Goal: Task Accomplishment & Management: Complete application form

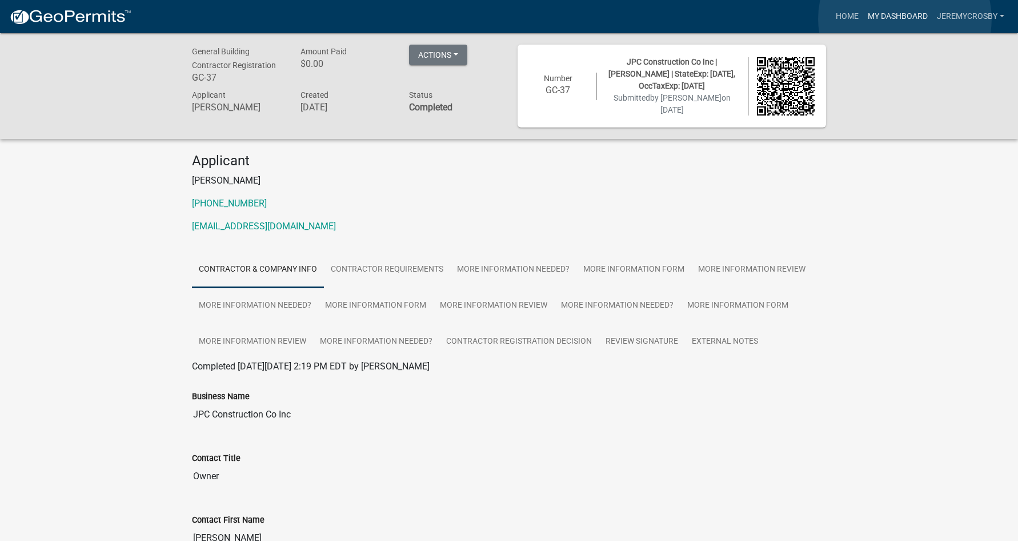
click at [905, 19] on link "My Dashboard" at bounding box center [897, 17] width 69 height 22
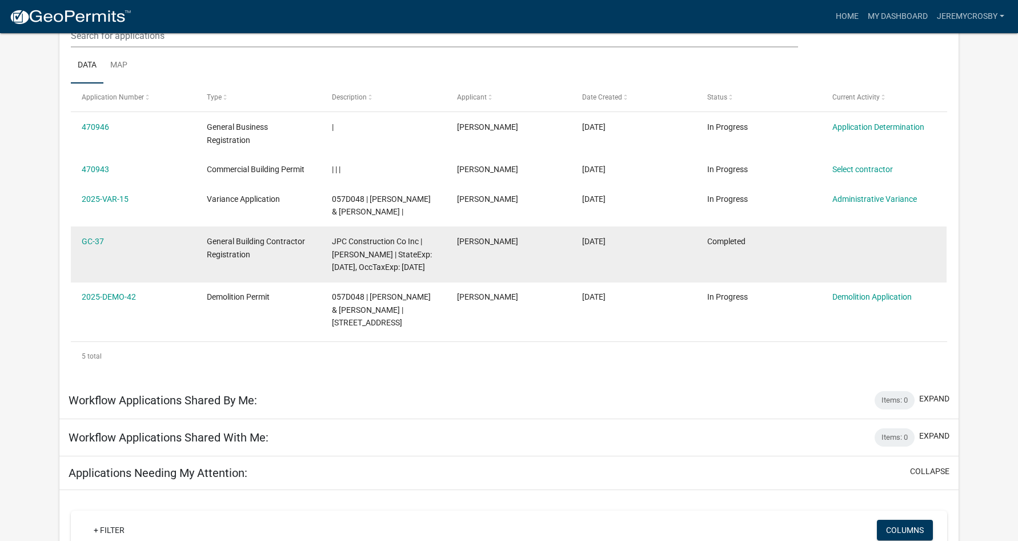
scroll to position [151, 0]
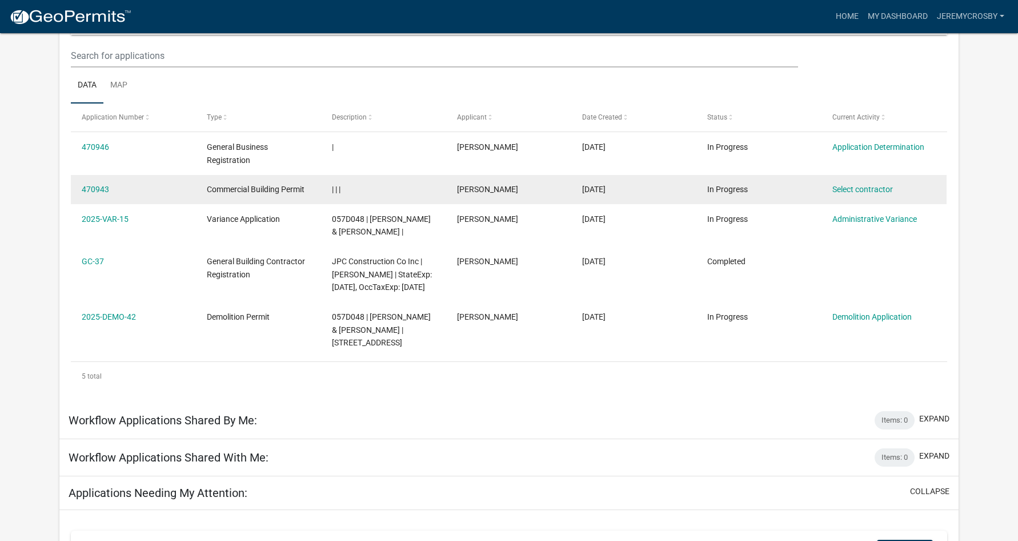
click at [264, 190] on span "Commercial Building Permit" at bounding box center [256, 189] width 98 height 9
click at [842, 188] on link "Select contractor" at bounding box center [863, 189] width 61 height 9
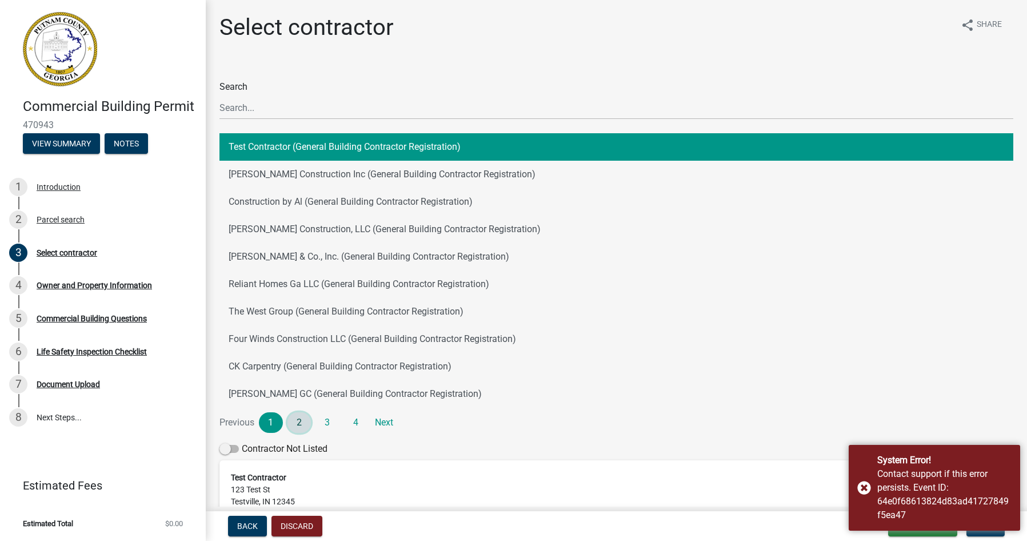
click at [307, 417] on link "2" at bounding box center [299, 422] width 24 height 21
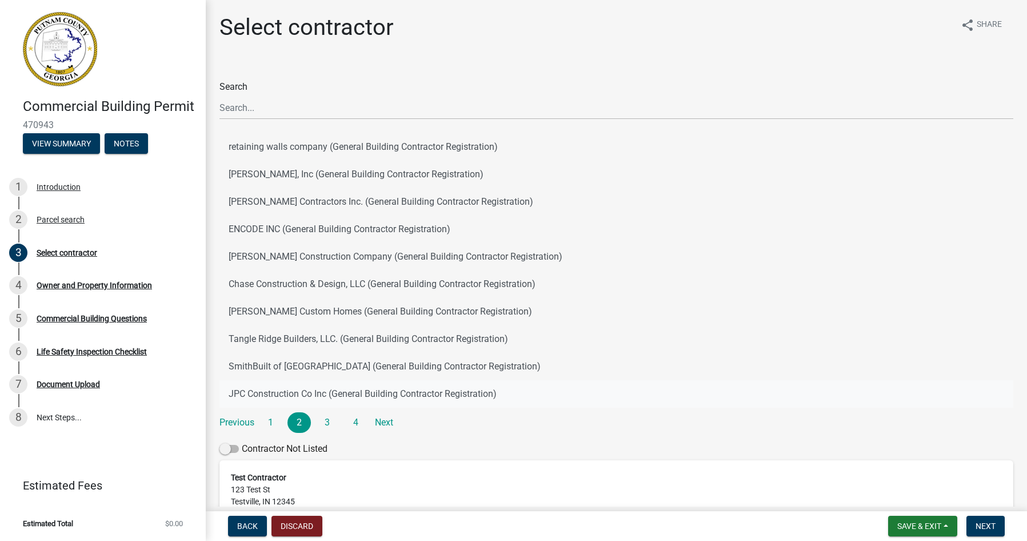
click at [308, 392] on button "JPC Construction Co Inc (General Building Contractor Registration)" at bounding box center [616, 393] width 794 height 27
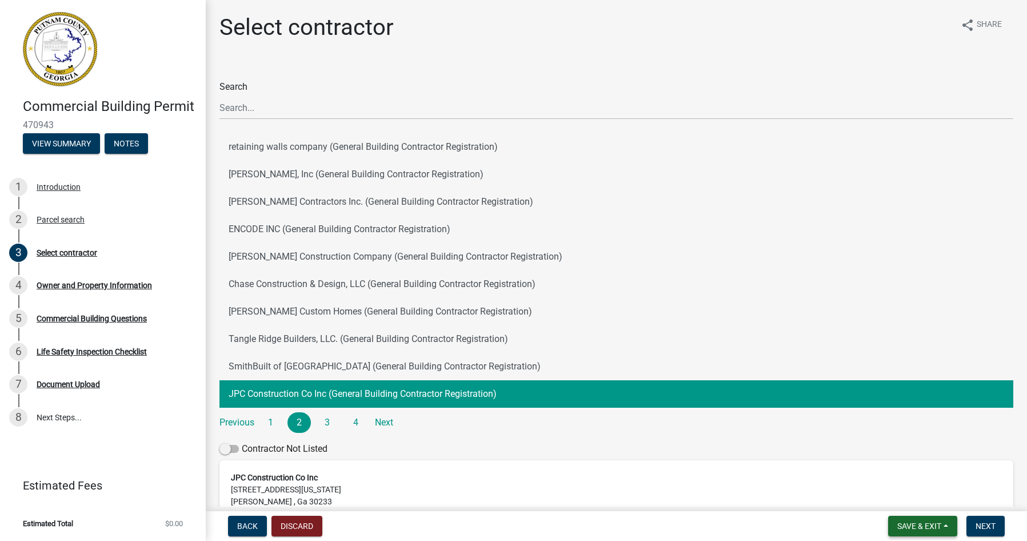
click at [903, 525] on span "Save & Exit" at bounding box center [919, 525] width 44 height 9
click at [895, 463] on button "Save" at bounding box center [911, 468] width 91 height 27
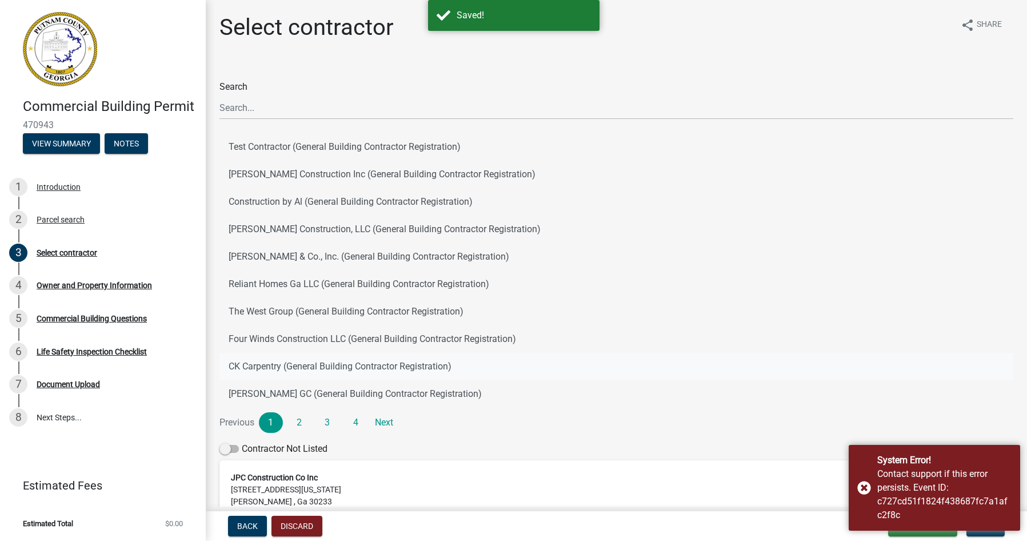
click at [829, 375] on button "CK Carpentry (General Building Contractor Registration)" at bounding box center [616, 366] width 794 height 27
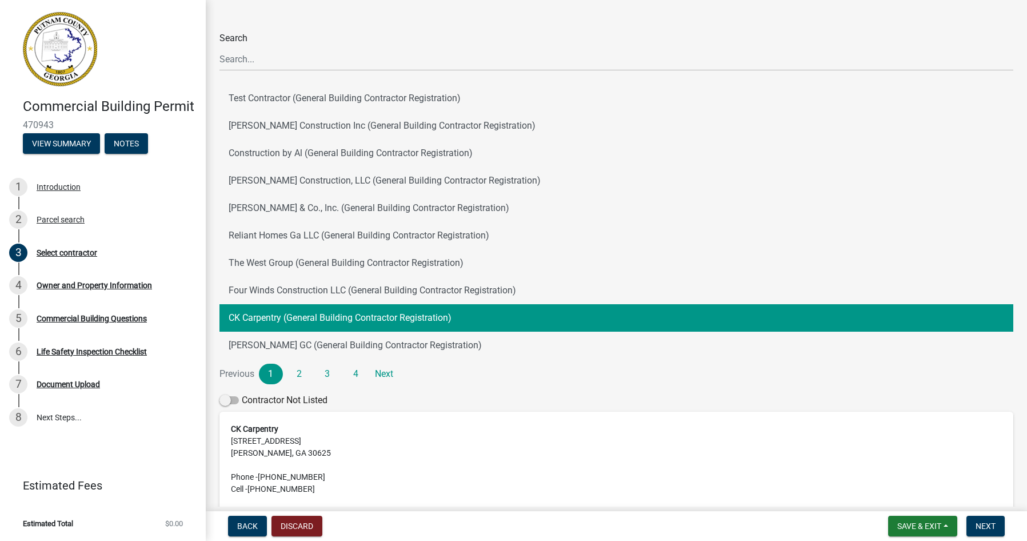
scroll to position [114, 0]
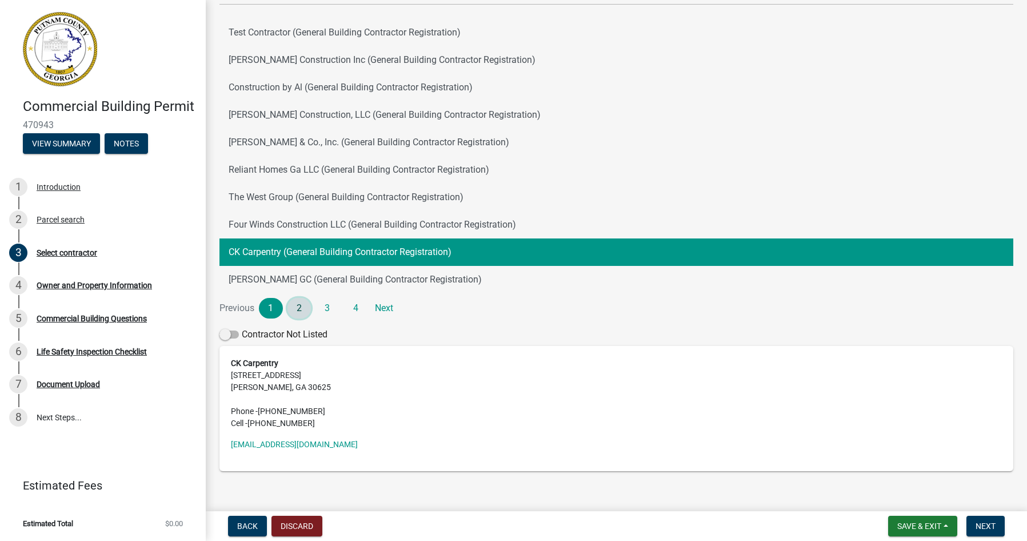
click at [300, 310] on link "2" at bounding box center [299, 308] width 24 height 21
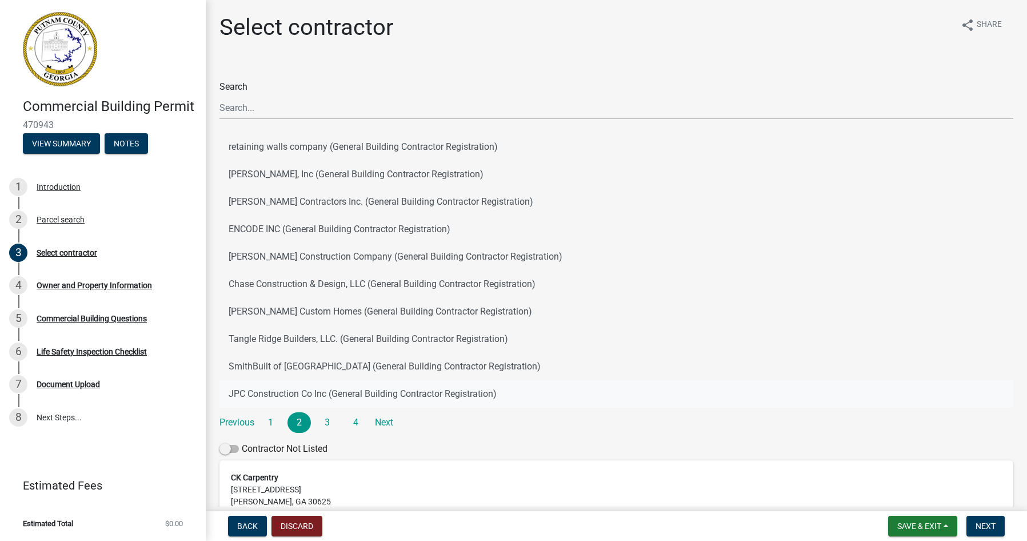
click at [312, 395] on button "JPC Construction Co Inc (General Building Contractor Registration)" at bounding box center [616, 393] width 794 height 27
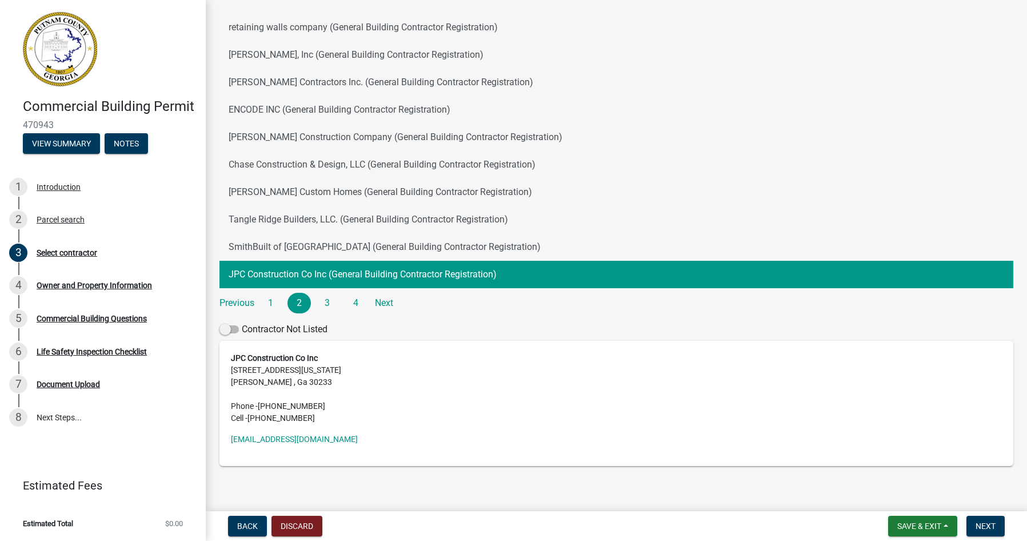
scroll to position [133, 0]
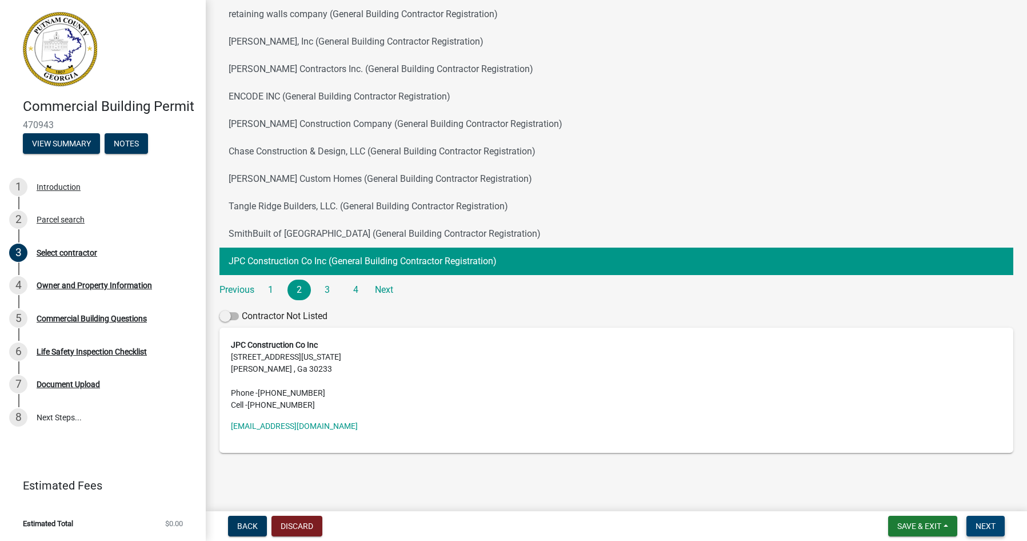
click at [993, 521] on span "Next" at bounding box center [985, 525] width 20 height 9
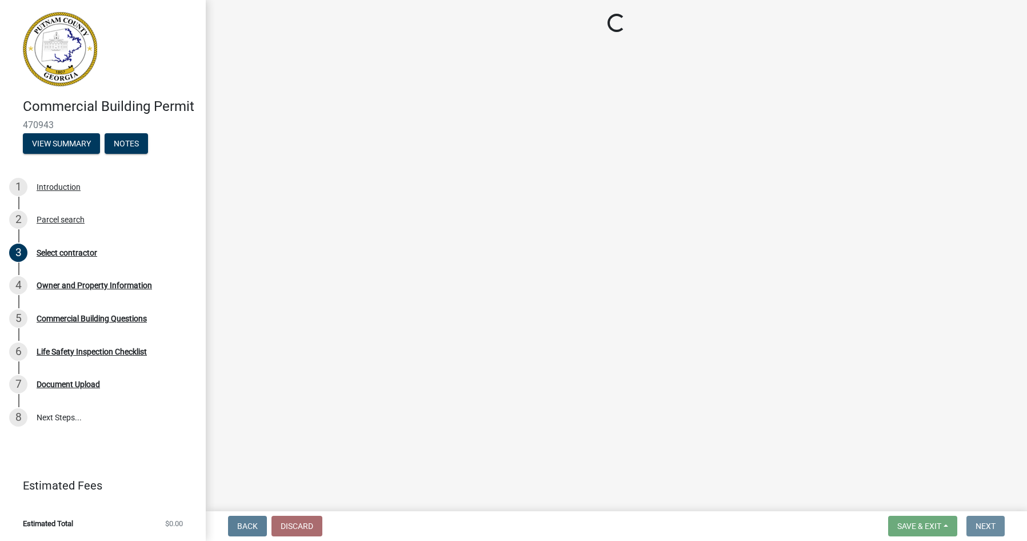
scroll to position [0, 0]
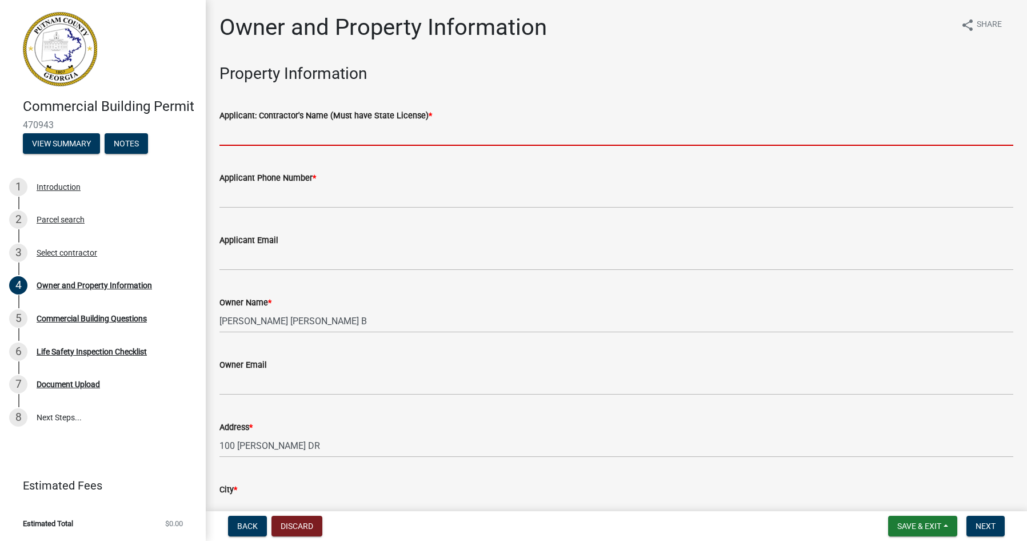
click at [267, 128] on input "Applicant: Contractor's Name (Must have State License) *" at bounding box center [616, 133] width 794 height 23
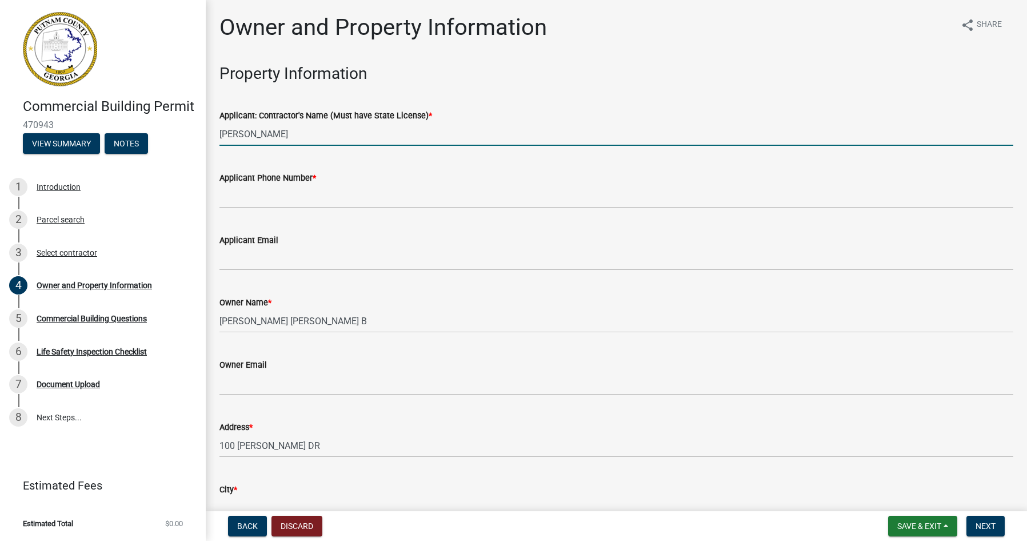
type input "[PERSON_NAME]"
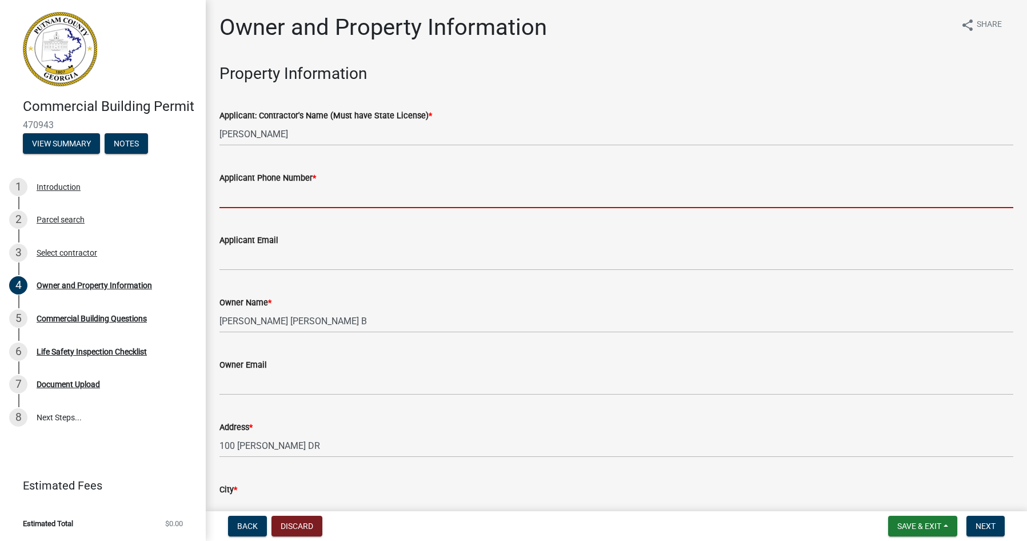
click at [258, 187] on input "Applicant Phone Number *" at bounding box center [616, 196] width 794 height 23
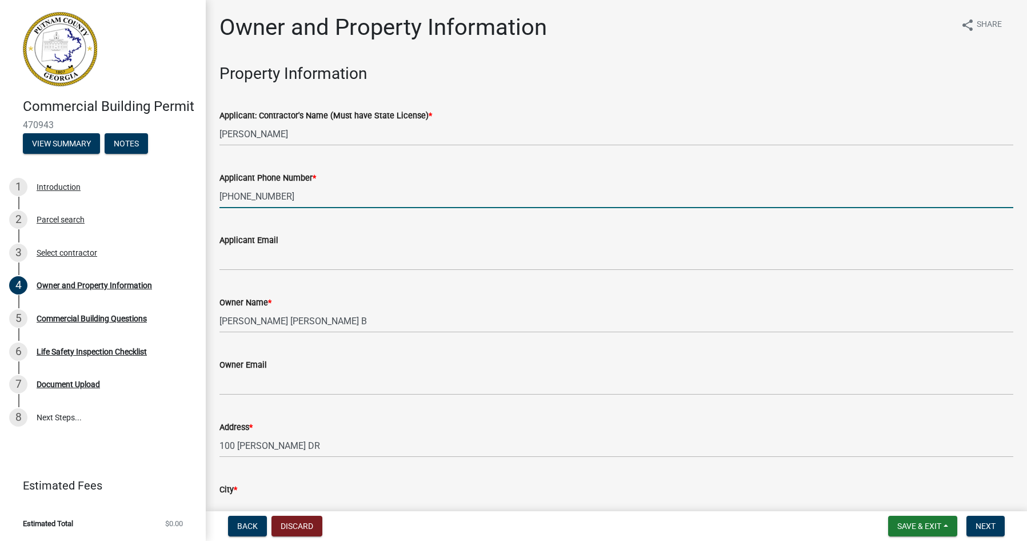
type input "[PHONE_NUMBER]"
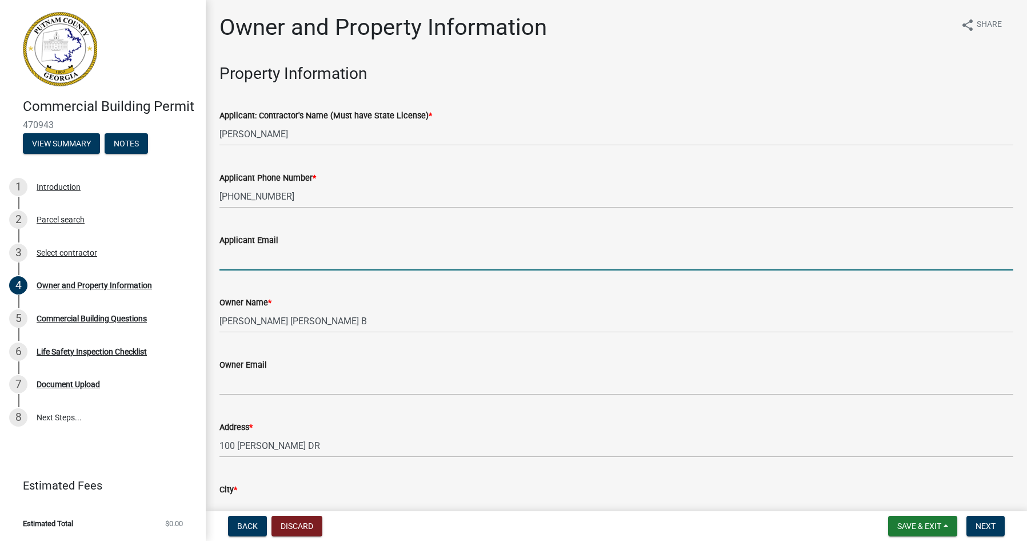
click at [290, 265] on input "Applicant Email" at bounding box center [616, 258] width 794 height 23
type input "JCROSBY@JONESPETROLEUM.COM"
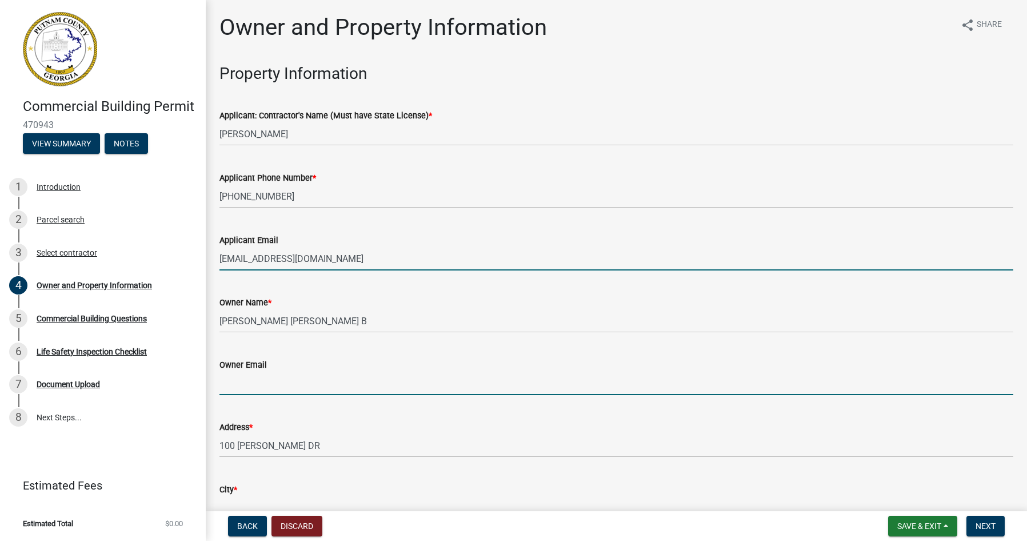
click at [299, 379] on input "Owner Email" at bounding box center [616, 382] width 794 height 23
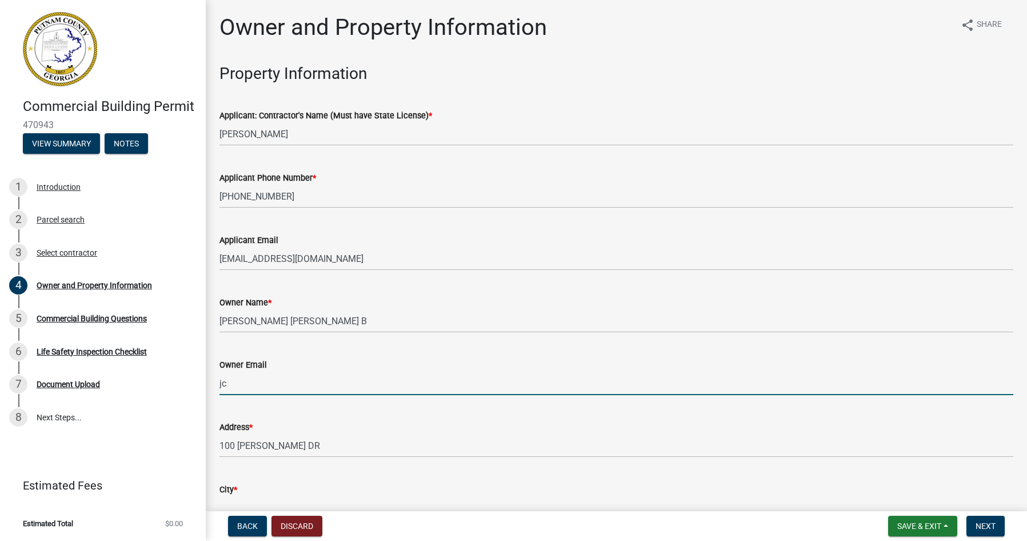
type input "JCROSBY@JONESPETROLEUM.COM"
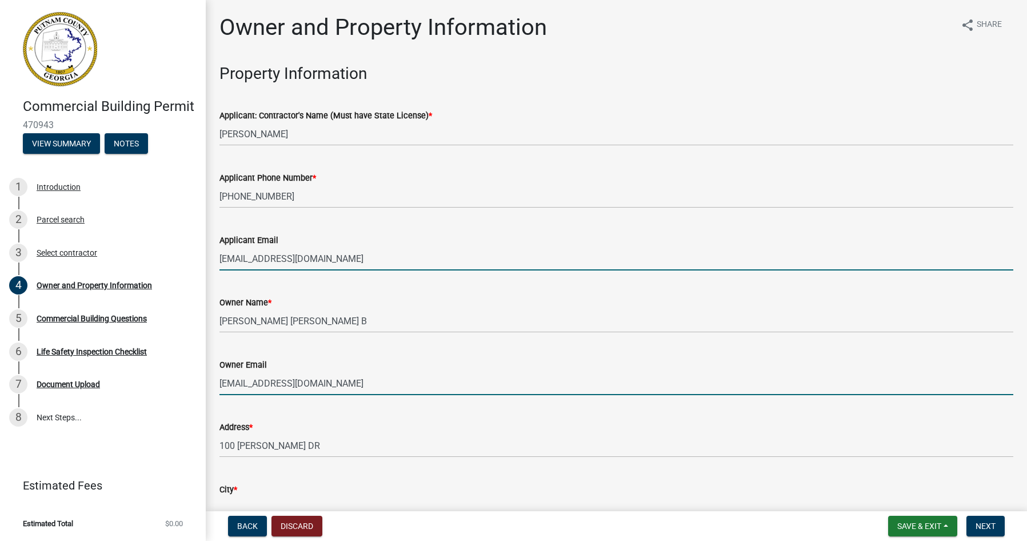
click at [390, 255] on input "JCROSBY@JONESPETROLEUM.COM" at bounding box center [616, 258] width 794 height 23
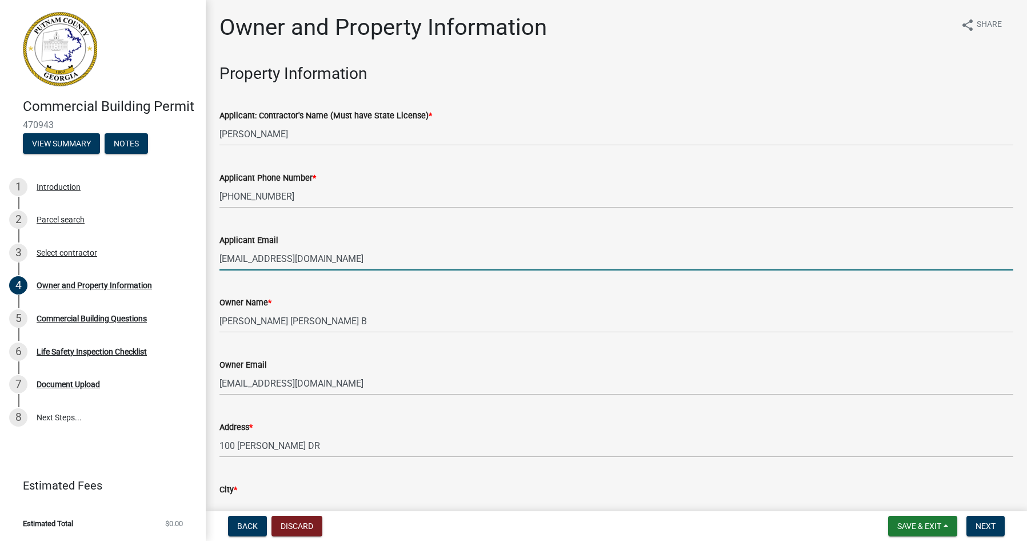
type input "Jcrosby@jonespetroleum.com"
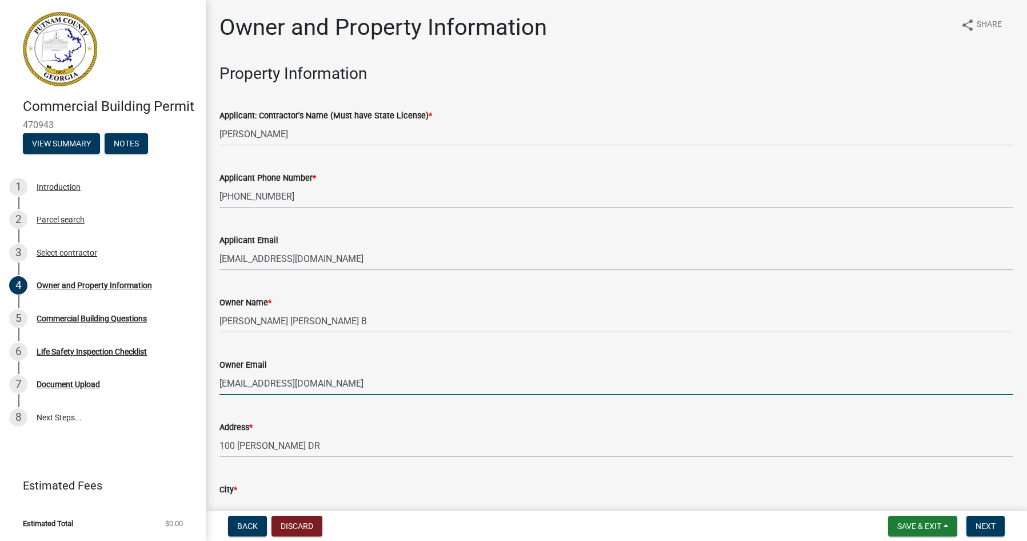
click at [369, 381] on input "JCROSBY@JONESPETROLEUM.COM" at bounding box center [616, 382] width 794 height 23
type input "J"
type input "jcrosby@jonespetroleum.com"
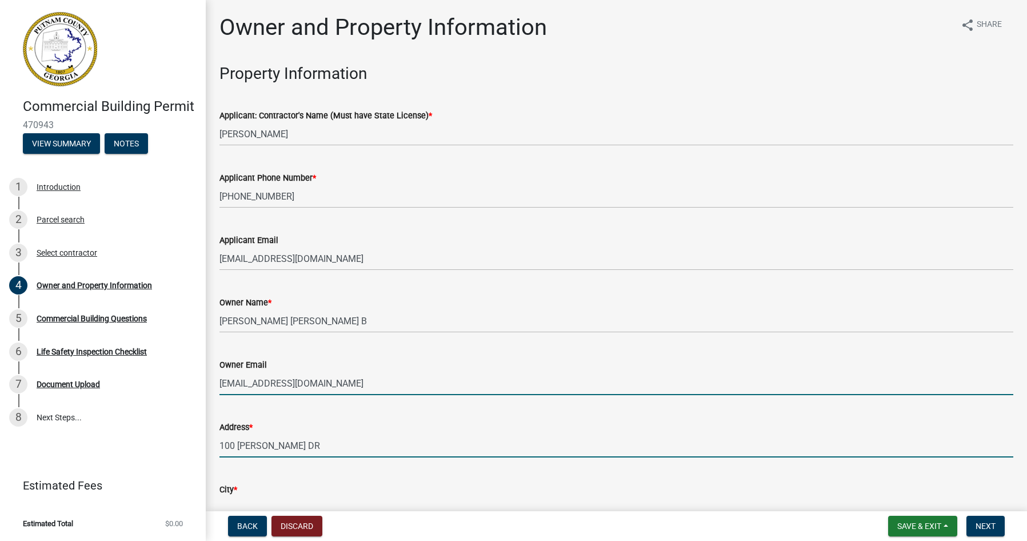
click at [508, 435] on input "100 PUTNAM DR" at bounding box center [616, 445] width 794 height 23
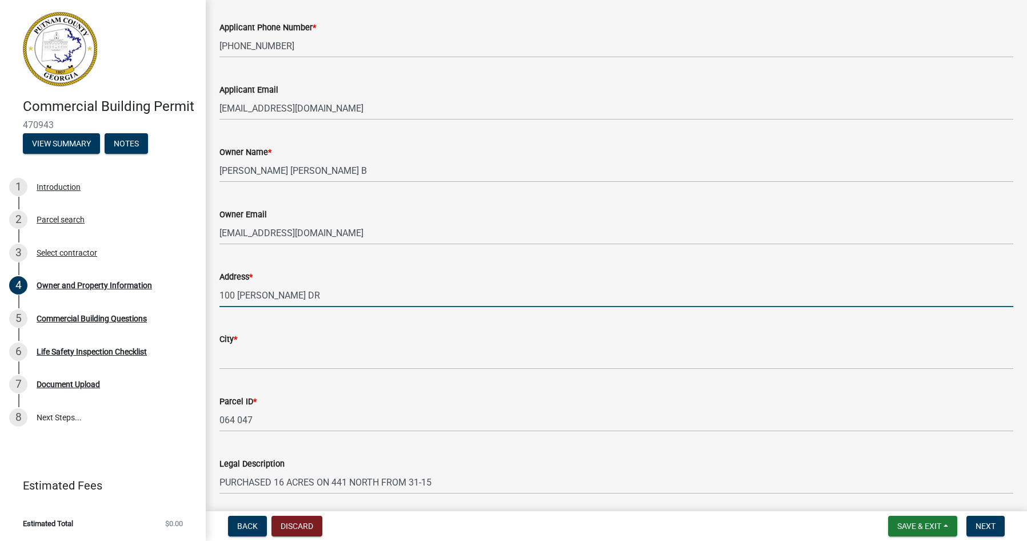
scroll to position [171, 0]
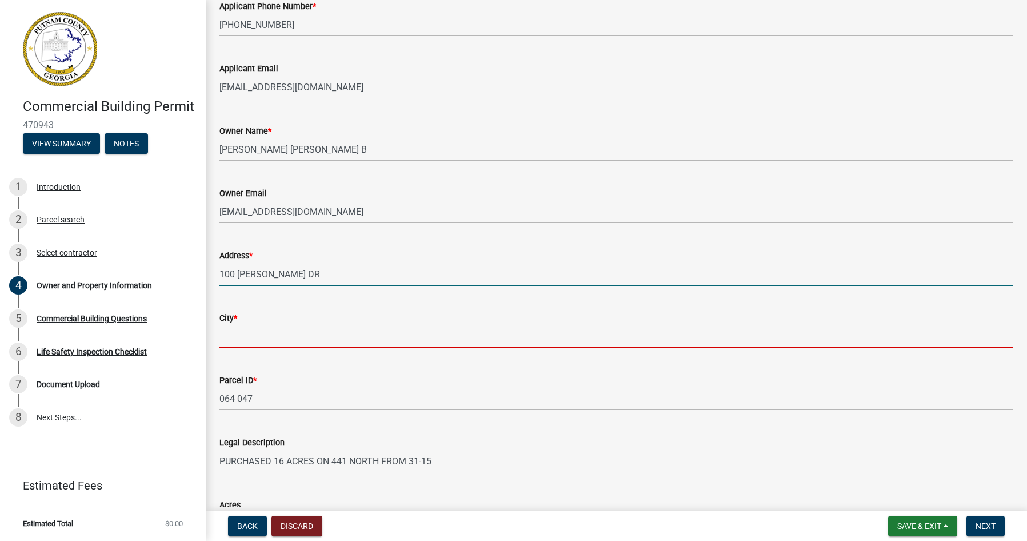
click at [303, 337] on input "City *" at bounding box center [616, 336] width 794 height 23
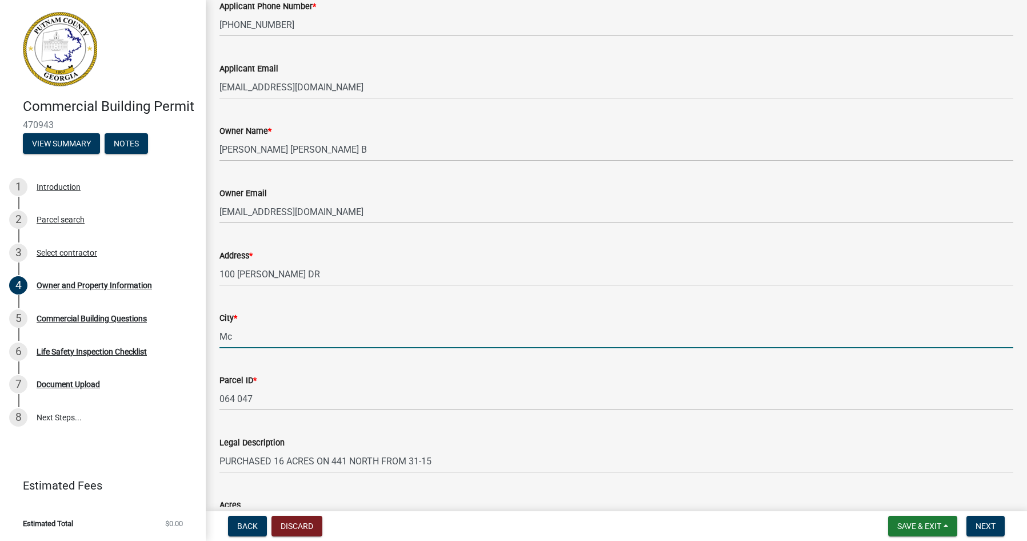
type input "M"
type input "Eatonton"
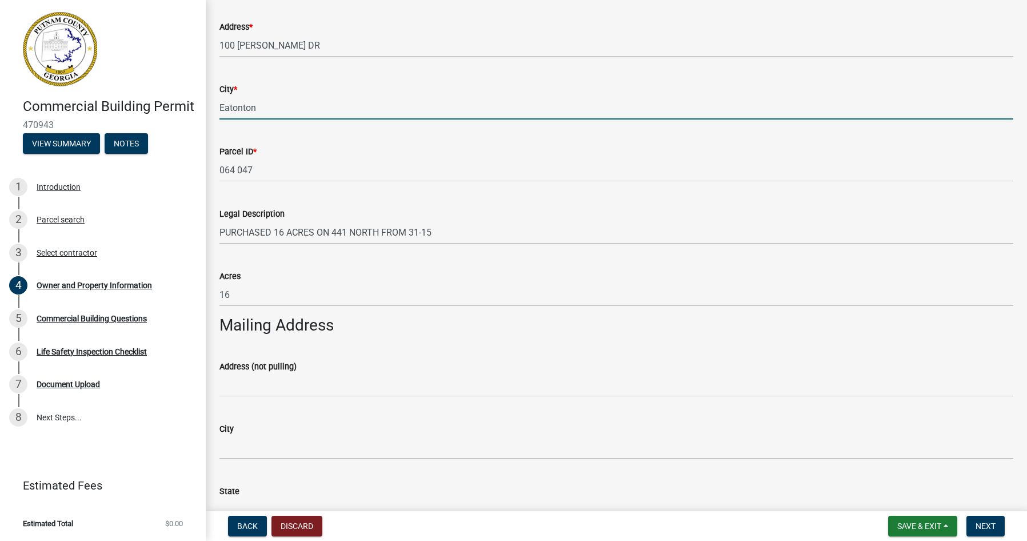
scroll to position [457, 0]
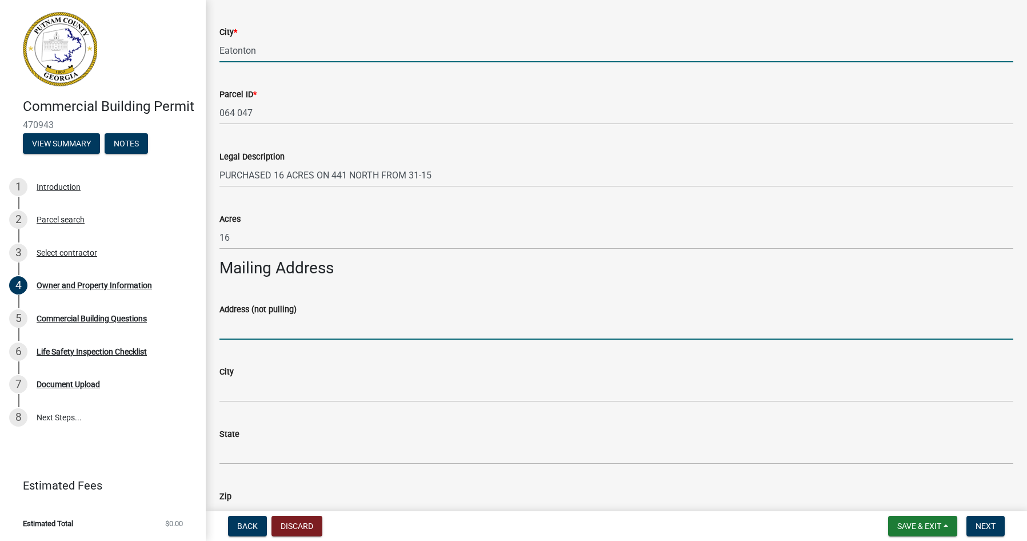
click at [279, 327] on input "Address (not pulling)" at bounding box center [616, 327] width 794 height 23
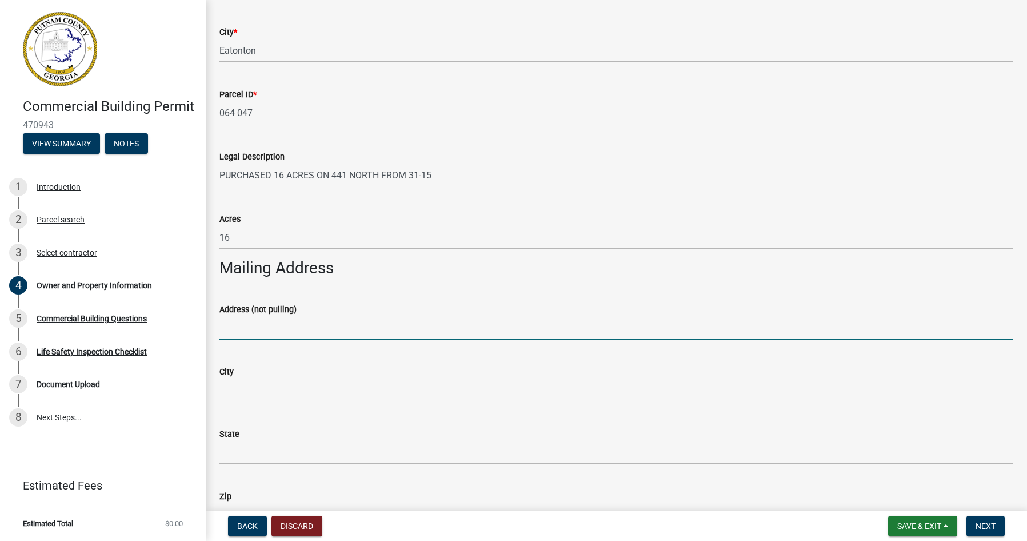
type input "PO Box 710"
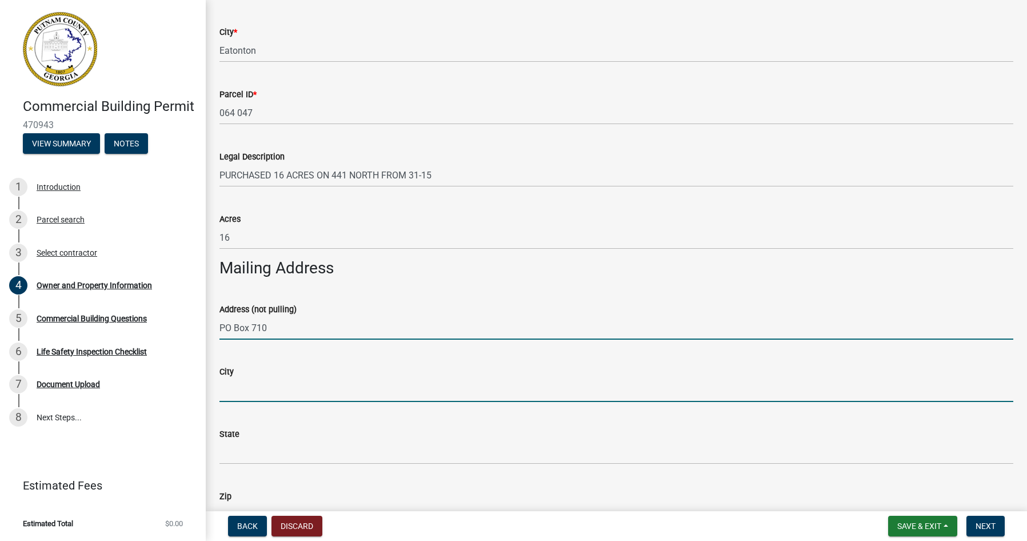
type input "Eatonton"
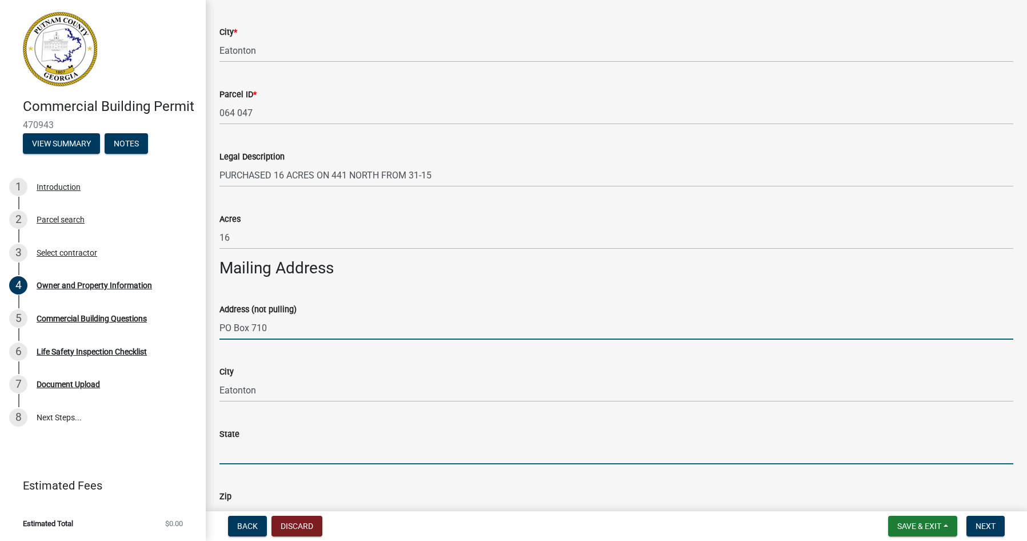
type input "Georgia"
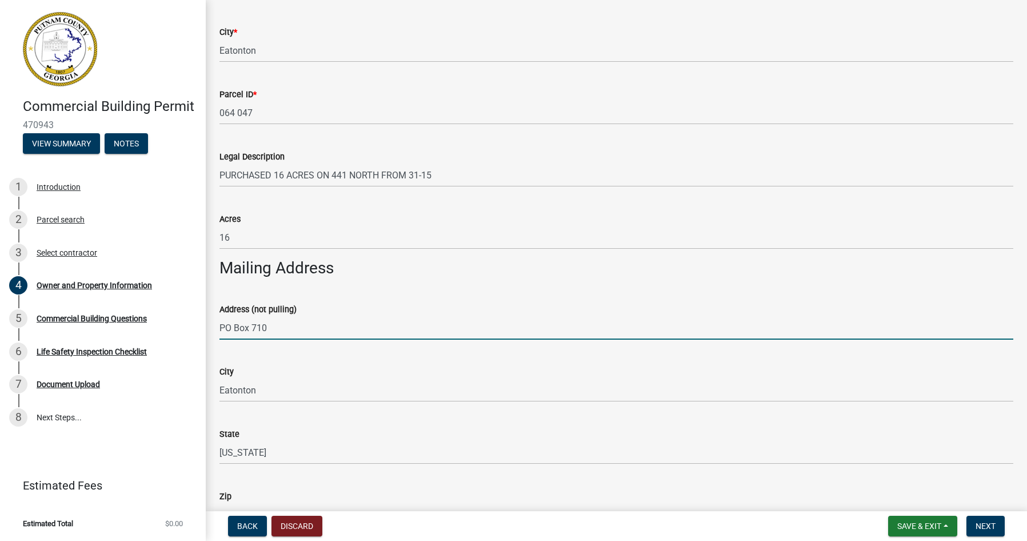
type input "30241"
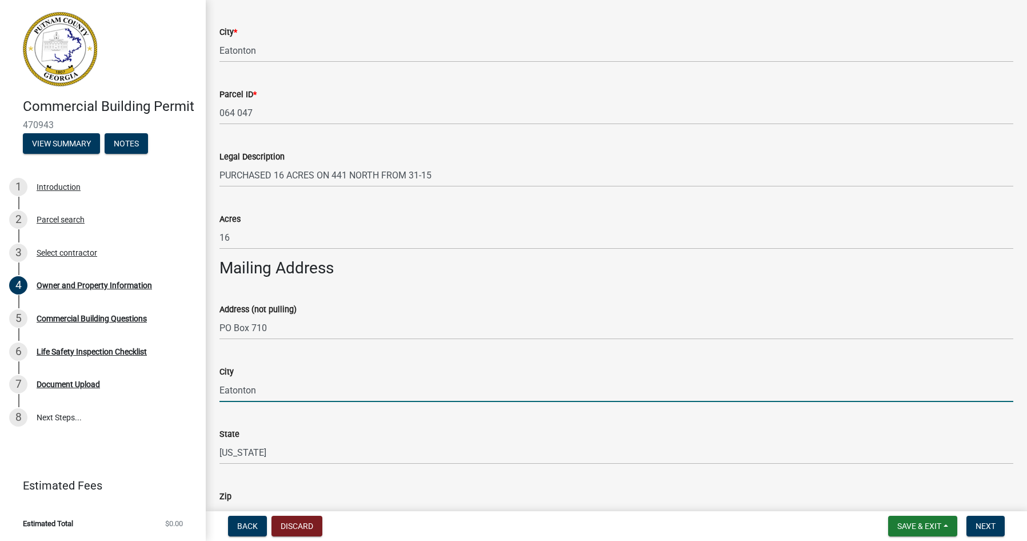
click at [282, 383] on input "Eatonton" at bounding box center [616, 389] width 794 height 23
type input "E"
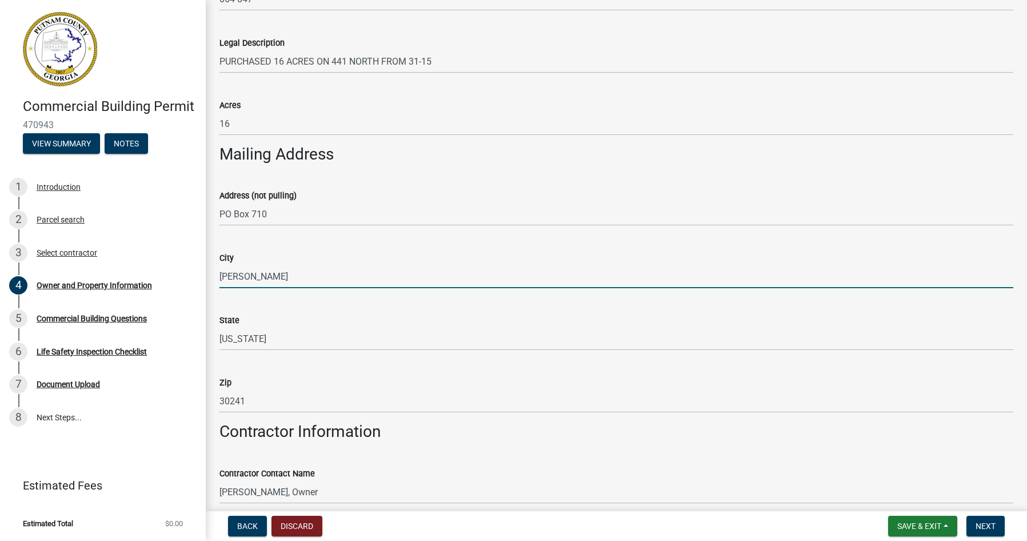
scroll to position [571, 0]
type input "[PERSON_NAME]"
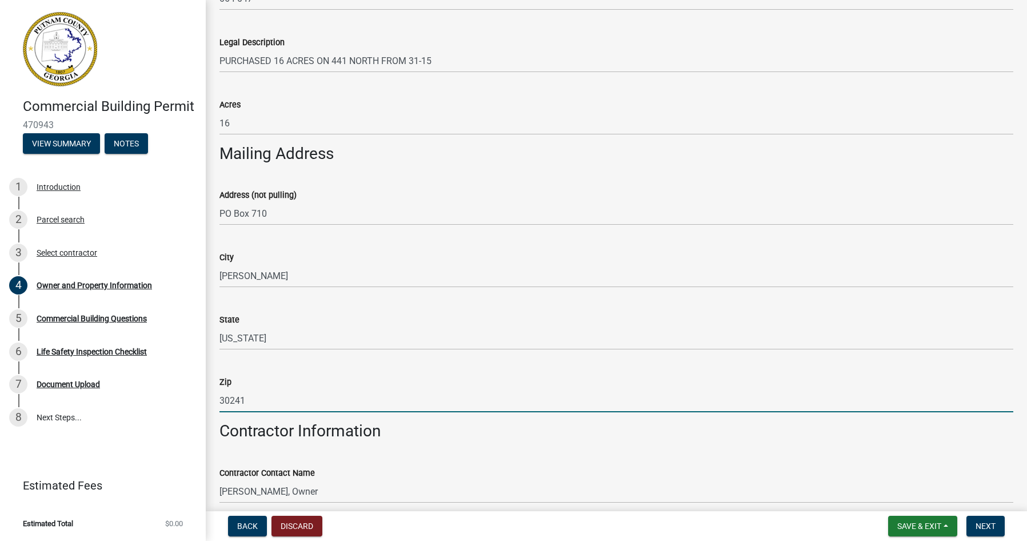
click at [282, 394] on input "30241" at bounding box center [616, 400] width 794 height 23
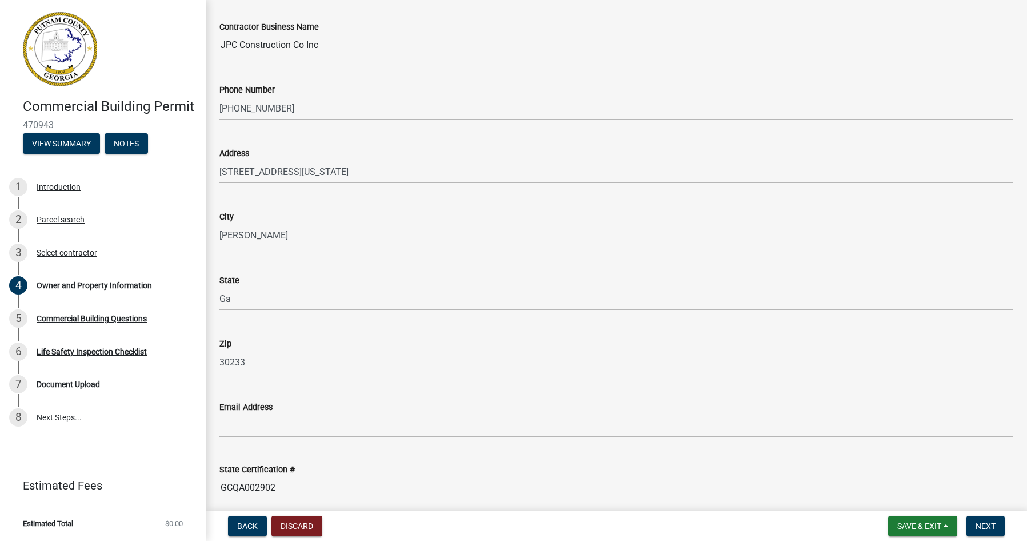
scroll to position [1086, 0]
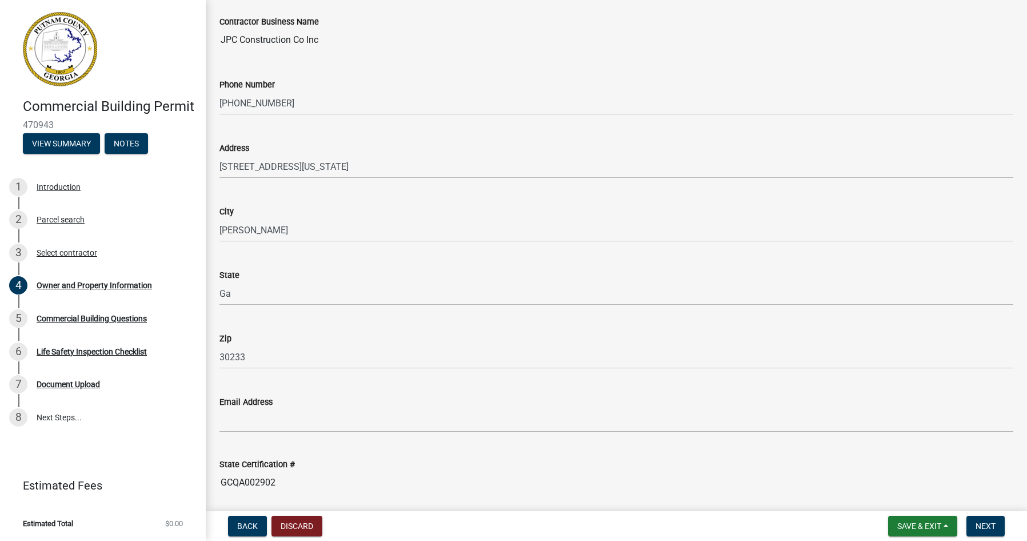
type input "30233"
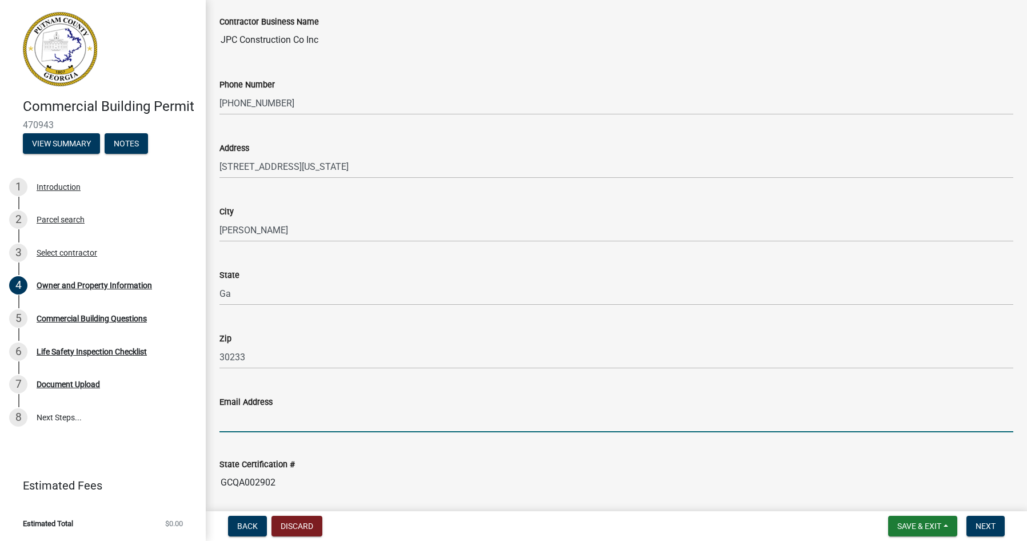
click at [284, 415] on input "Email Address" at bounding box center [616, 420] width 794 height 23
type input "[EMAIL_ADDRESS][DOMAIN_NAME]"
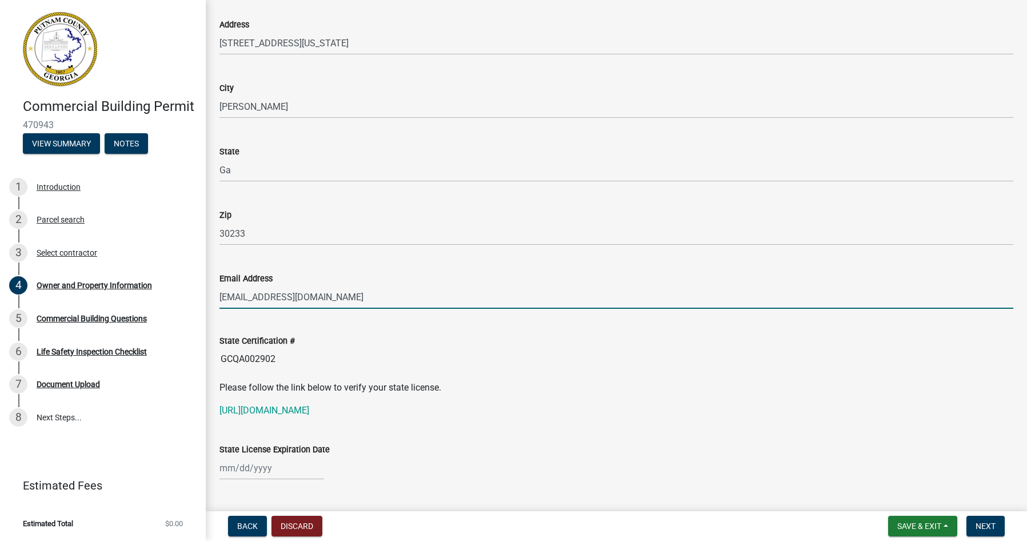
scroll to position [1257, 0]
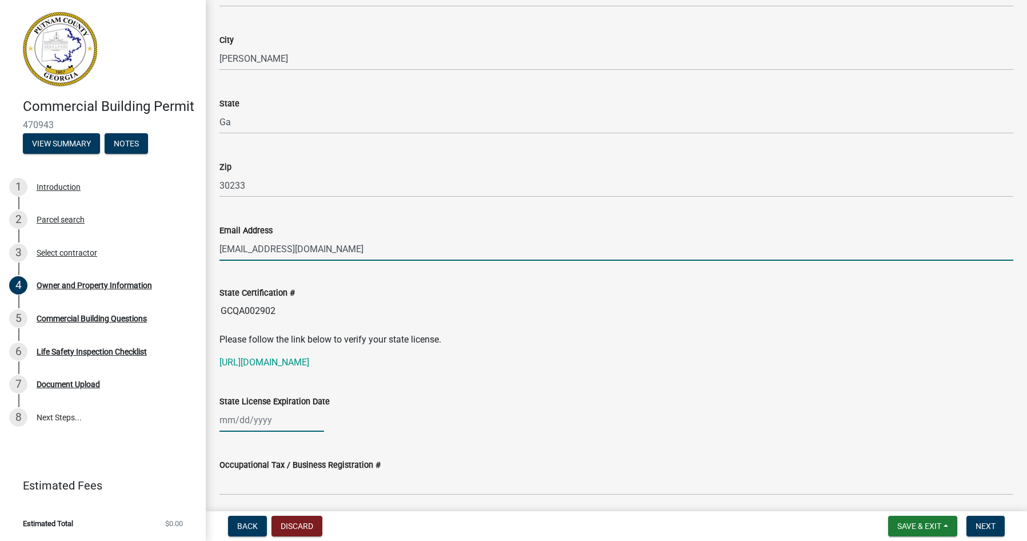
click at [235, 413] on div at bounding box center [271, 419] width 105 height 23
select select "9"
select select "2025"
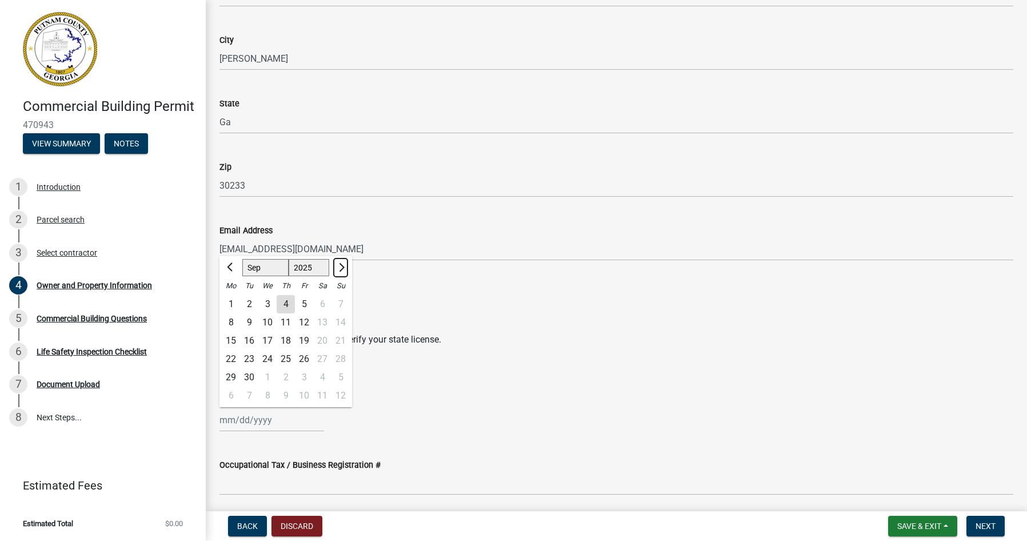
click at [339, 269] on span "Next month" at bounding box center [340, 267] width 9 height 9
click at [228, 265] on button "Previous month" at bounding box center [231, 267] width 14 height 18
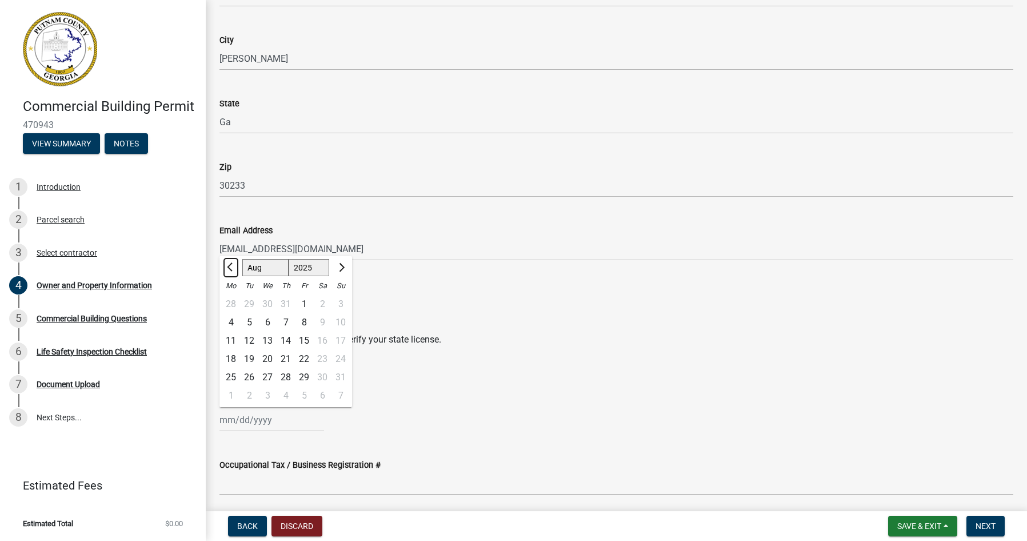
click at [228, 265] on button "Previous month" at bounding box center [231, 267] width 14 height 18
select select "6"
click at [307, 268] on select "1525 1526 1527 1528 1529 1530 1531 1532 1533 1534 1535 1536 1537 1538 1539 1540…" at bounding box center [309, 267] width 41 height 17
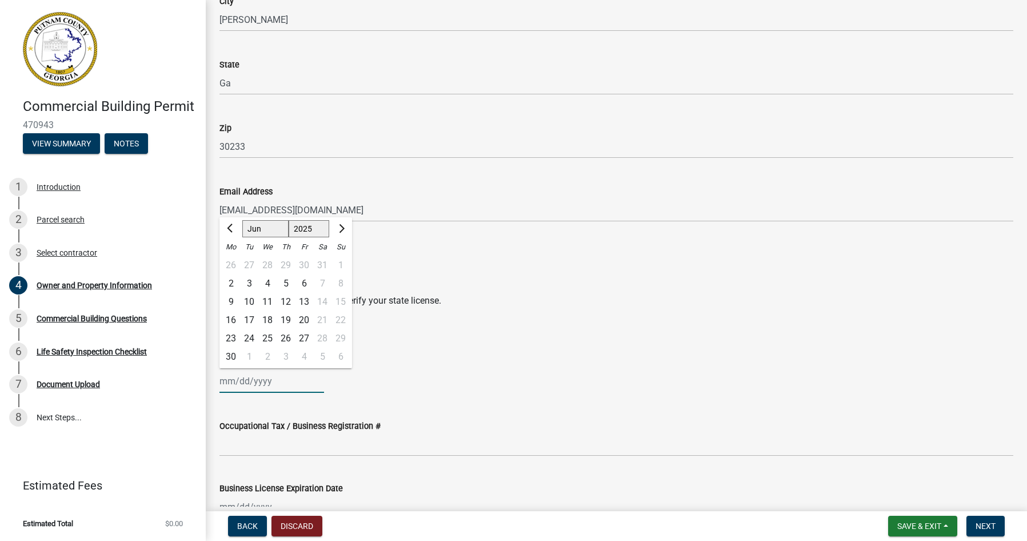
scroll to position [1314, 0]
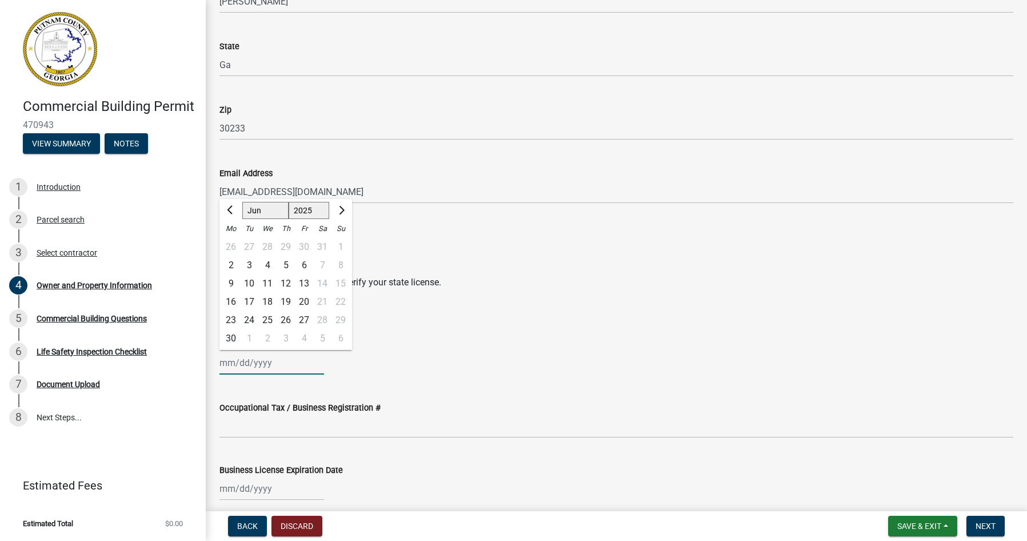
click at [313, 211] on select "1525 1526 1527 1528 1529 1530 1531 1532 1533 1534 1535 1536 1537 1538 1539 1540…" at bounding box center [309, 210] width 41 height 17
select select "2026"
click at [289, 202] on select "1525 1526 1527 1528 1529 1530 1531 1532 1533 1534 1535 1536 1537 1538 1539 1540…" at bounding box center [309, 210] width 41 height 17
click at [251, 321] on div "30" at bounding box center [249, 320] width 18 height 18
type input "[DATE]"
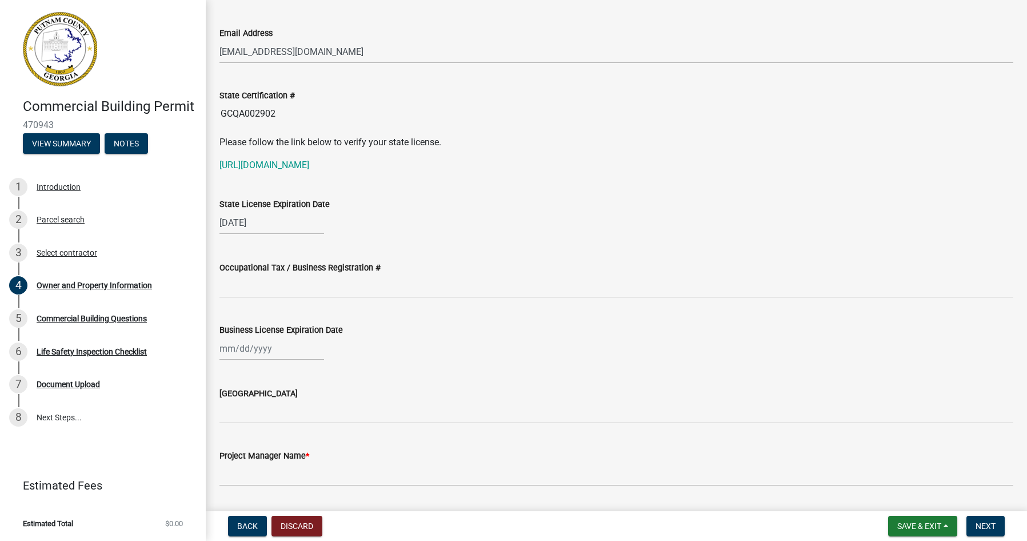
scroll to position [1486, 0]
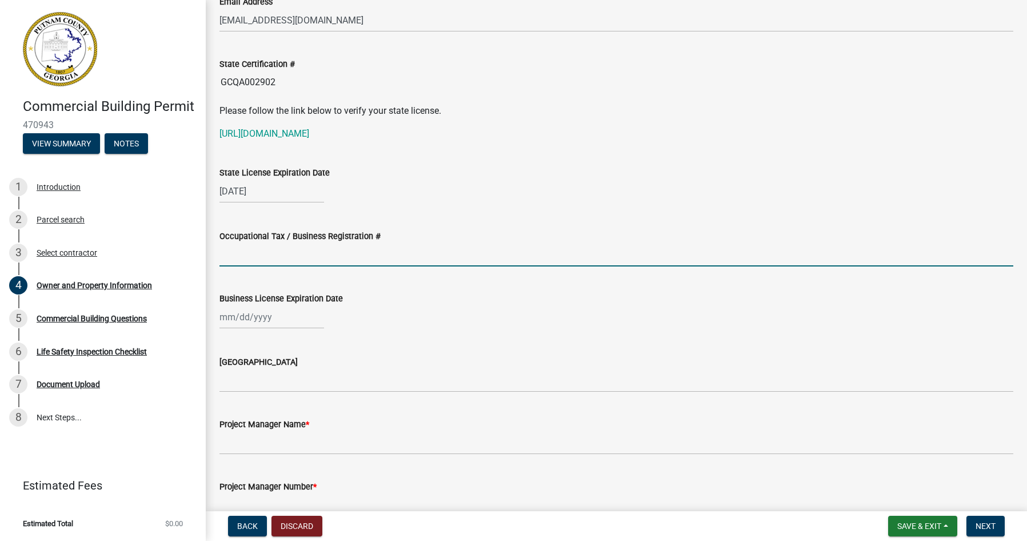
click at [269, 260] on input "Occupational Tax / Business Registration #" at bounding box center [616, 254] width 794 height 23
type input "12121"
click at [275, 318] on div at bounding box center [271, 316] width 105 height 23
select select "9"
select select "2025"
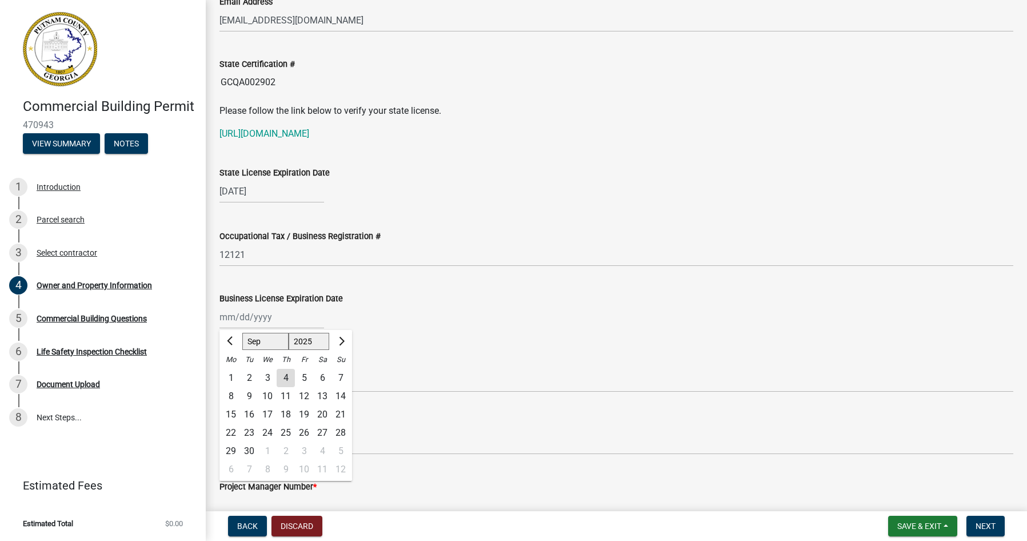
click at [263, 339] on select "Jan Feb Mar Apr May Jun Jul Aug Sep Oct Nov Dec" at bounding box center [265, 341] width 46 height 17
select select "12"
click at [242, 333] on select "Jan Feb Mar Apr May Jun Jul Aug Sep Oct Nov Dec" at bounding box center [265, 341] width 46 height 17
click at [269, 449] on div "31" at bounding box center [267, 451] width 18 height 18
type input "[DATE]"
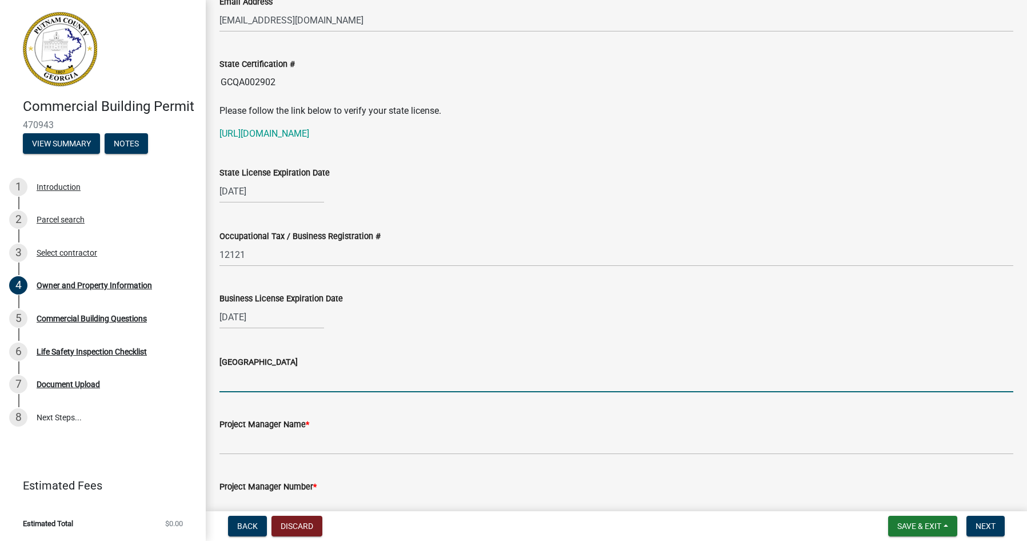
click at [270, 378] on input "Issuing County" at bounding box center [616, 380] width 794 height 23
type input "[PERSON_NAME]"
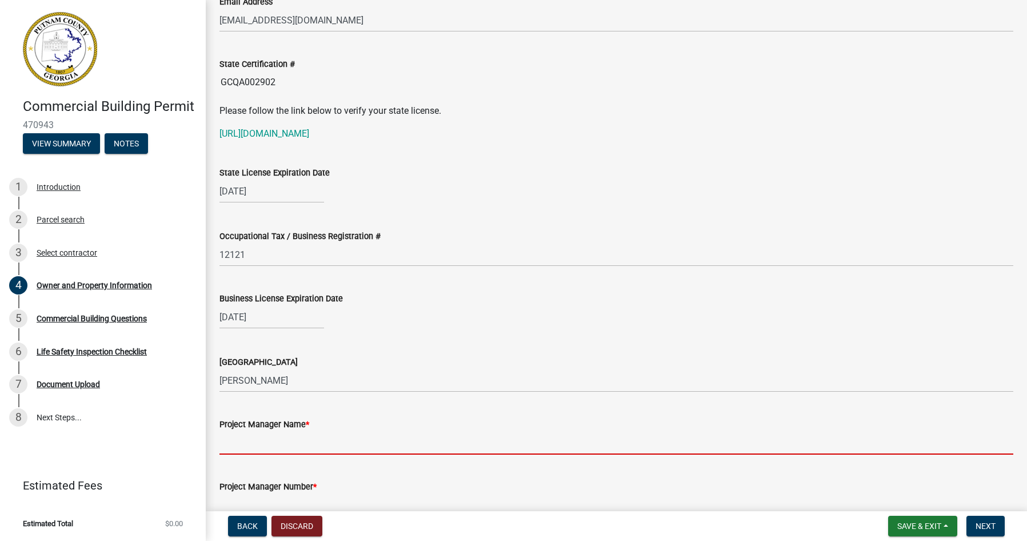
click at [259, 442] on input "Project Manager Name *" at bounding box center [616, 442] width 794 height 23
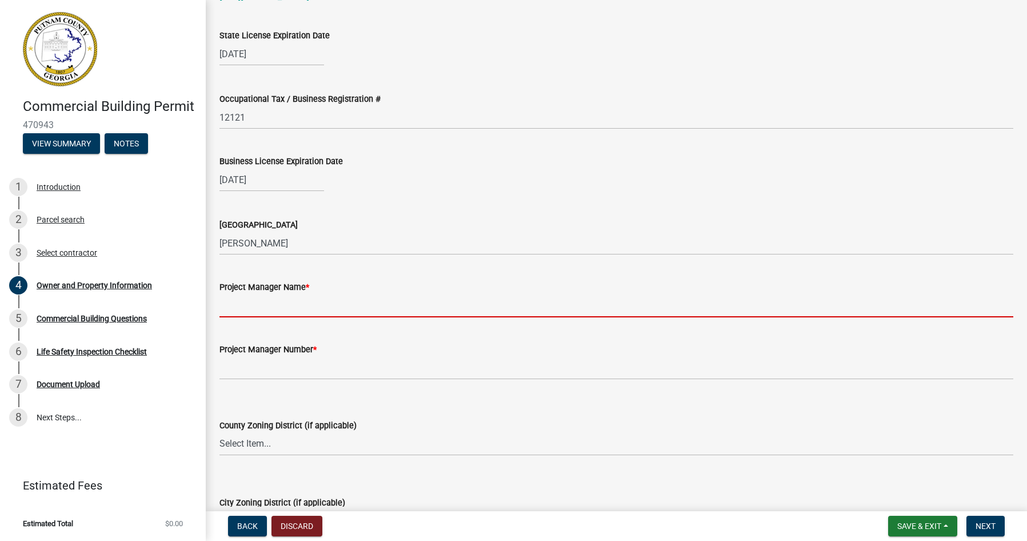
scroll to position [1657, 0]
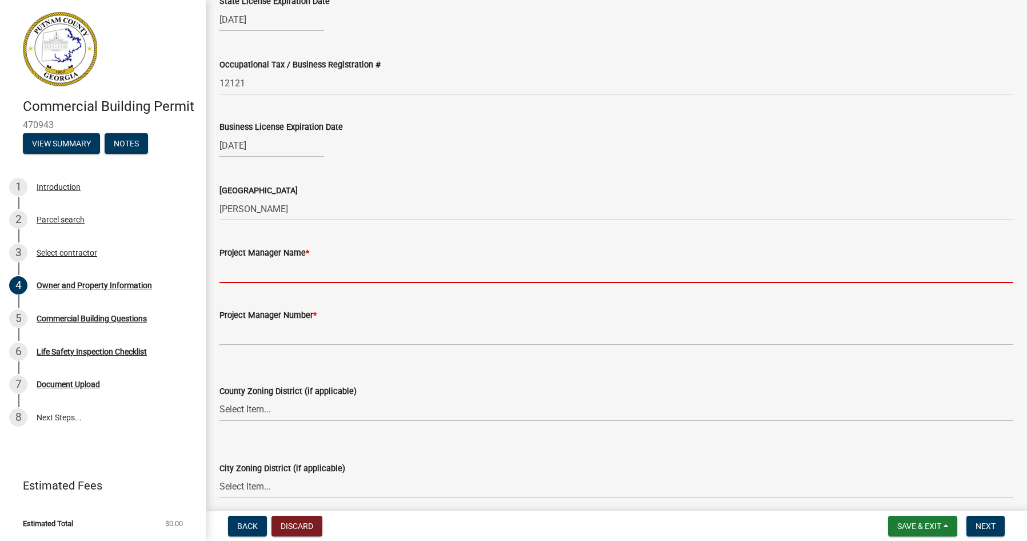
type input "[PERSON_NAME]"
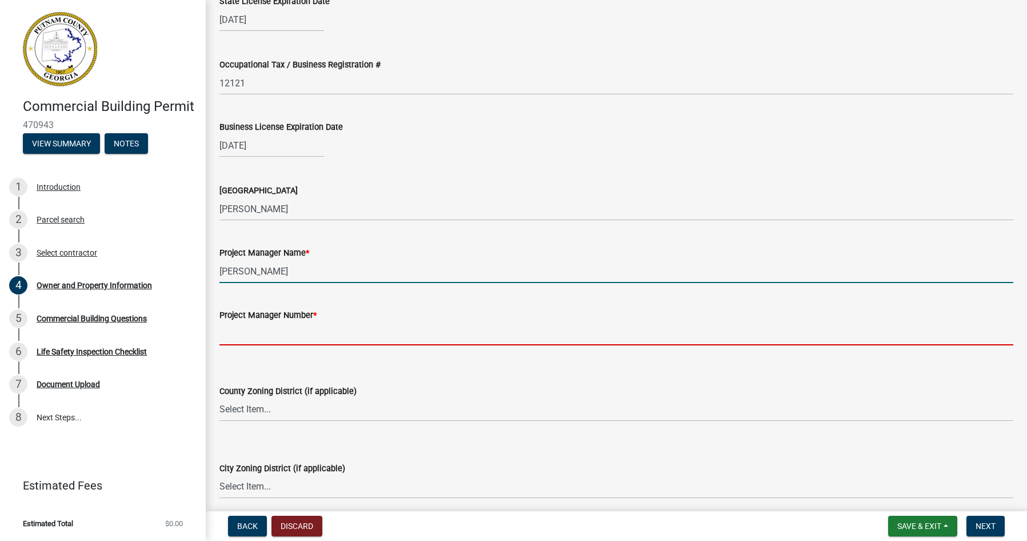
click at [294, 336] on input "Project Manager Number *" at bounding box center [616, 333] width 794 height 23
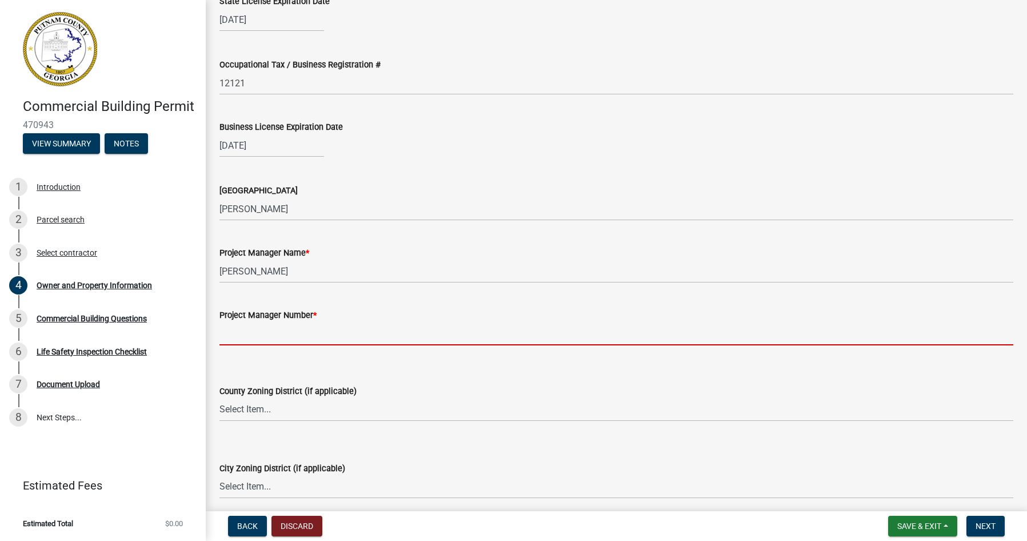
type input "[PHONE_NUMBER]"
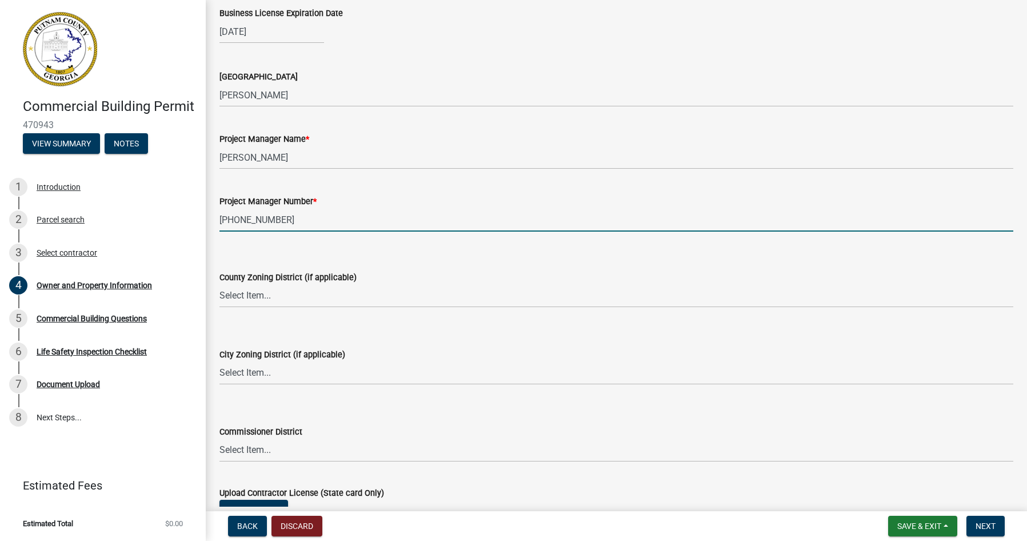
scroll to position [1771, 0]
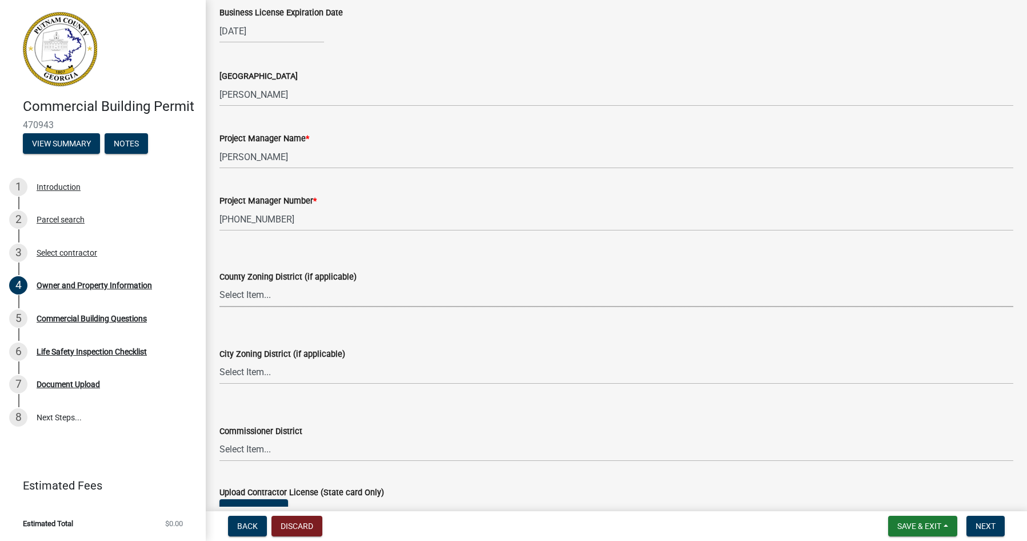
click at [283, 287] on select "Select Item... AG-1 R-1R R-1 R-2 MHP RM-1 RM-3 C-1 C-2 I-M PUD N/A" at bounding box center [616, 294] width 794 height 23
click at [219, 283] on select "Select Item... AG-1 R-1R R-1 R-2 MHP RM-1 RM-3 C-1 C-2 I-M PUD N/A" at bounding box center [616, 294] width 794 height 23
select select "a11fa51f-b34d-496b-ab35-5fd1b53a4648"
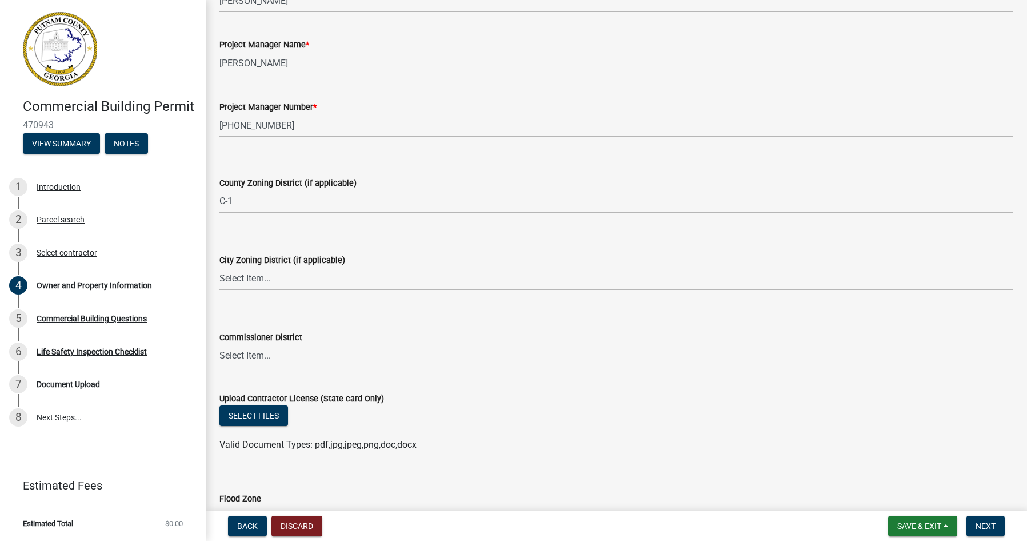
scroll to position [1886, 0]
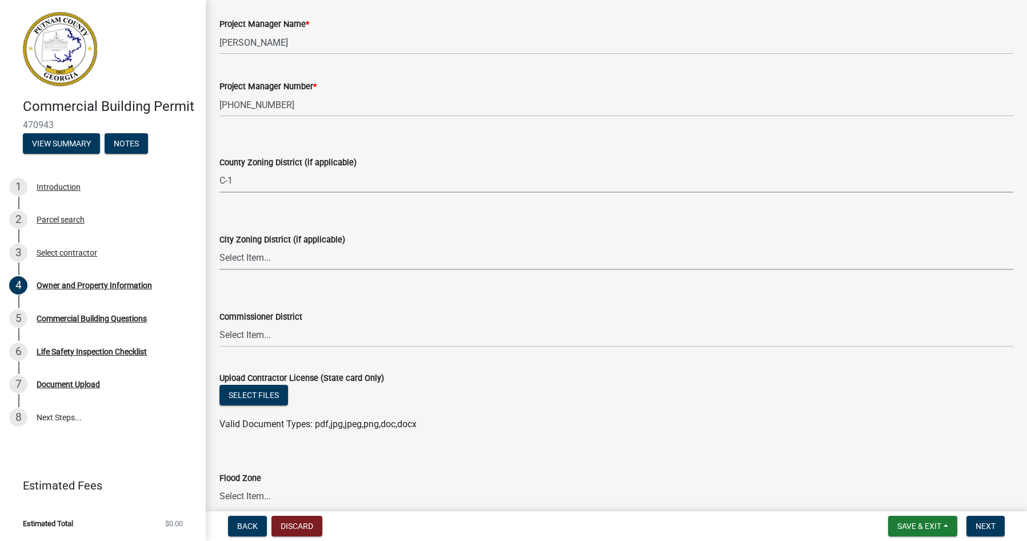
click at [287, 257] on select "Select Item... A-1 A-2 R-1 R-2 R-3 R-4 MHP C-1 C-2 I-1 I-2 DB FH H-P N/A" at bounding box center [616, 257] width 794 height 23
click at [219, 246] on select "Select Item... A-1 A-2 R-1 R-2 R-3 R-4 MHP C-1 C-2 I-1 I-2 DB FH H-P N/A" at bounding box center [616, 257] width 794 height 23
select select "58d273ed-cbd1-45cf-a92b-4c415c252308"
click at [303, 335] on select "Select Item... District 1 District 2 District 3 District 4" at bounding box center [616, 334] width 794 height 23
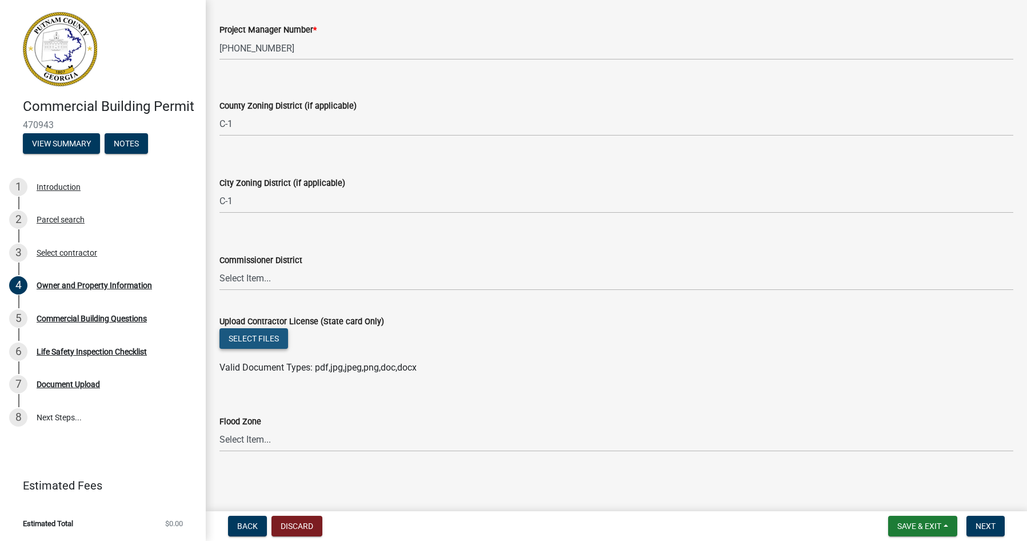
click at [275, 341] on button "Select files" at bounding box center [253, 338] width 69 height 21
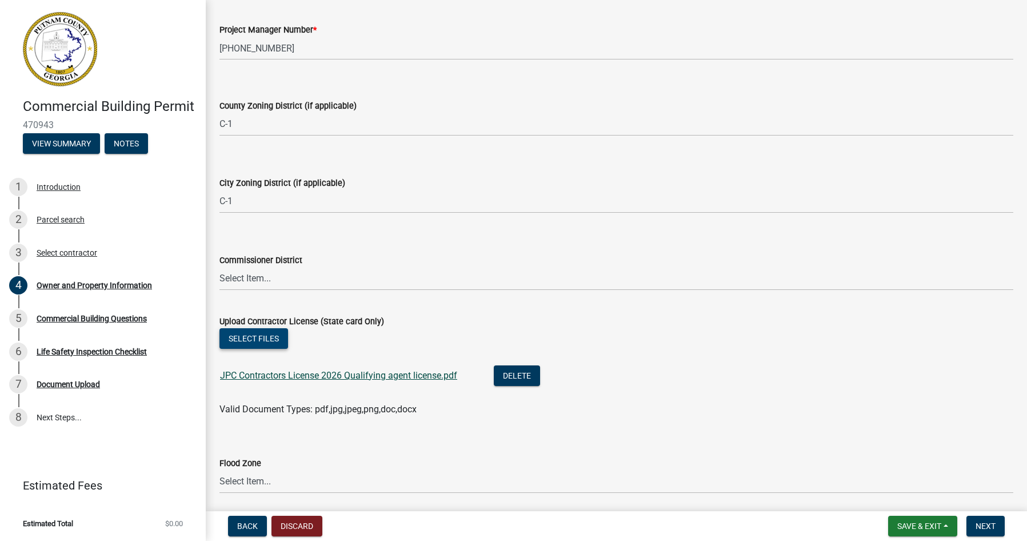
scroll to position [1984, 0]
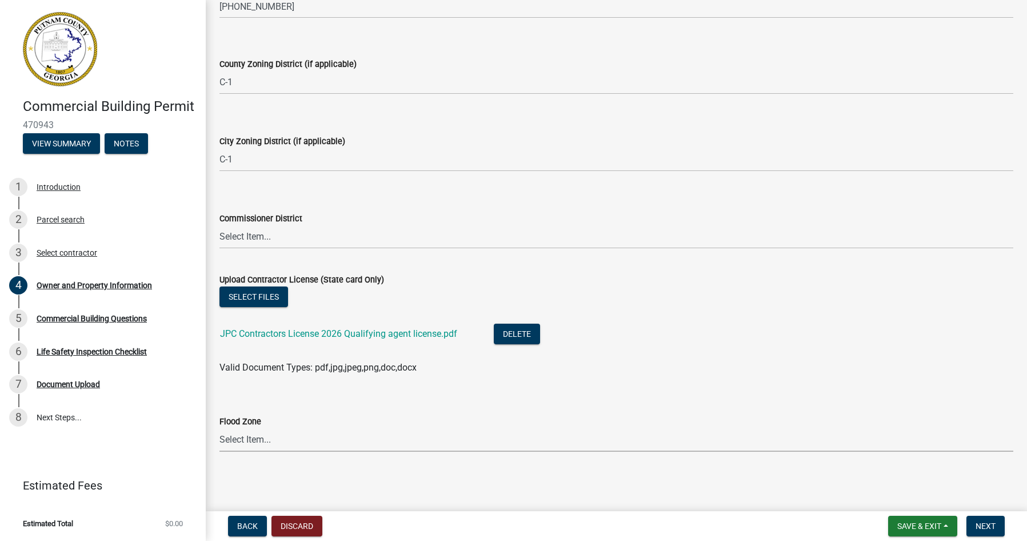
click at [253, 442] on select "Select Item... Zone A Zone V Zone A99 Zone AE Zone AO Zone AH Zone VE Zone AR Z…" at bounding box center [616, 439] width 794 height 23
click at [361, 479] on main "Owner and Property Information share Share Property Information Applicant: Cont…" at bounding box center [616, 253] width 821 height 506
click at [280, 81] on select "Select Item... AG-1 R-1R R-1 R-2 MHP RM-1 RM-3 C-1 C-2 I-M PUD N/A" at bounding box center [616, 82] width 794 height 23
click at [397, 59] on div "County Zoning District (if applicable)" at bounding box center [616, 64] width 794 height 14
click at [897, 521] on span "Save & Exit" at bounding box center [919, 525] width 44 height 9
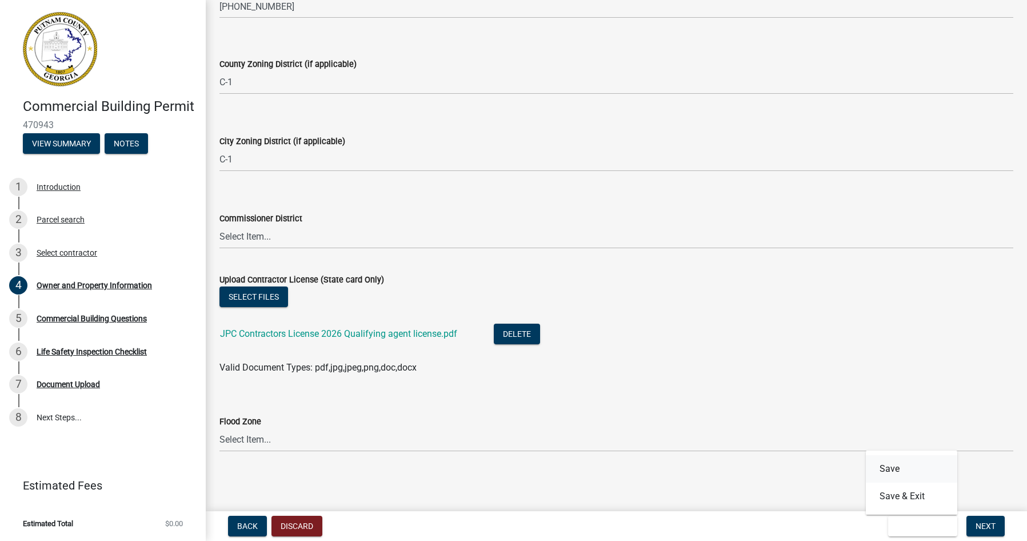
click at [887, 468] on button "Save" at bounding box center [911, 468] width 91 height 27
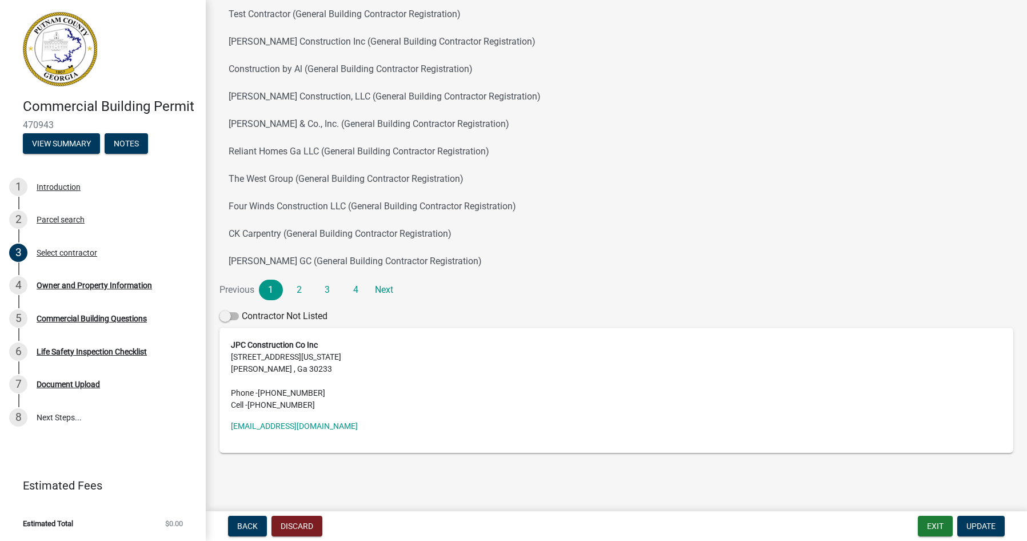
scroll to position [75, 0]
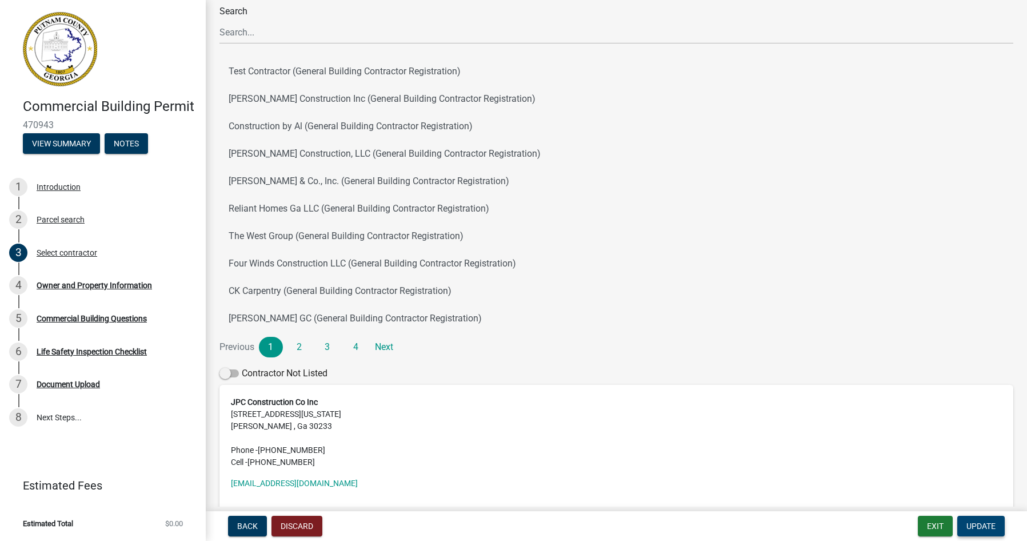
click at [991, 525] on span "Update" at bounding box center [980, 525] width 29 height 9
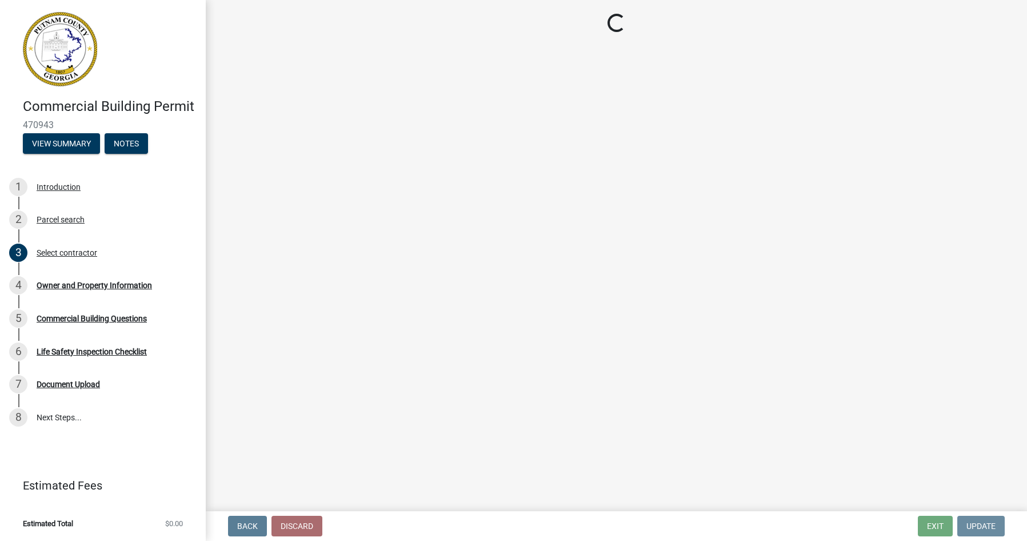
scroll to position [0, 0]
select select "a11fa51f-b34d-496b-ab35-5fd1b53a4648"
select select "58d273ed-cbd1-45cf-a92b-4c415c252308"
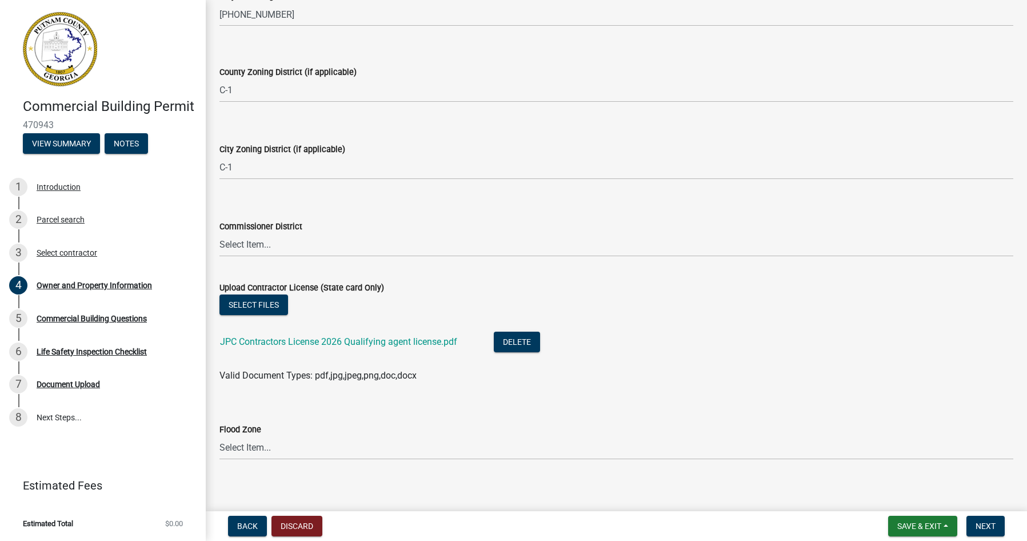
scroll to position [1984, 0]
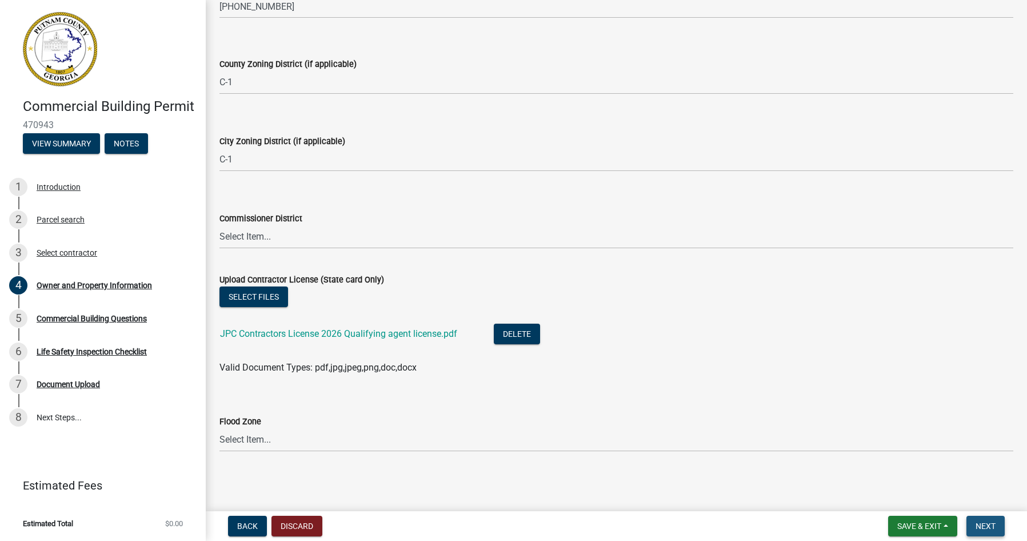
click at [977, 525] on span "Next" at bounding box center [985, 525] width 20 height 9
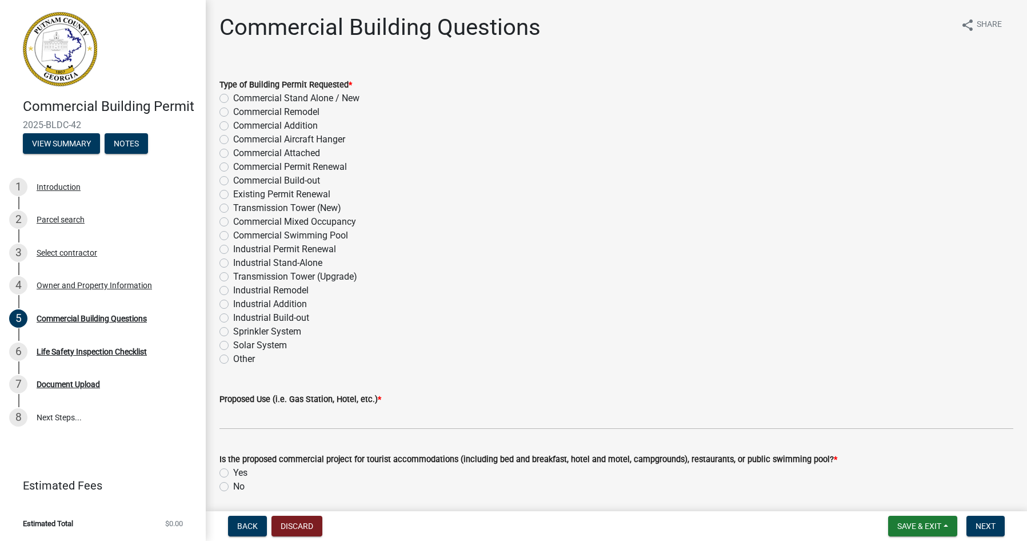
click at [233, 110] on label "Commercial Remodel" at bounding box center [276, 112] width 86 height 14
click at [233, 110] on input "Commercial Remodel" at bounding box center [236, 108] width 7 height 7
radio input "true"
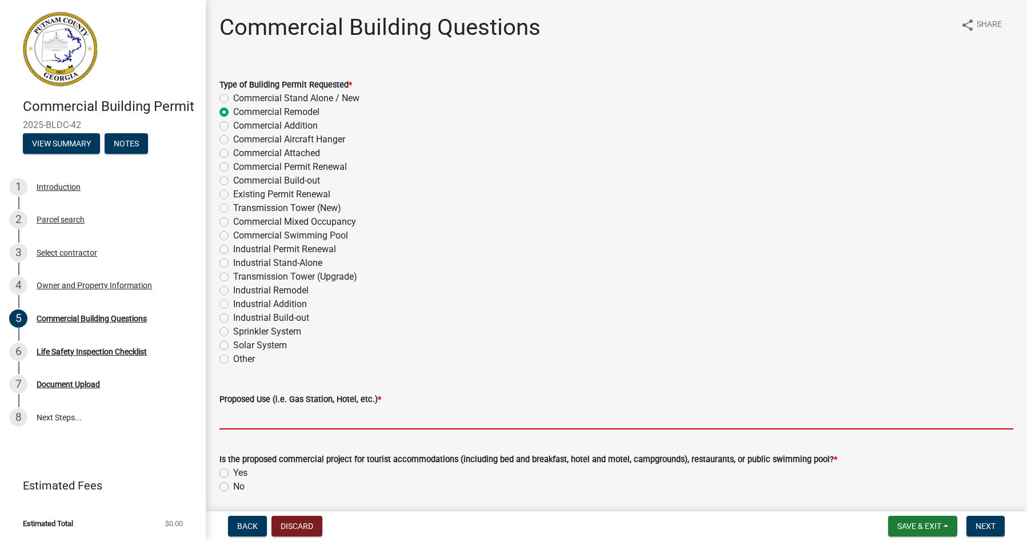
click at [297, 420] on input "Proposed Use (i.e. Gas Station, Hotel, etc.) *" at bounding box center [616, 417] width 794 height 23
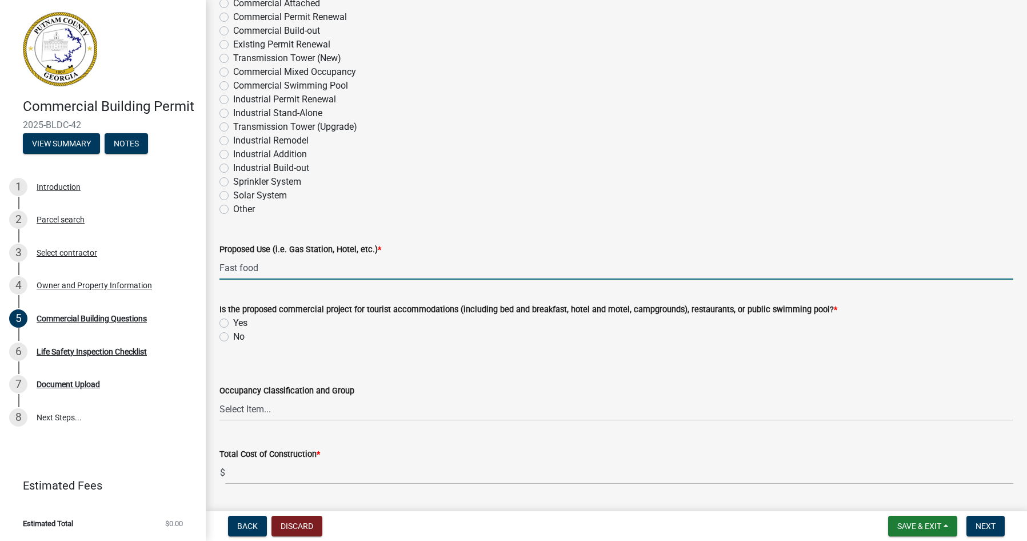
scroll to position [171, 0]
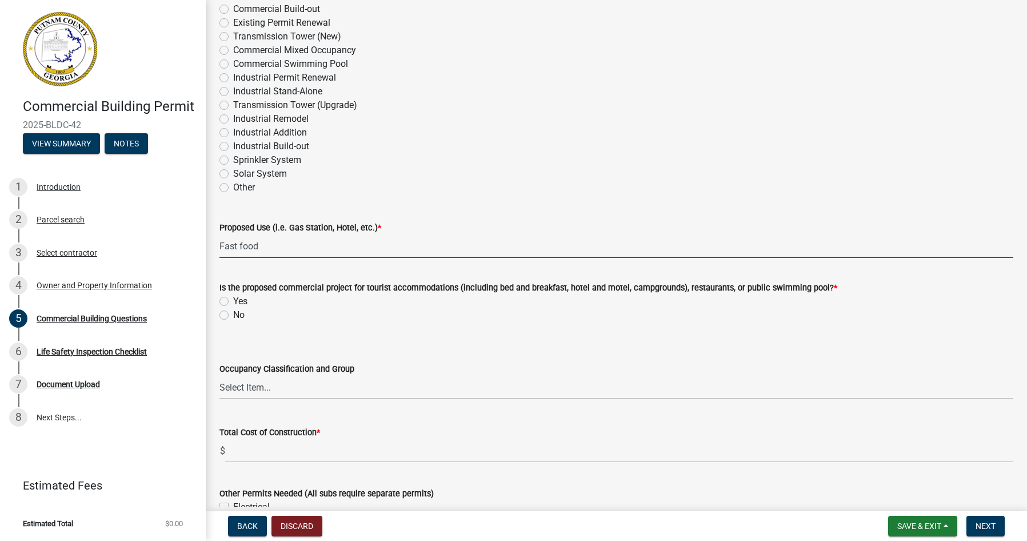
type input "Fast food"
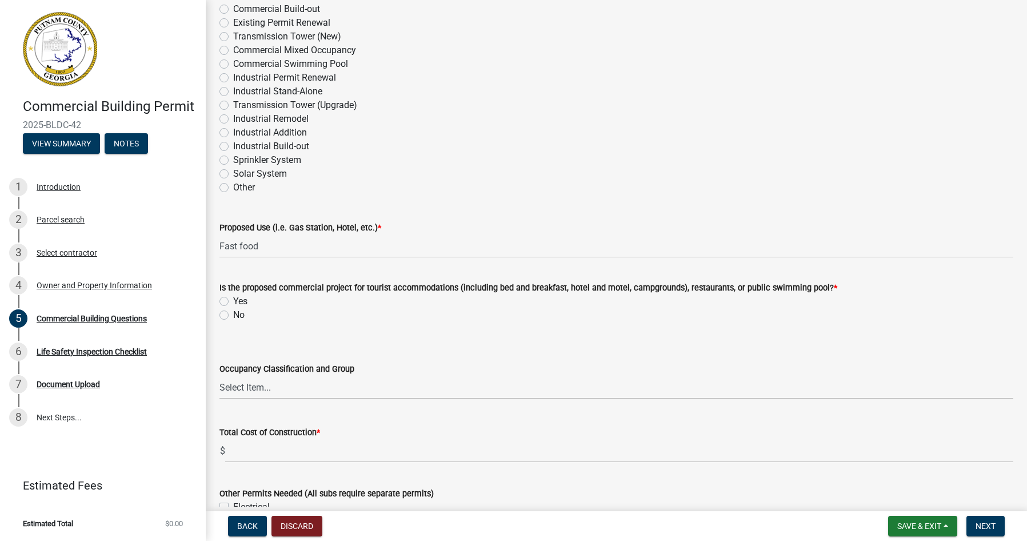
click at [233, 302] on label "Yes" at bounding box center [240, 301] width 14 height 14
click at [233, 302] on input "Yes" at bounding box center [236, 297] width 7 height 7
radio input "true"
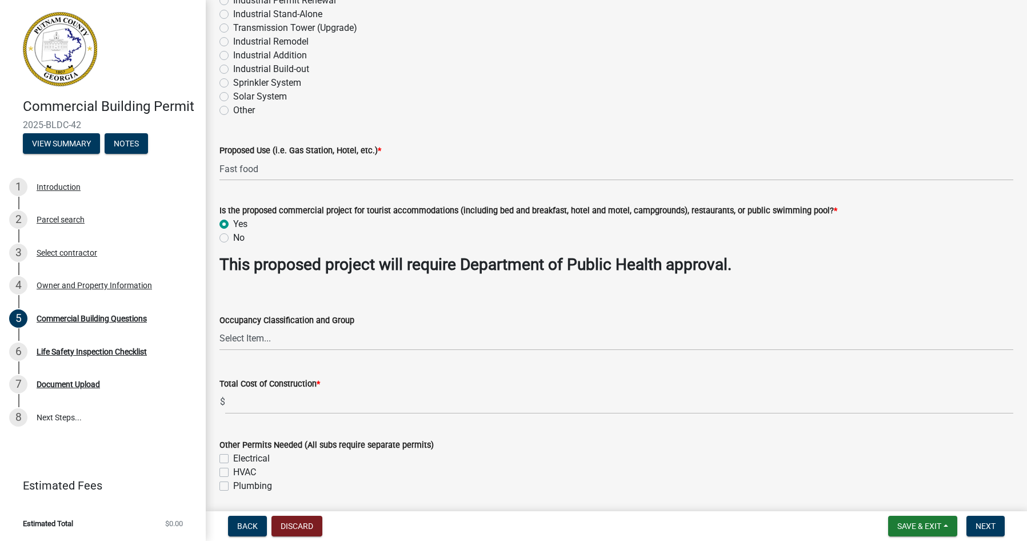
scroll to position [286, 0]
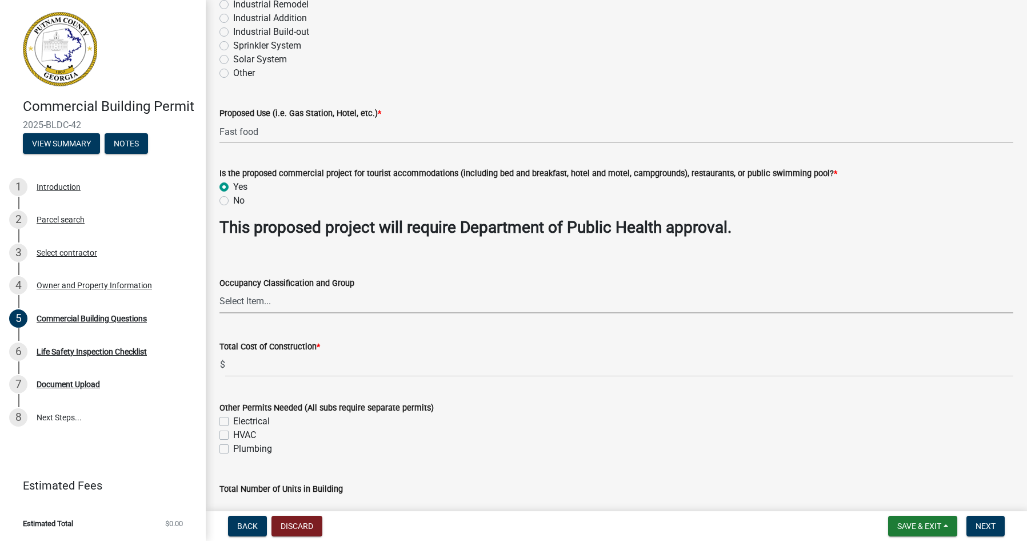
click at [270, 300] on select "Select Item... A-1 A-2 A-3 A-4 A-5 B M E F-1 F-2 R-1 R-2 R-3 R-4 H-1 H-2 H-4 H-…" at bounding box center [616, 301] width 794 height 23
click at [356, 333] on div "Total Cost of Construction * $" at bounding box center [616, 349] width 794 height 53
click at [305, 304] on select "Select Item... A-1 A-2 A-3 A-4 A-5 B M E F-1 F-2 R-1 R-2 R-3 R-4 H-1 H-2 H-4 H-…" at bounding box center [616, 301] width 794 height 23
click at [219, 290] on select "Select Item... A-1 A-2 A-3 A-4 A-5 B M E F-1 F-2 R-1 R-2 R-3 R-4 H-1 H-2 H-4 H-…" at bounding box center [616, 301] width 794 height 23
select select "a2980a8e-1e7c-4bd1-9958-7ae80455de28"
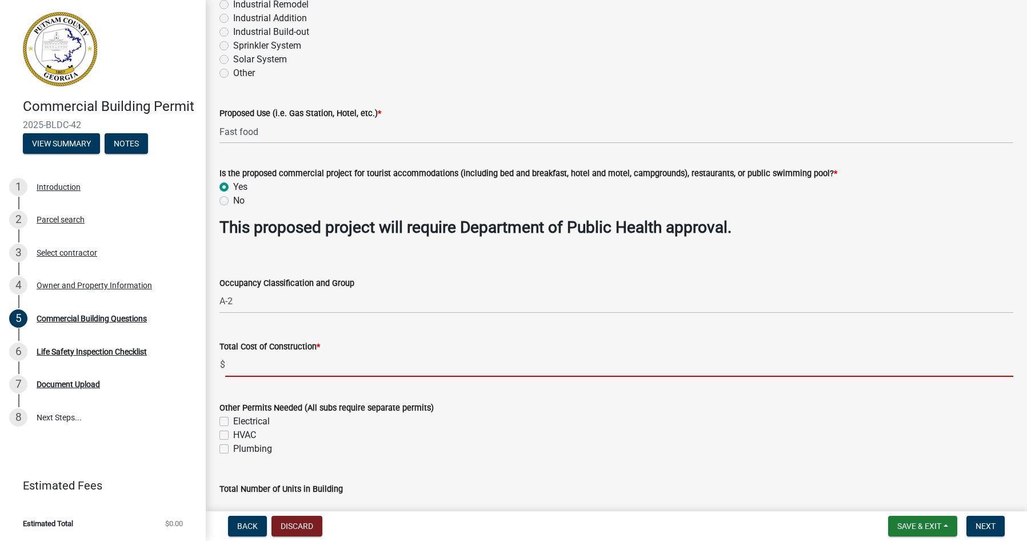
click at [277, 367] on input "text" at bounding box center [619, 364] width 788 height 23
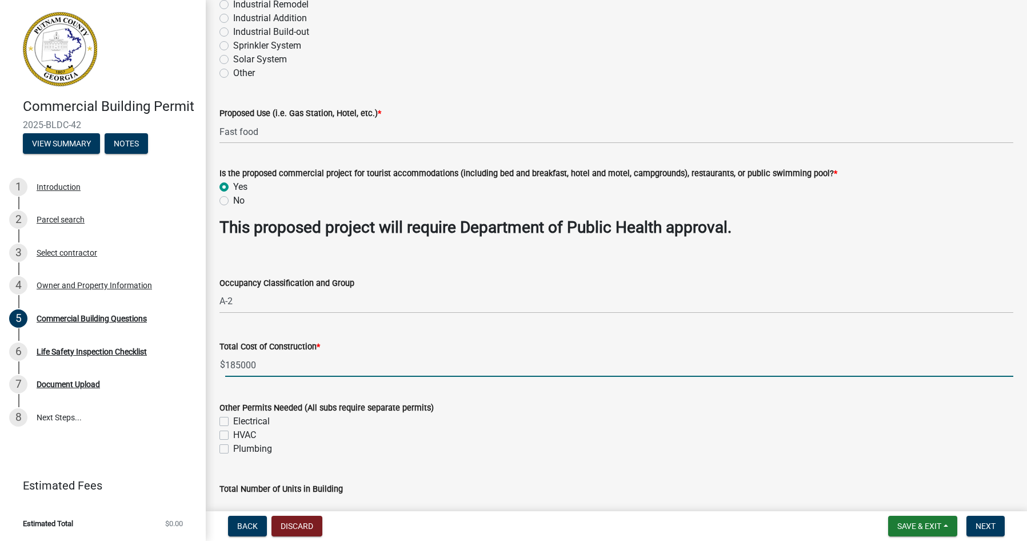
type input "185000"
click at [233, 421] on label "Electrical" at bounding box center [251, 421] width 37 height 14
click at [233, 421] on input "Electrical" at bounding box center [236, 417] width 7 height 7
checkbox input "true"
checkbox input "false"
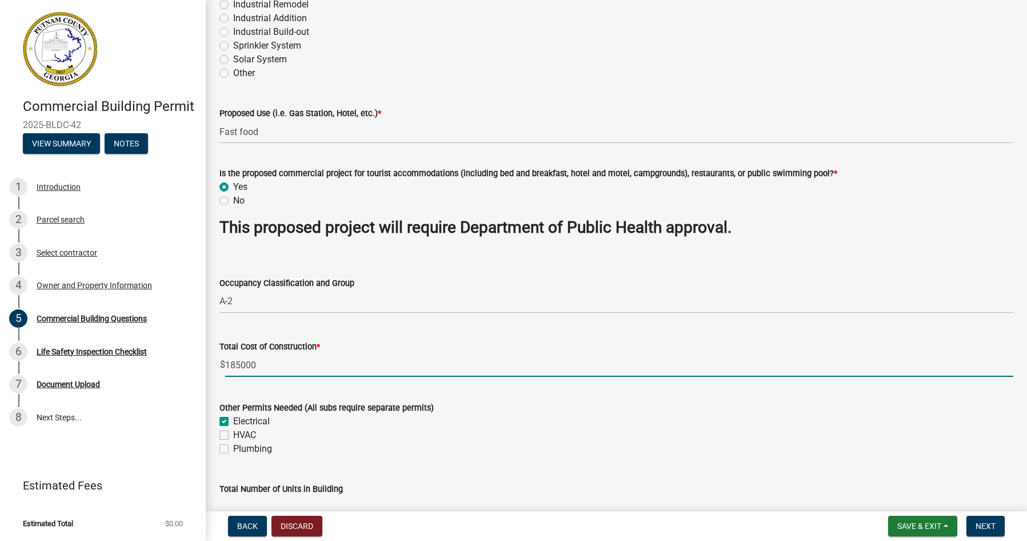
checkbox input "false"
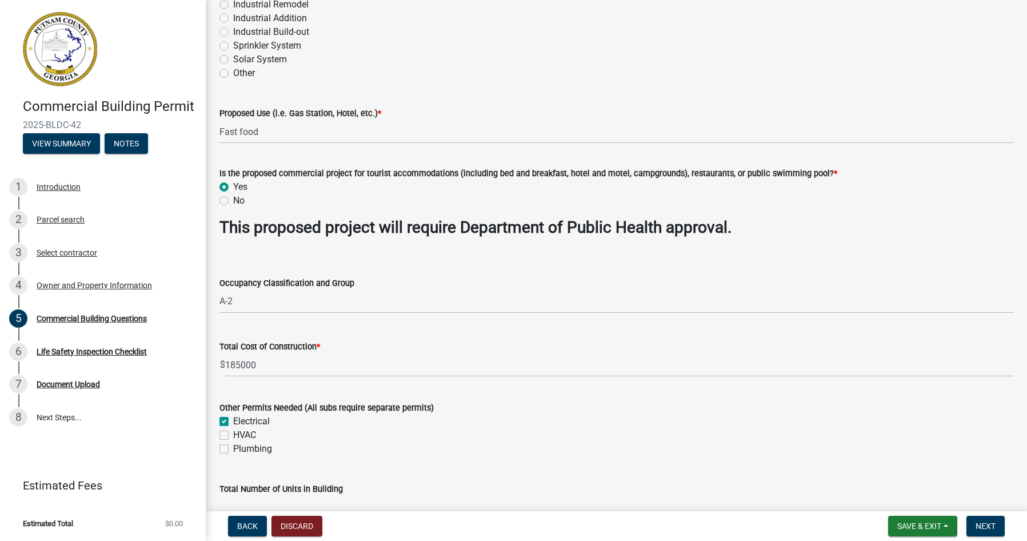
click at [233, 437] on label "HVAC" at bounding box center [244, 435] width 23 height 14
click at [233, 435] on input "HVAC" at bounding box center [236, 431] width 7 height 7
checkbox input "true"
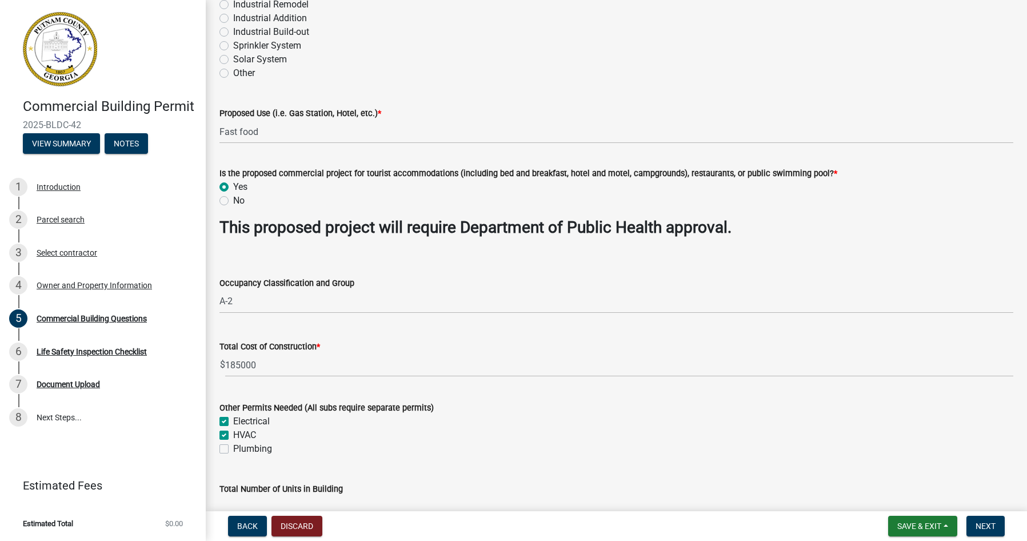
click at [233, 445] on label "Plumbing" at bounding box center [252, 449] width 39 height 14
click at [233, 445] on input "Plumbing" at bounding box center [236, 445] width 7 height 7
checkbox input "true"
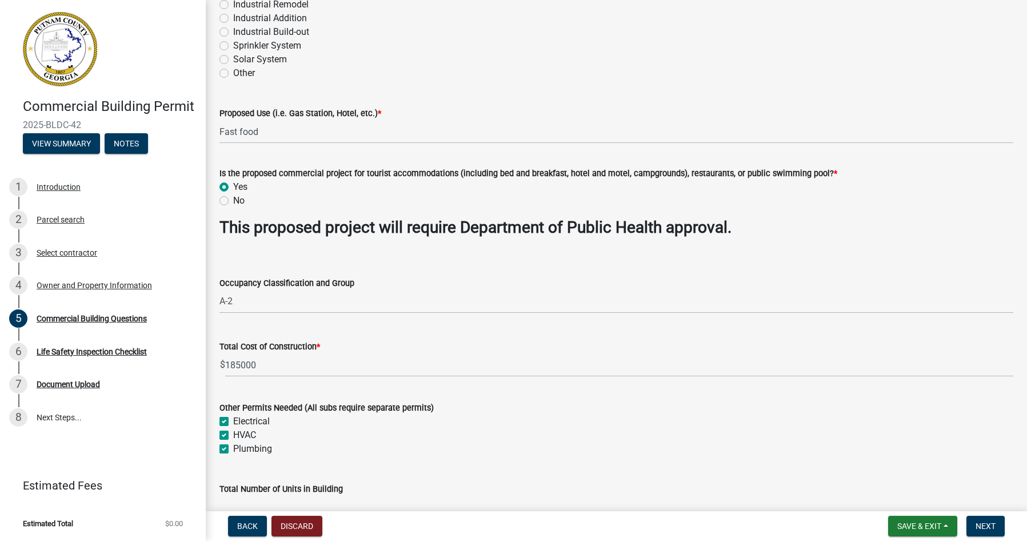
checkbox input "true"
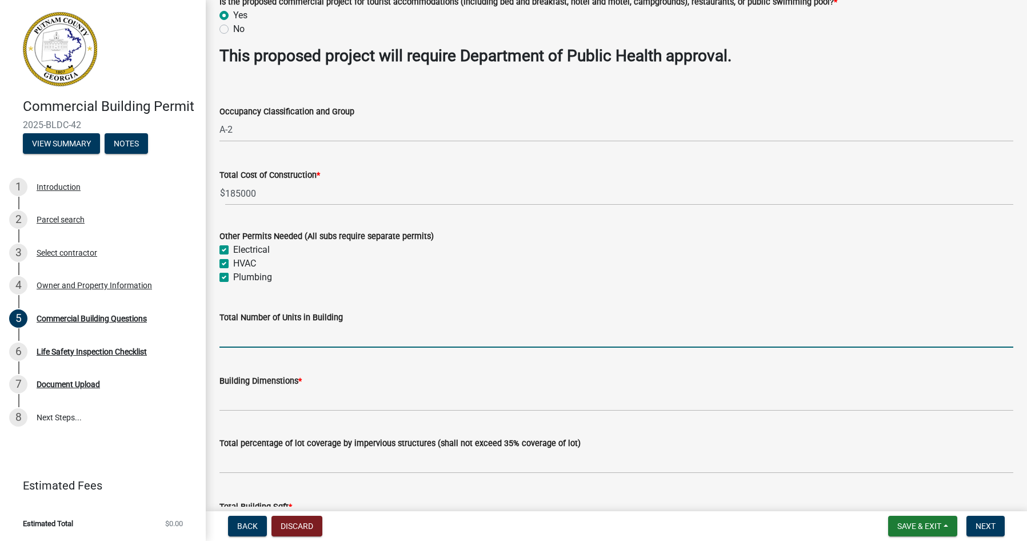
click at [259, 342] on input "text" at bounding box center [616, 335] width 794 height 23
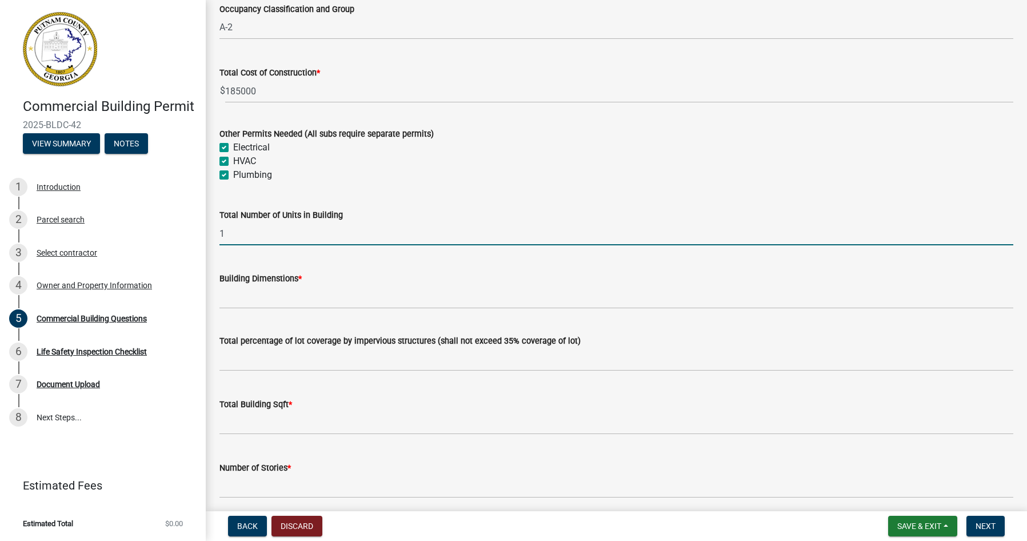
scroll to position [571, 0]
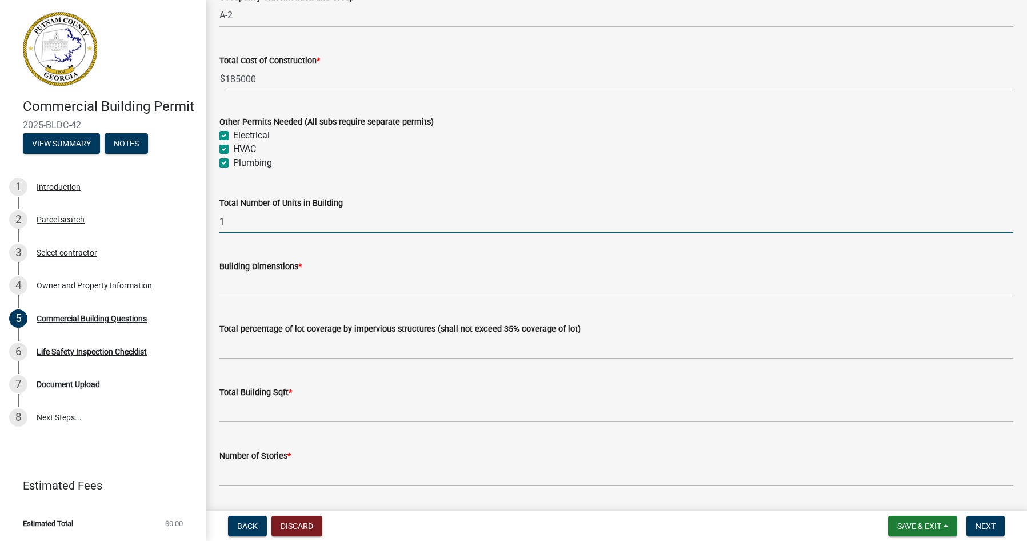
type input "1"
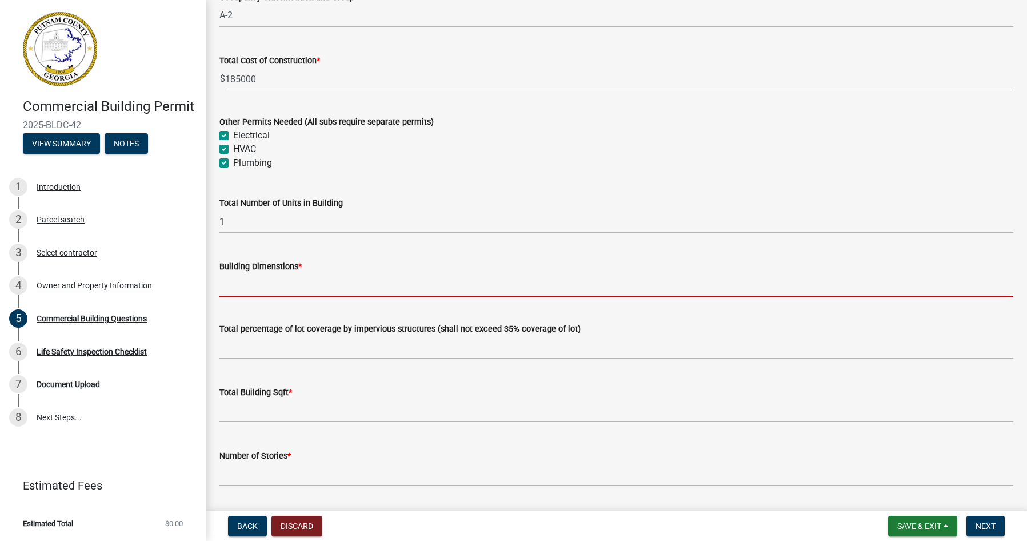
click at [288, 292] on input "Building Dimenstions *" at bounding box center [616, 284] width 794 height 23
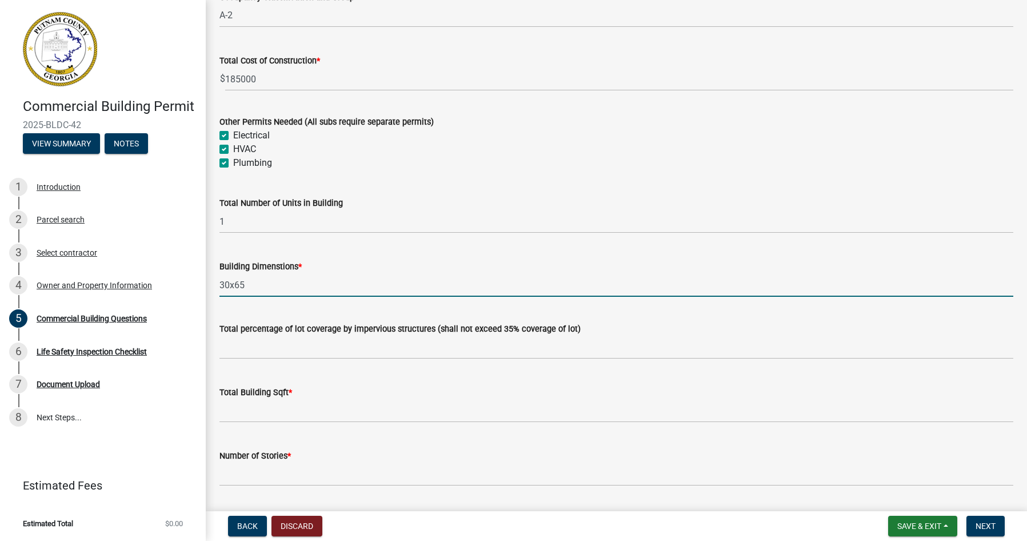
type input "30x65"
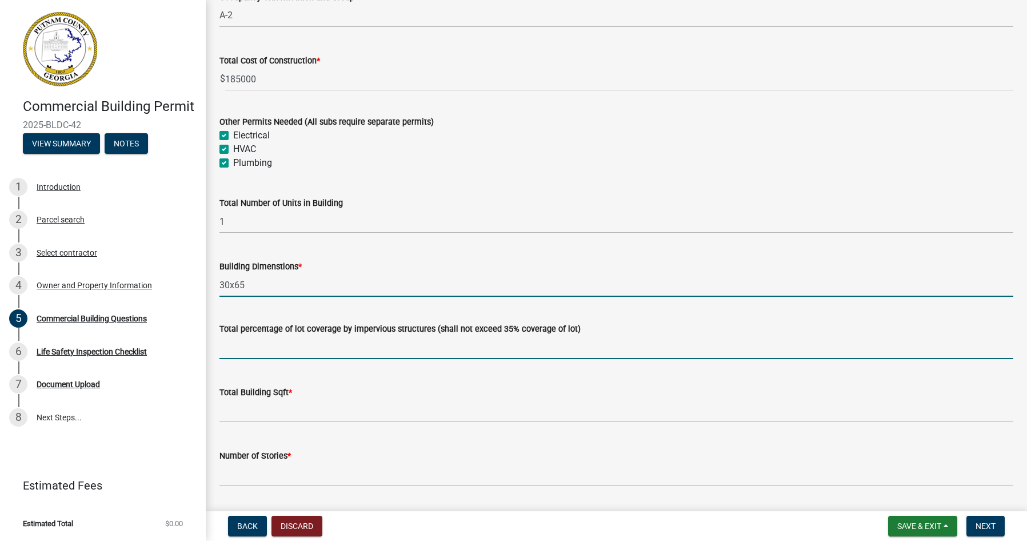
click at [289, 354] on input "text" at bounding box center [616, 346] width 794 height 23
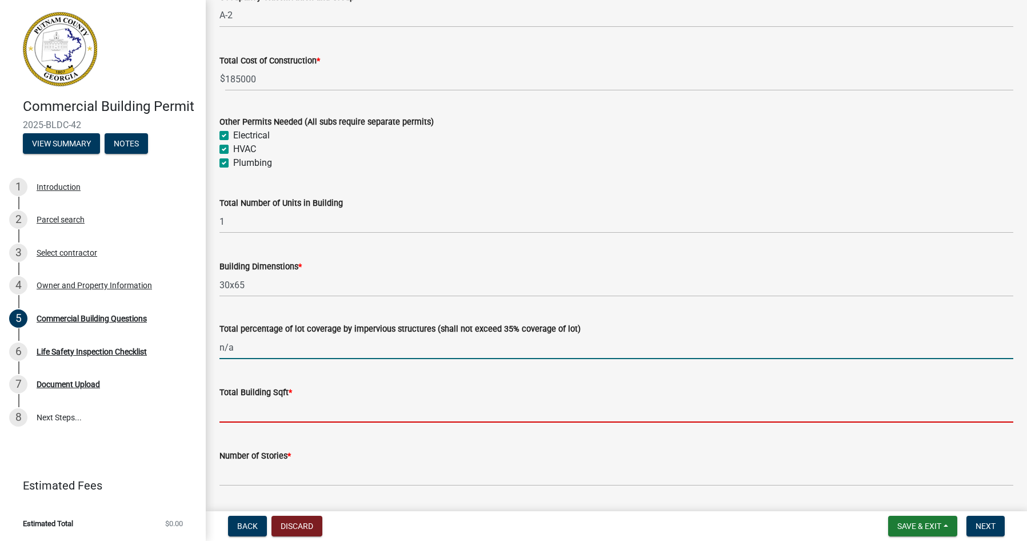
type input "0"
click at [285, 410] on input "text" at bounding box center [616, 410] width 794 height 23
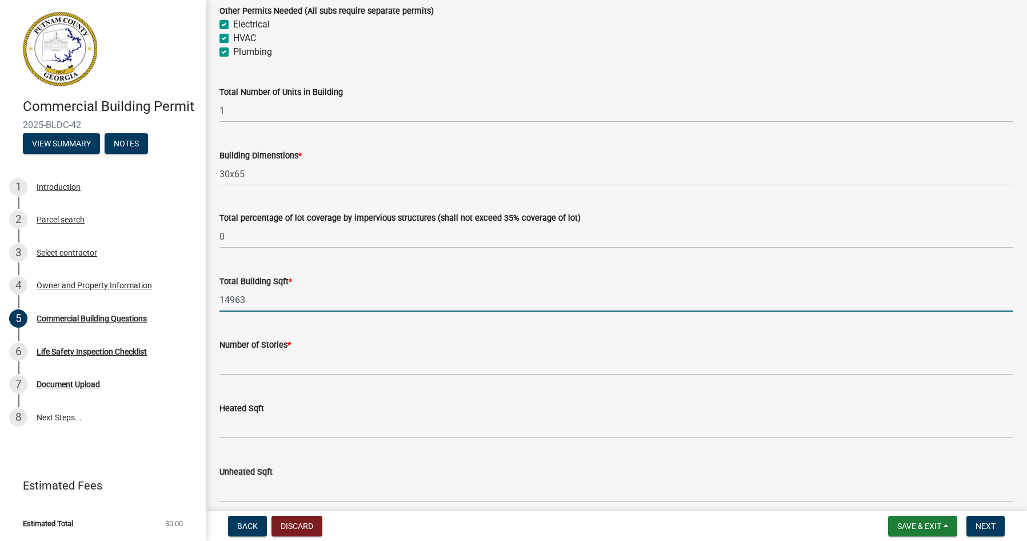
scroll to position [686, 0]
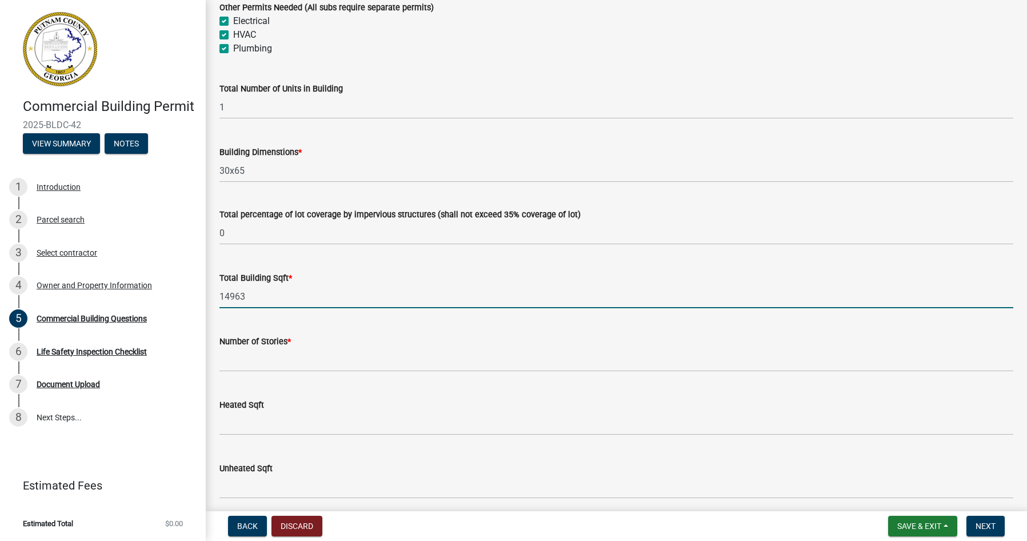
type input "14963"
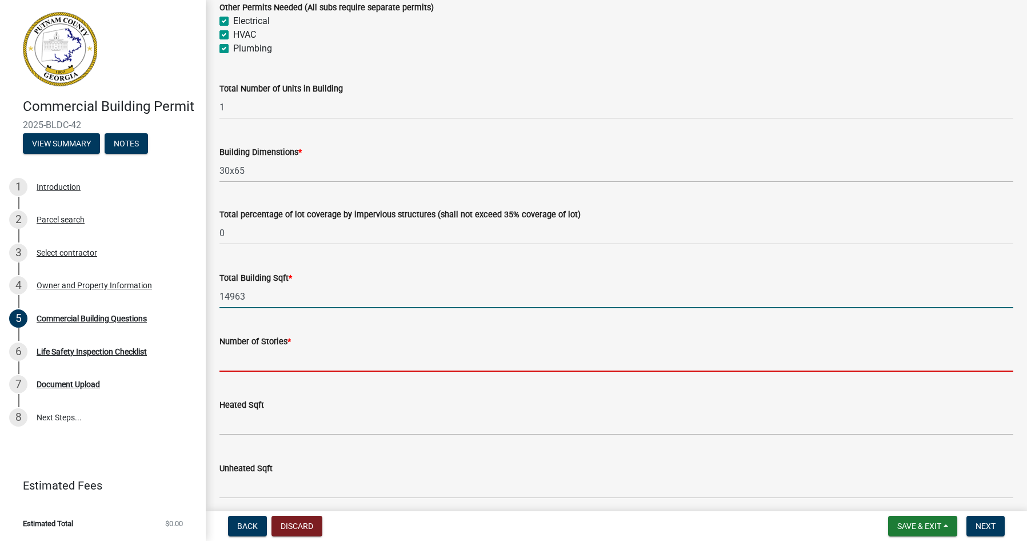
click at [298, 362] on input "text" at bounding box center [616, 359] width 794 height 23
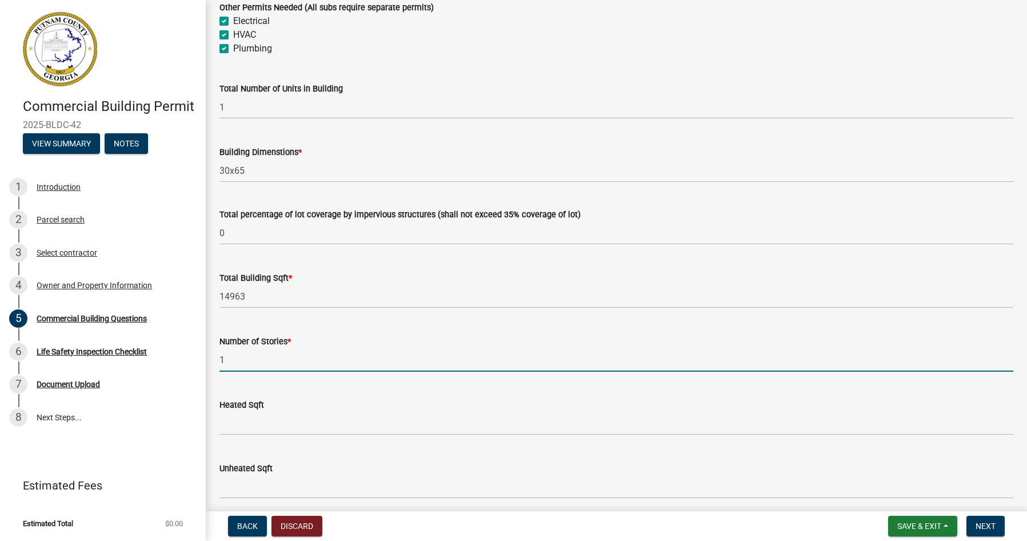
type input "1"
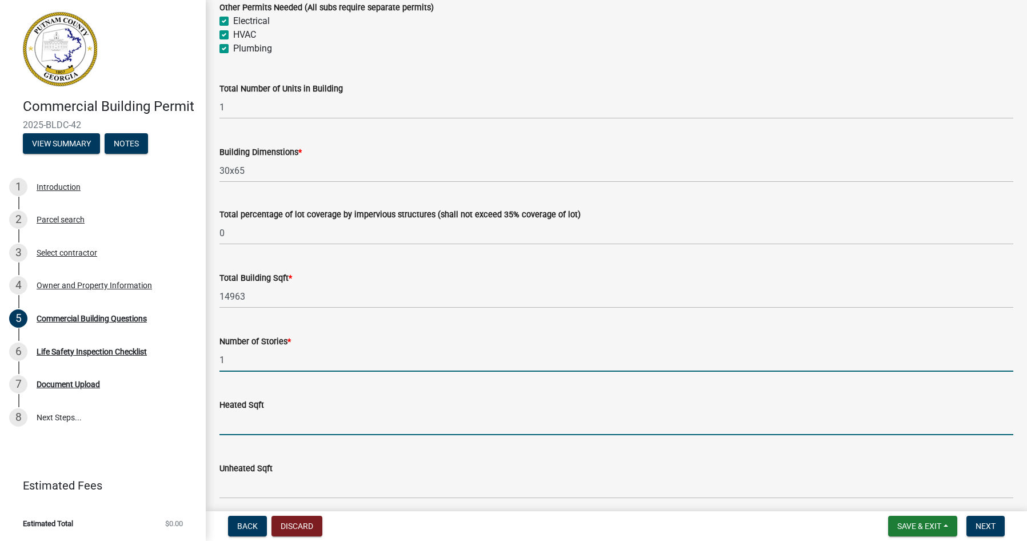
click at [285, 427] on input "text" at bounding box center [616, 422] width 794 height 23
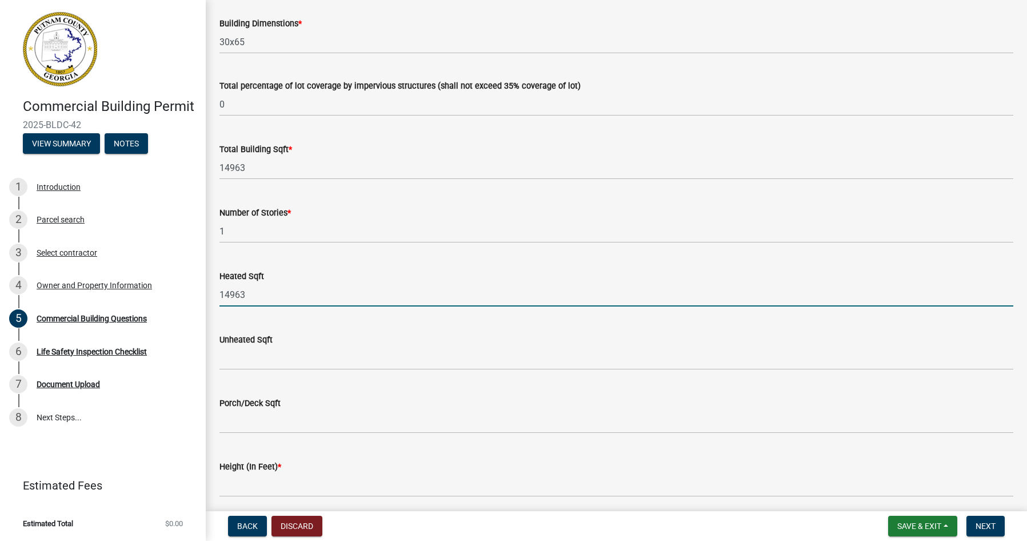
scroll to position [857, 0]
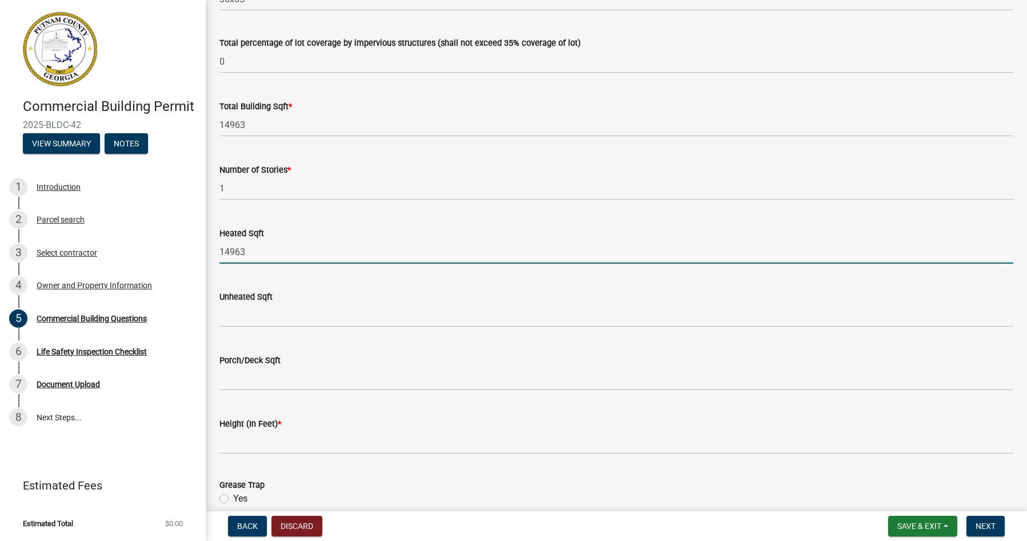
type input "14963"
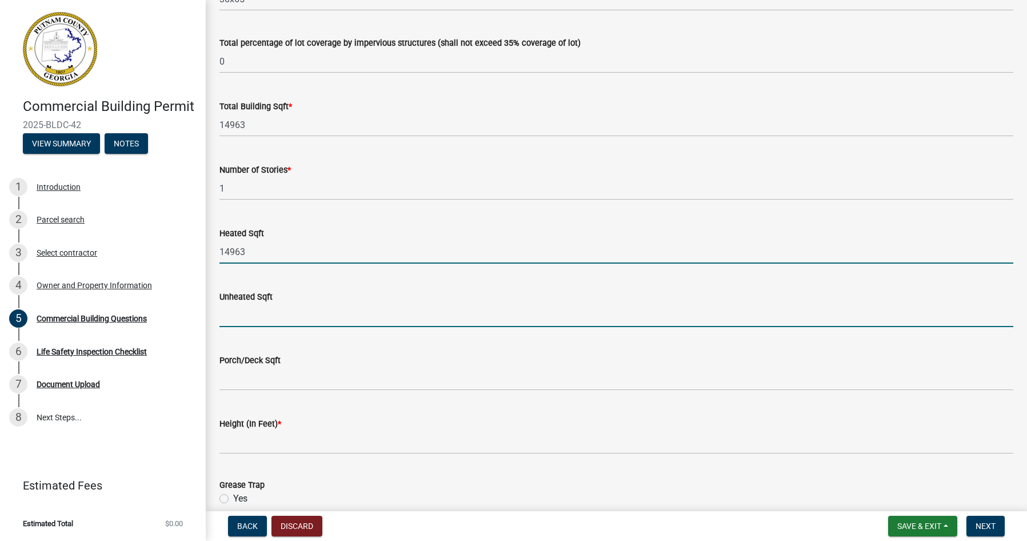
click at [277, 316] on input "text" at bounding box center [616, 314] width 794 height 23
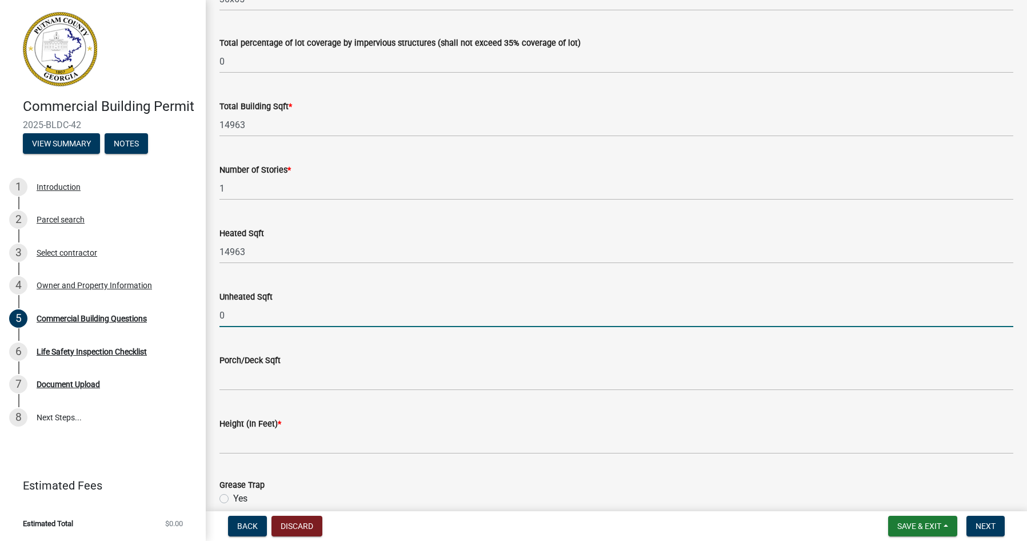
type input "0"
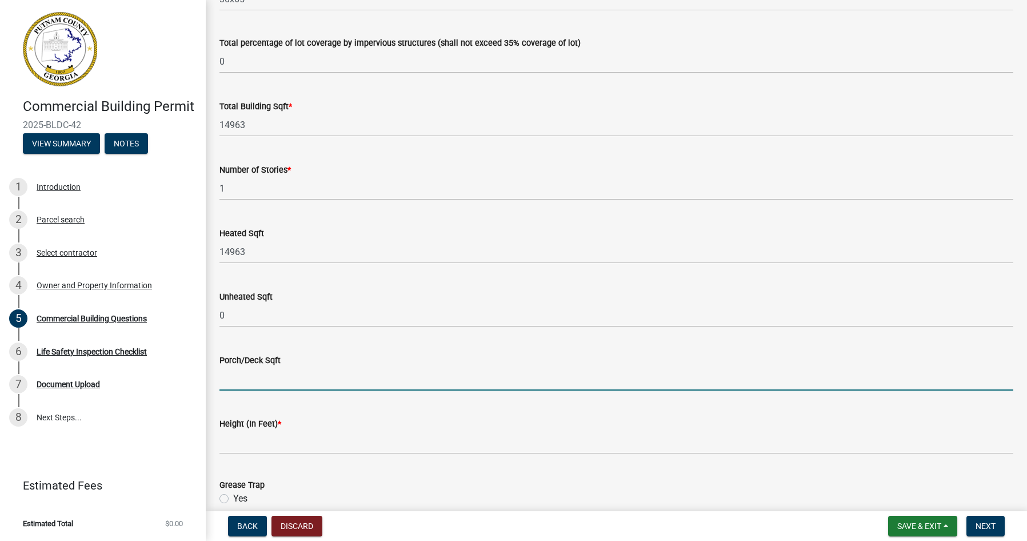
click at [267, 375] on input "text" at bounding box center [616, 378] width 794 height 23
type input "0"
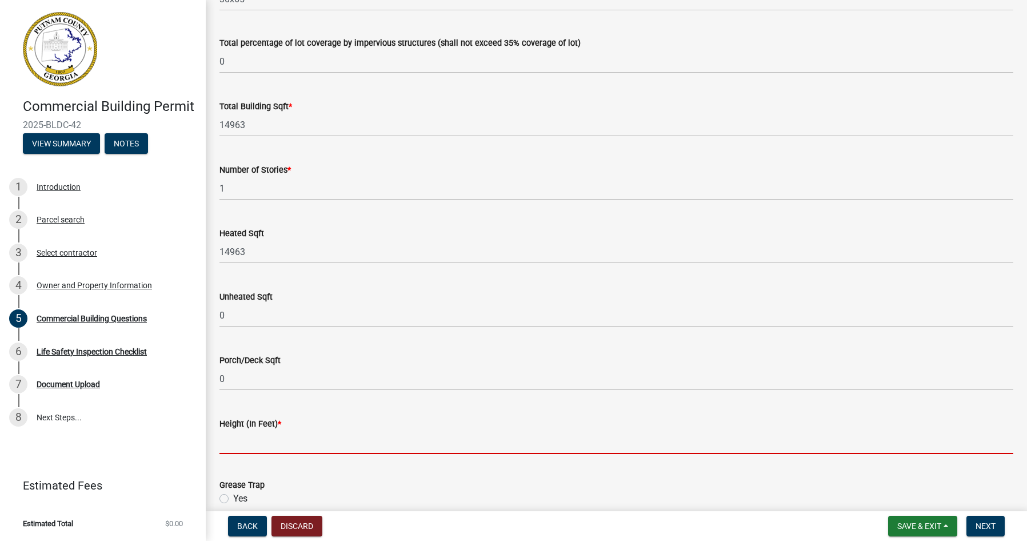
click at [229, 444] on input "text" at bounding box center [616, 441] width 794 height 23
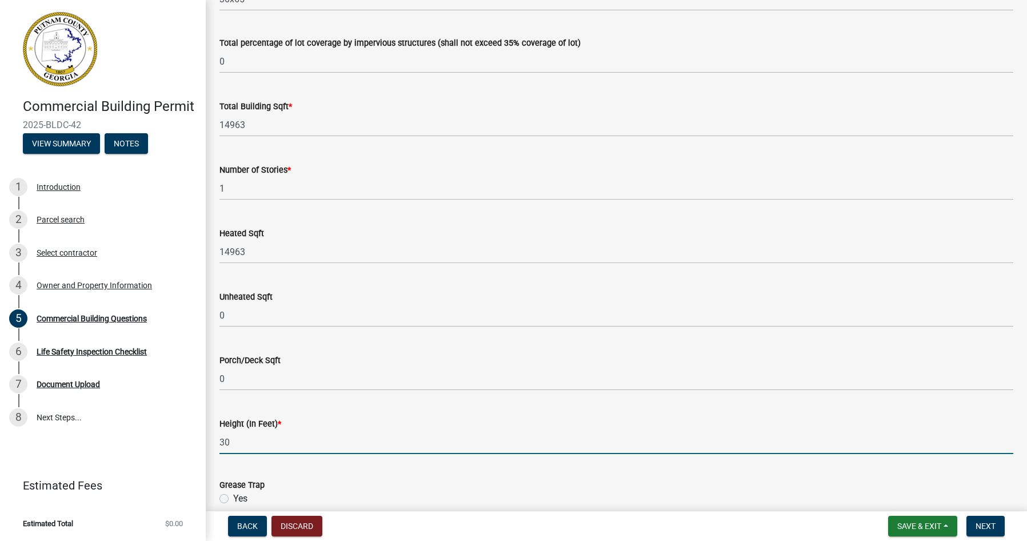
type input "3"
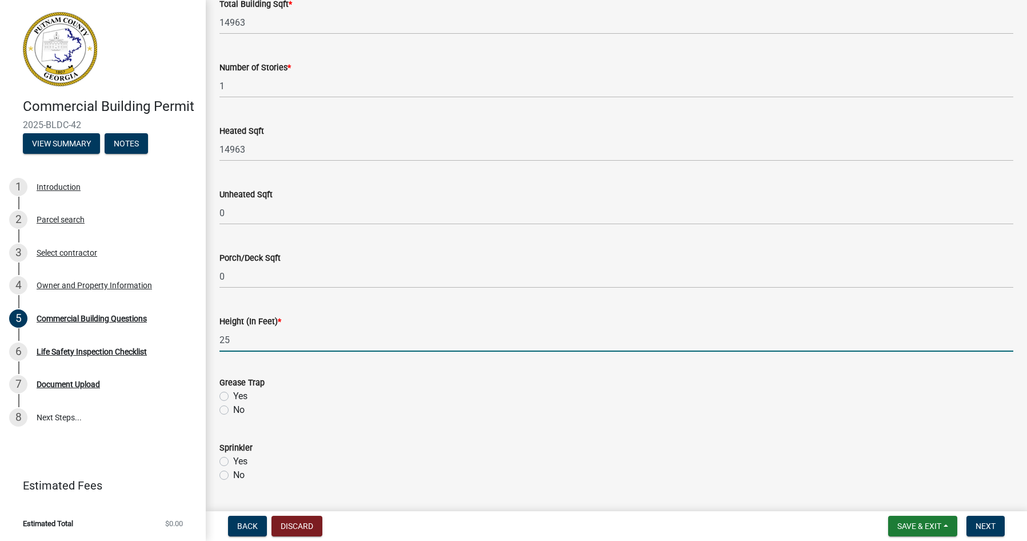
scroll to position [971, 0]
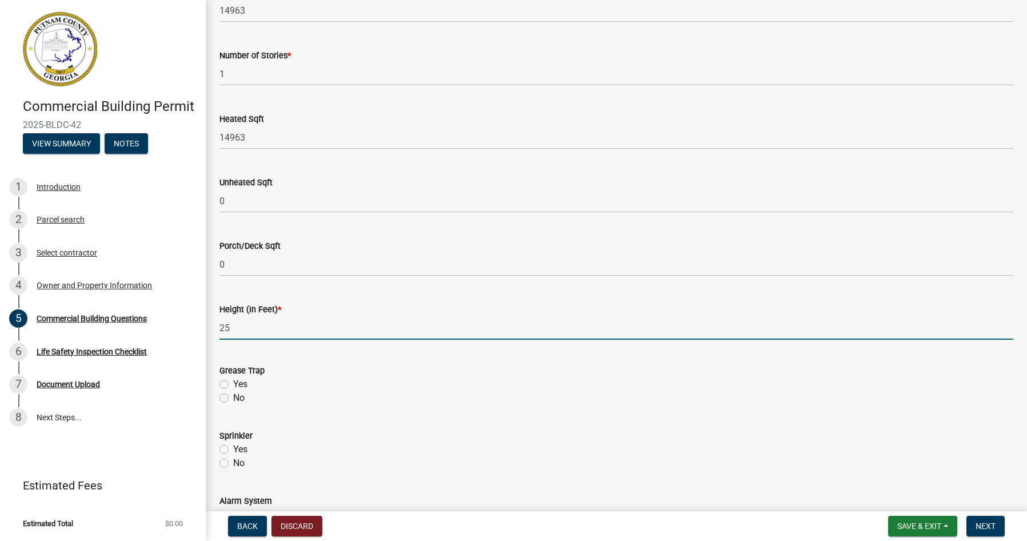
type input "25"
drag, startPoint x: 229, startPoint y: 382, endPoint x: 237, endPoint y: 382, distance: 8.0
click at [229, 382] on div "Yes" at bounding box center [616, 384] width 794 height 14
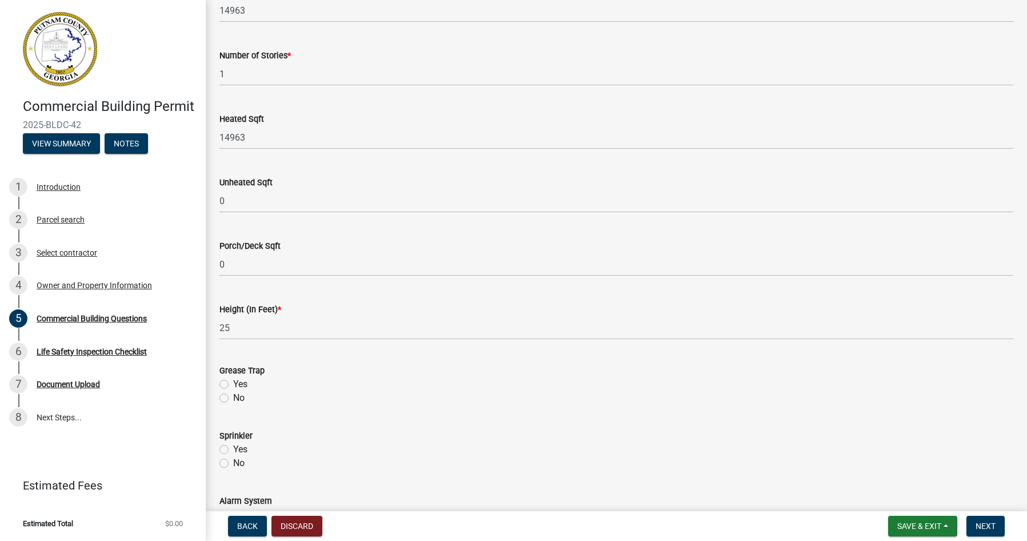
click at [233, 382] on label "Yes" at bounding box center [240, 384] width 14 height 14
click at [233, 382] on input "Yes" at bounding box center [236, 380] width 7 height 7
radio input "true"
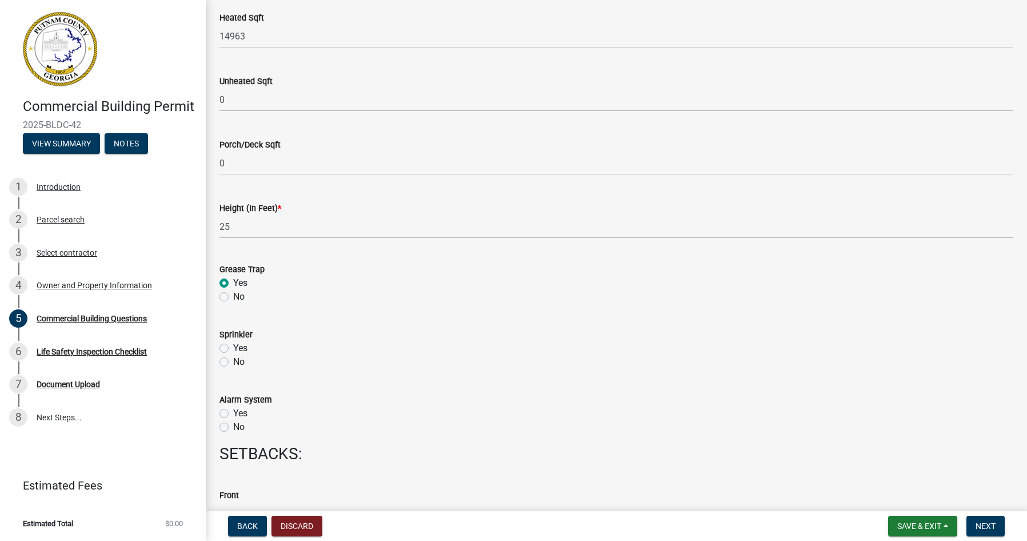
scroll to position [1086, 0]
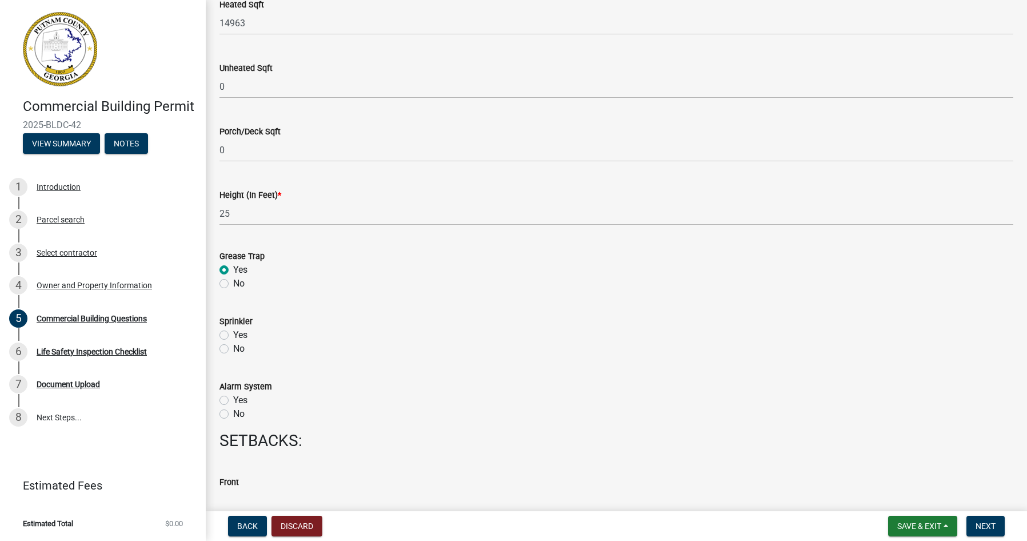
click at [233, 351] on label "No" at bounding box center [238, 349] width 11 height 14
click at [233, 349] on input "No" at bounding box center [236, 345] width 7 height 7
radio input "true"
click at [233, 399] on label "Yes" at bounding box center [240, 400] width 14 height 14
click at [233, 399] on input "Yes" at bounding box center [236, 396] width 7 height 7
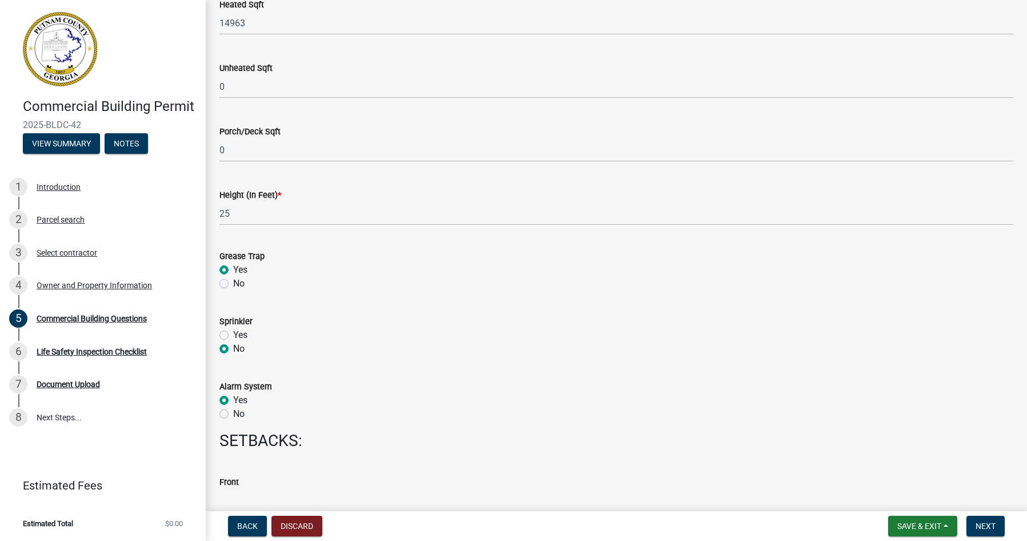
radio input "true"
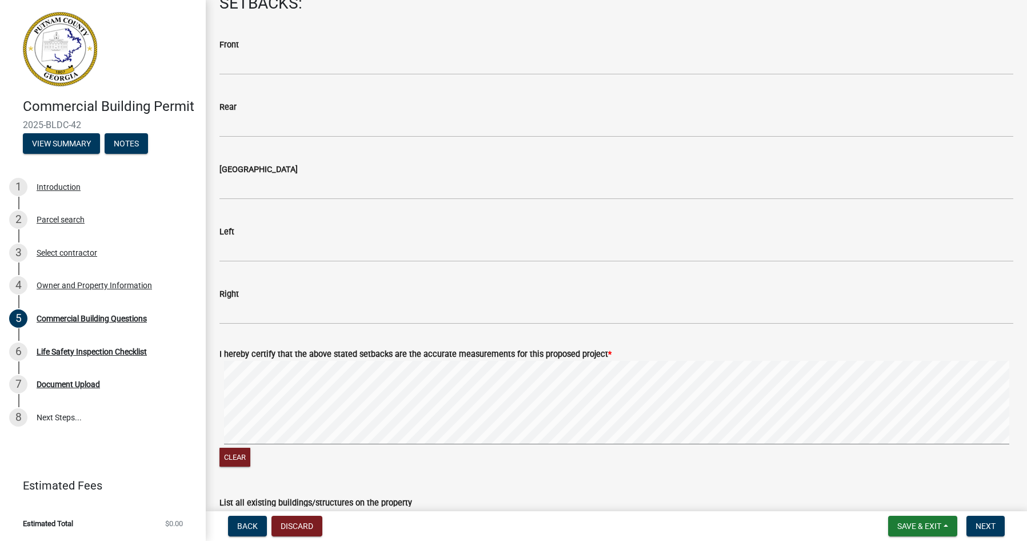
scroll to position [1543, 0]
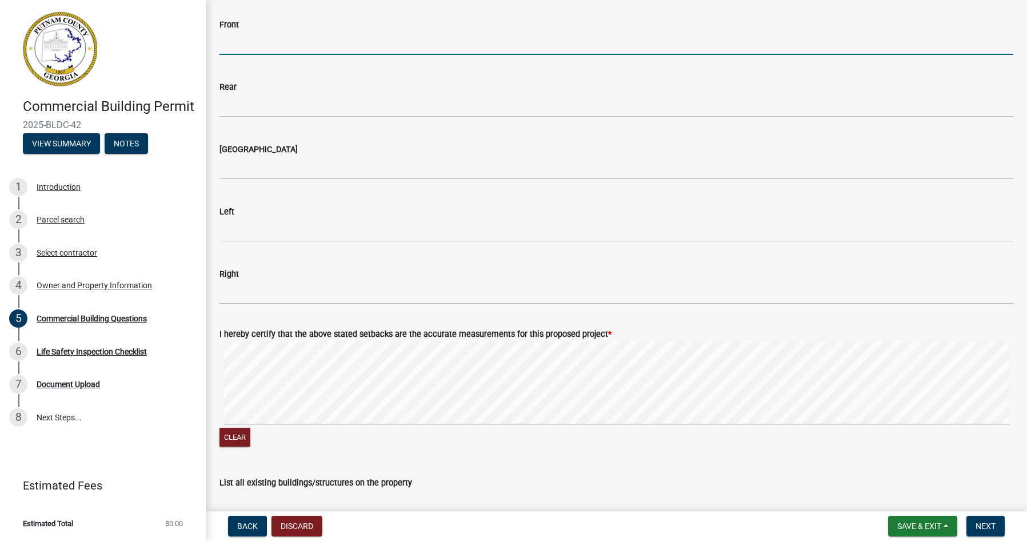
click at [271, 38] on input "Front" at bounding box center [616, 42] width 794 height 23
type input "n/a"
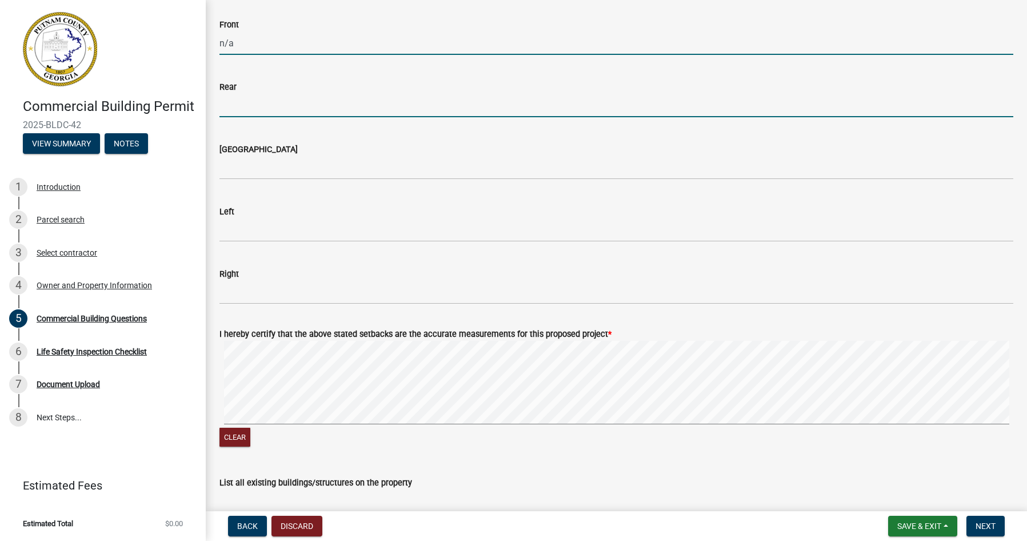
click at [314, 101] on input "Rear" at bounding box center [616, 105] width 794 height 23
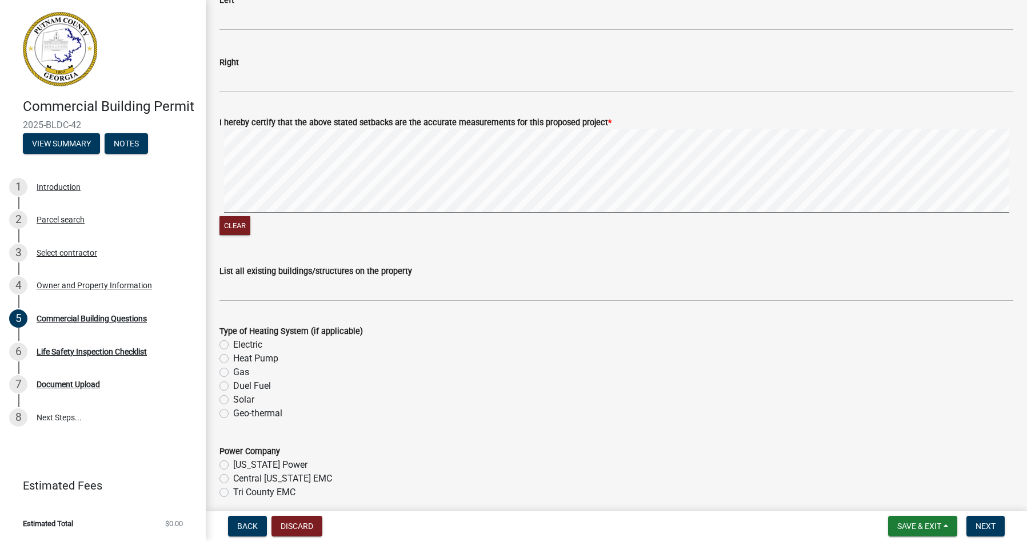
scroll to position [1771, 0]
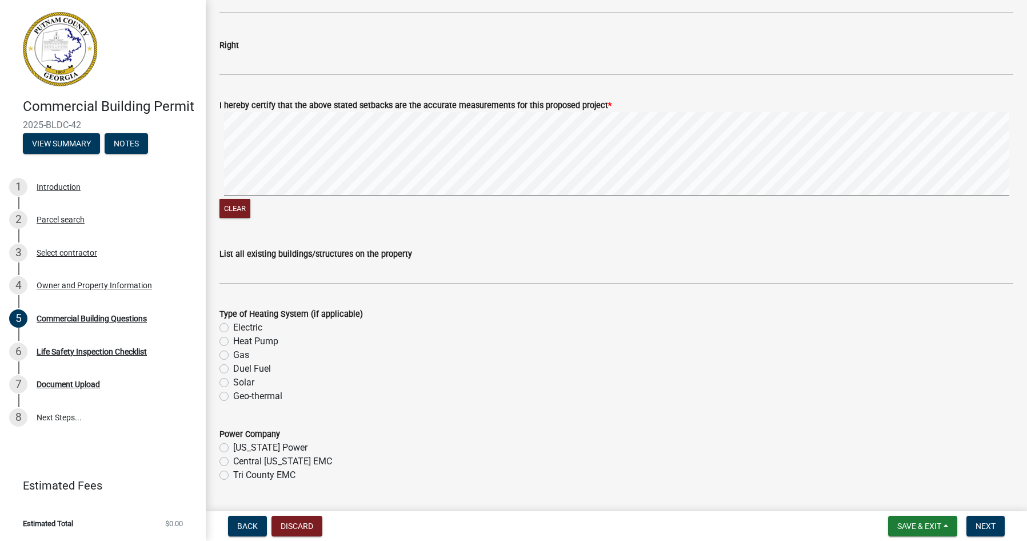
type input "n/a"
click at [233, 354] on label "Gas" at bounding box center [241, 355] width 16 height 14
click at [233, 354] on input "Gas" at bounding box center [236, 351] width 7 height 7
radio input "true"
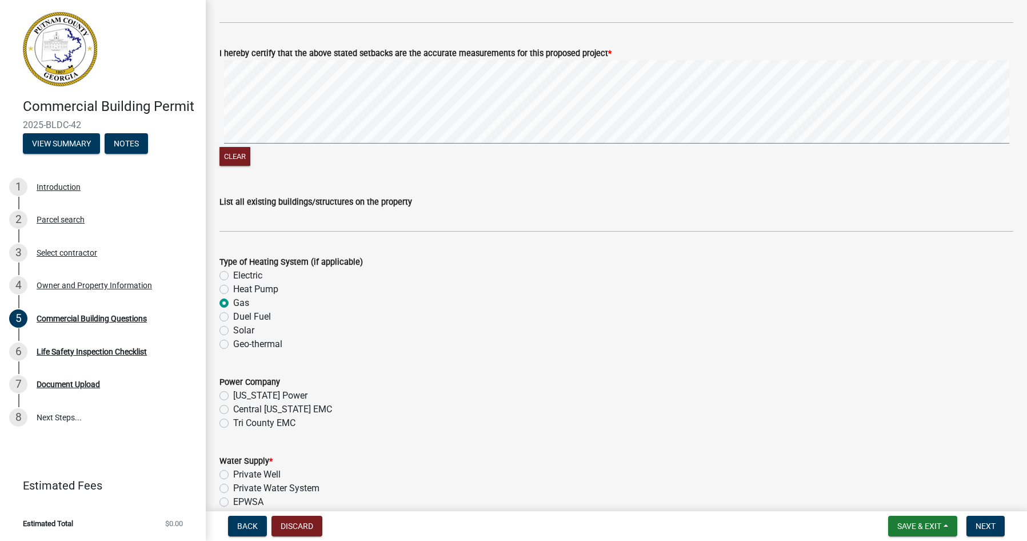
scroll to position [1886, 0]
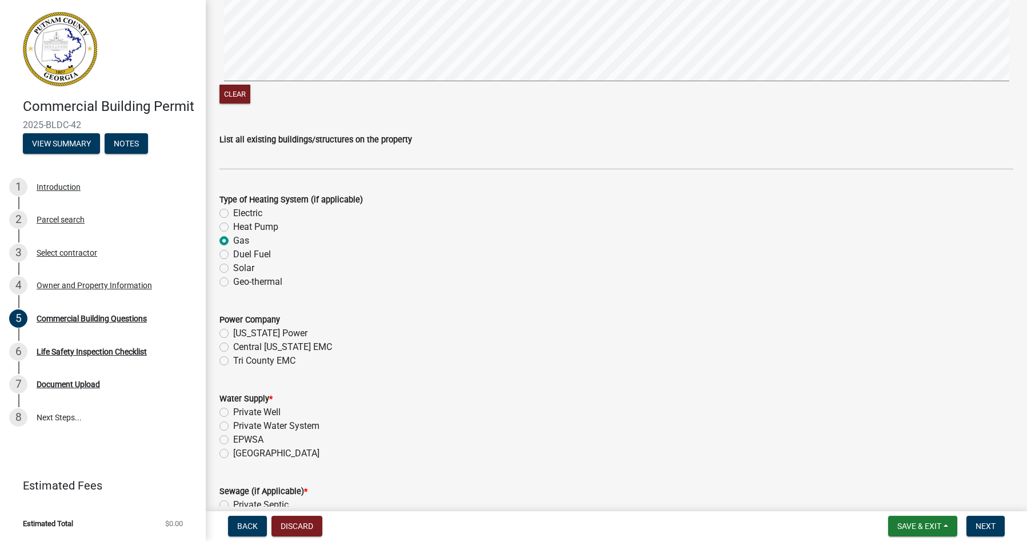
click at [233, 334] on label "Georgia Power" at bounding box center [270, 333] width 74 height 14
click at [233, 334] on input "Georgia Power" at bounding box center [236, 329] width 7 height 7
radio input "true"
click at [233, 439] on label "EPWSA" at bounding box center [248, 440] width 30 height 14
click at [233, 439] on input "EPWSA" at bounding box center [236, 436] width 7 height 7
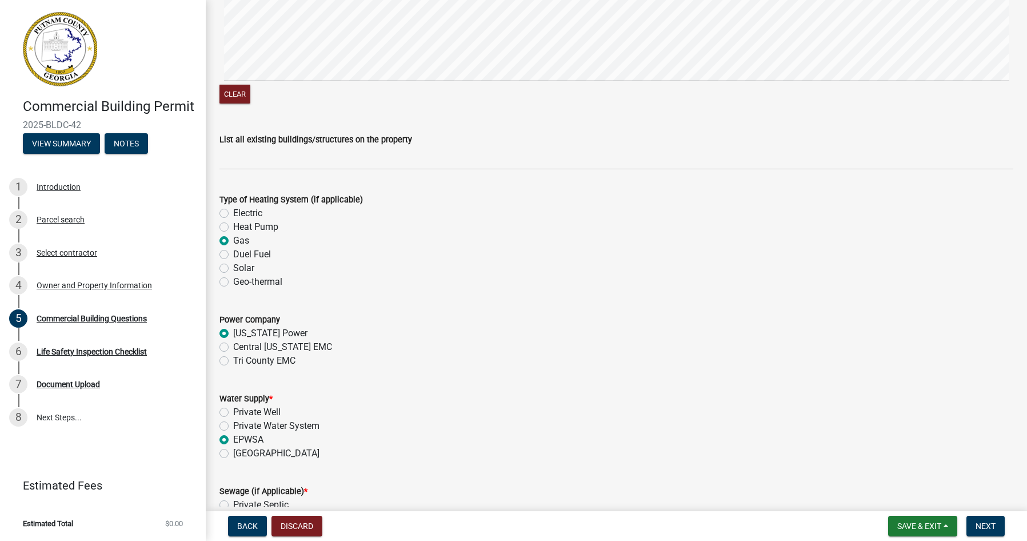
radio input "true"
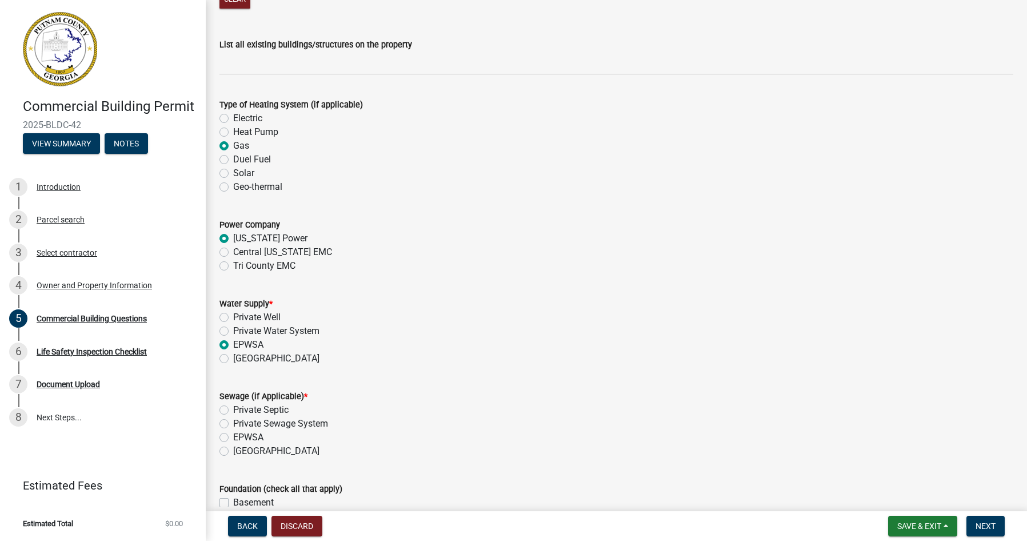
scroll to position [2000, 0]
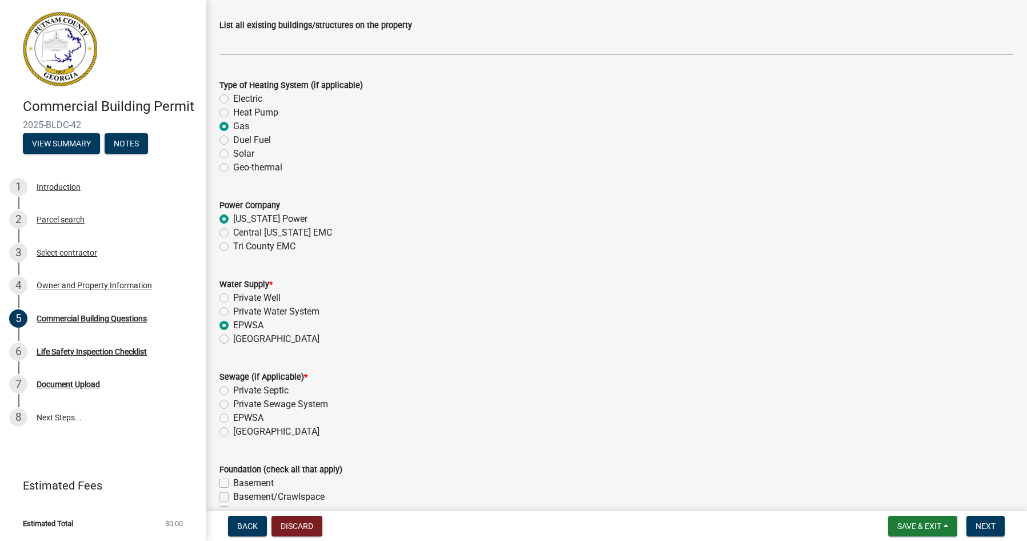
click at [233, 415] on label "EPWSA" at bounding box center [248, 418] width 30 height 14
click at [233, 415] on input "EPWSA" at bounding box center [236, 414] width 7 height 7
radio input "true"
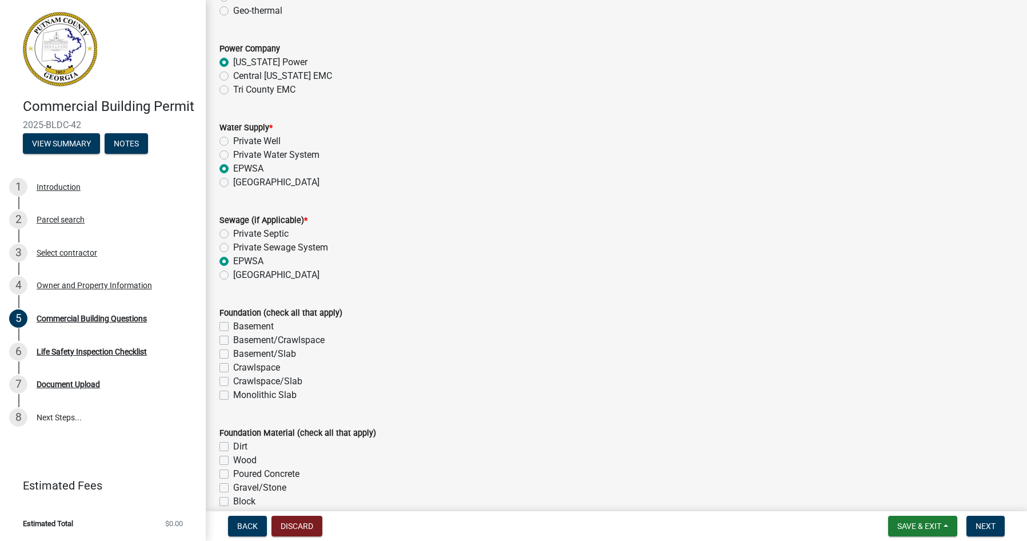
scroll to position [2286, 0]
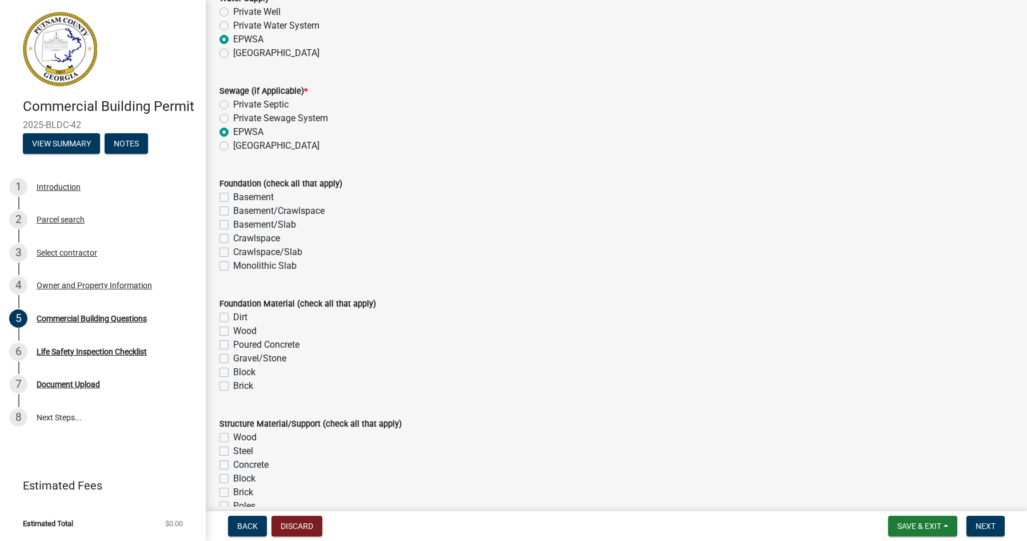
click at [233, 267] on label "Monolithic Slab" at bounding box center [264, 266] width 63 height 14
click at [233, 266] on input "Monolithic Slab" at bounding box center [236, 262] width 7 height 7
checkbox input "true"
checkbox input "false"
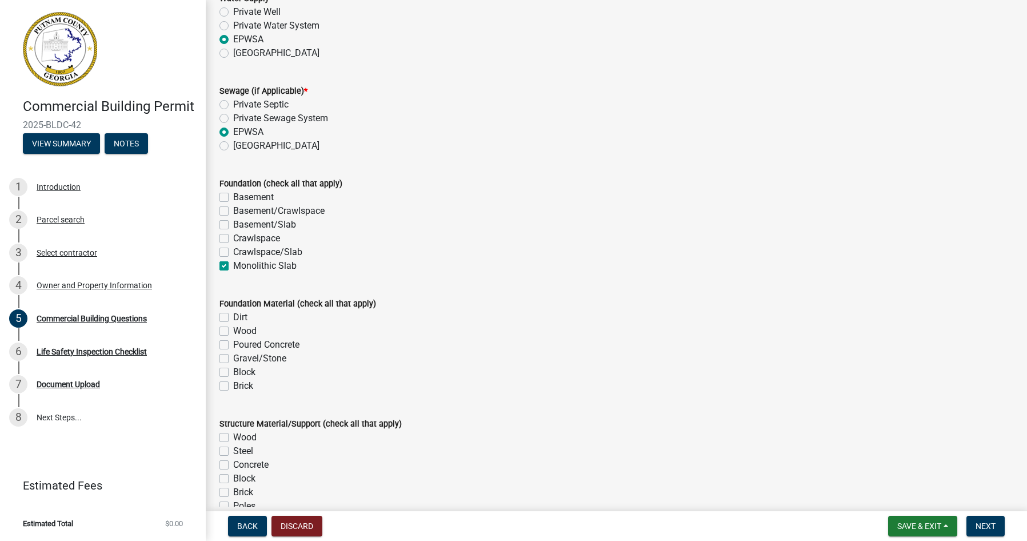
checkbox input "false"
checkbox input "true"
click at [233, 342] on label "Poured Concrete" at bounding box center [266, 345] width 66 height 14
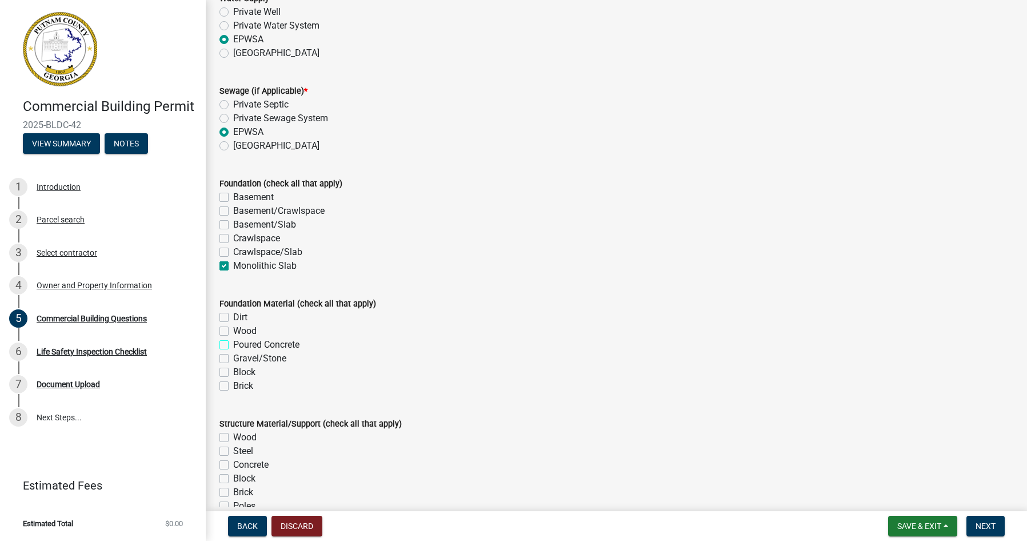
click at [233, 342] on input "Poured Concrete" at bounding box center [236, 341] width 7 height 7
checkbox input "true"
checkbox input "false"
checkbox input "true"
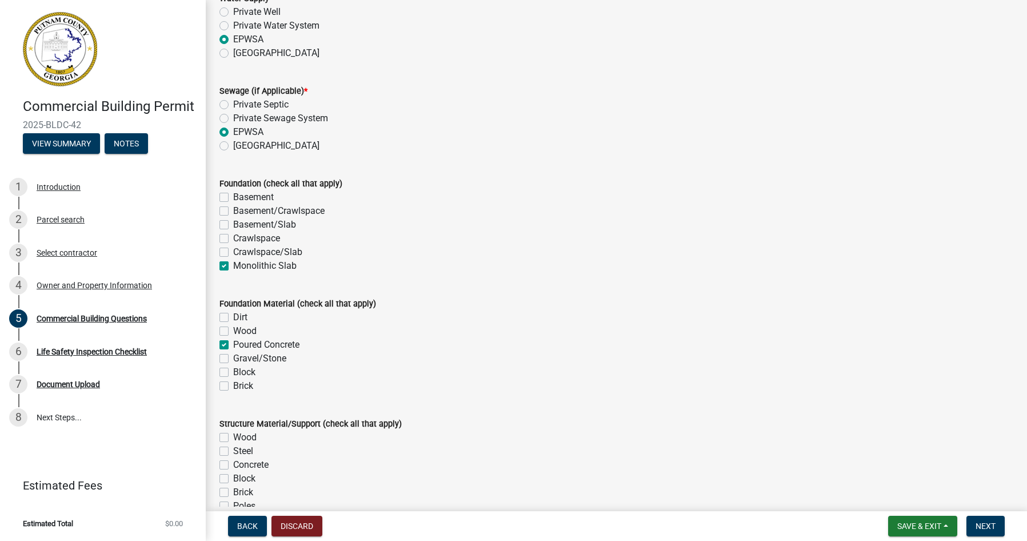
checkbox input "false"
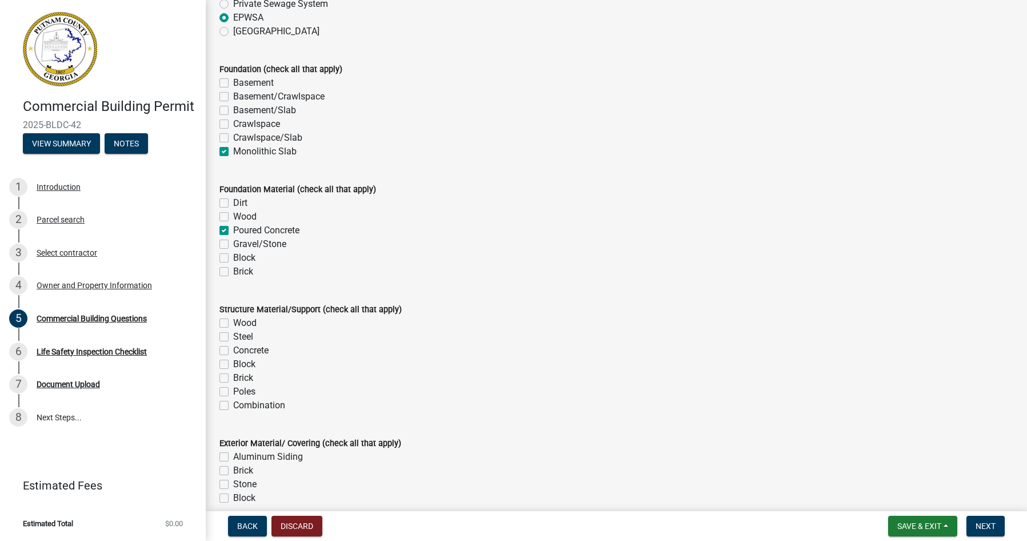
click at [233, 337] on label "Steel" at bounding box center [243, 337] width 20 height 14
click at [233, 337] on input "Steel" at bounding box center [236, 333] width 7 height 7
checkbox input "true"
checkbox input "false"
checkbox input "true"
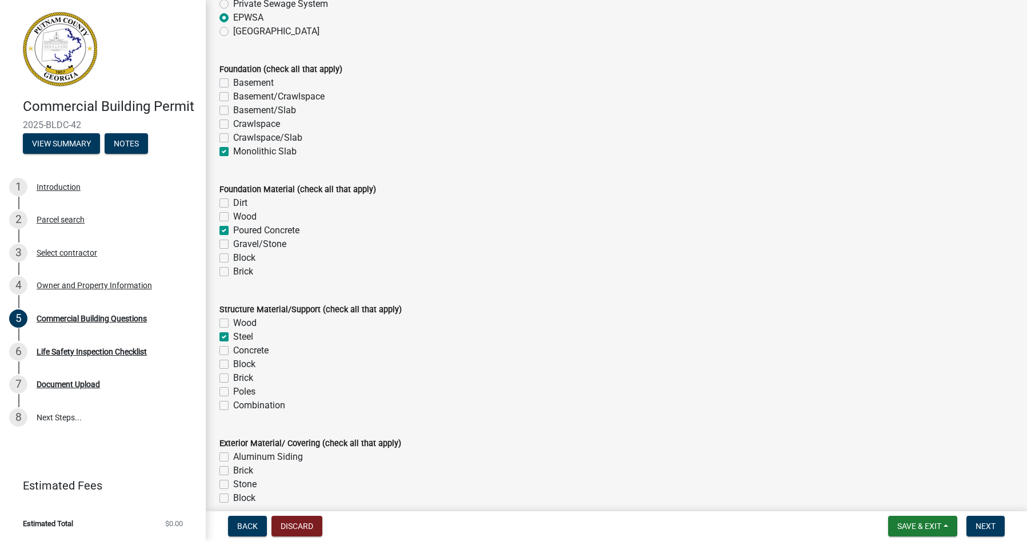
checkbox input "false"
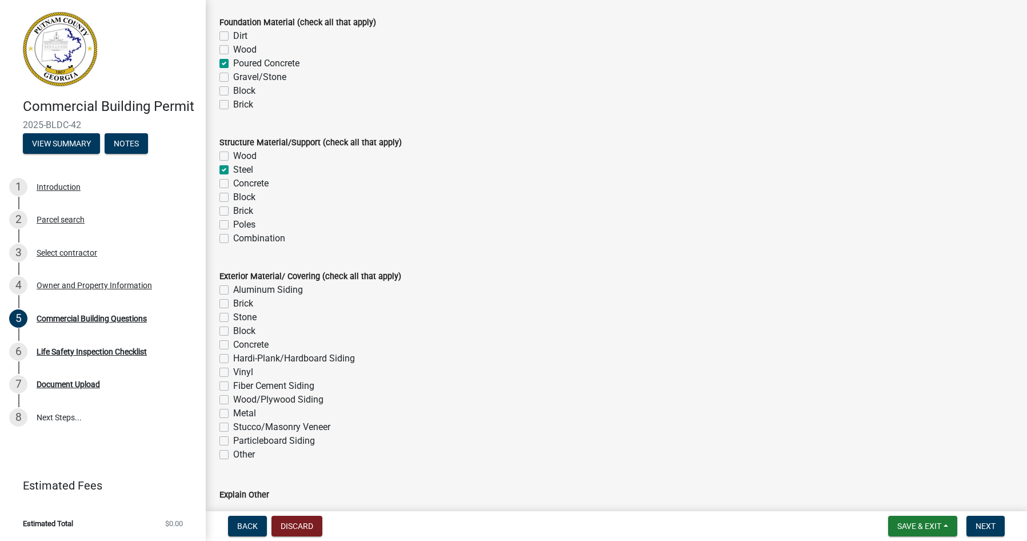
scroll to position [2571, 0]
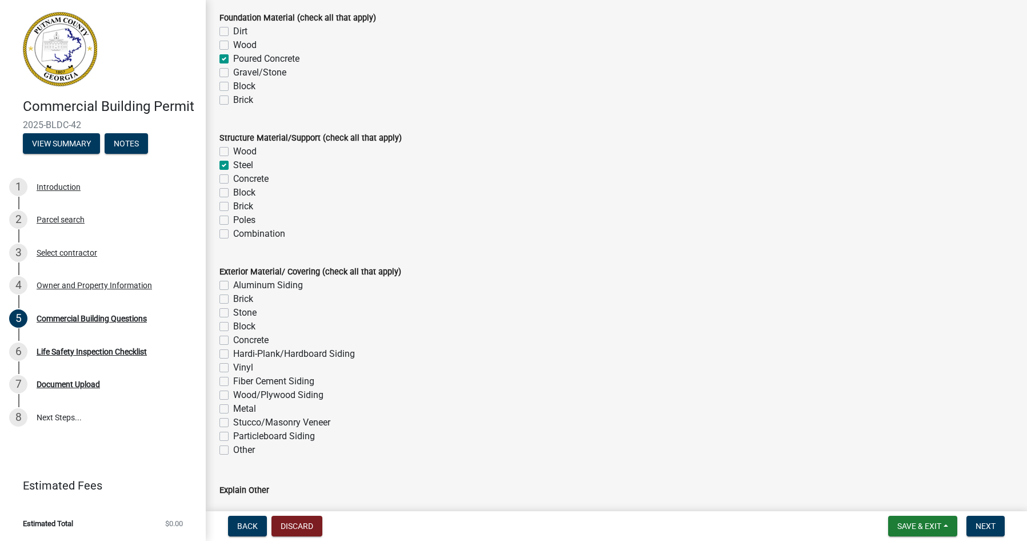
click at [233, 299] on label "Brick" at bounding box center [243, 299] width 20 height 14
click at [233, 299] on input "Brick" at bounding box center [236, 295] width 7 height 7
checkbox input "true"
checkbox input "false"
checkbox input "true"
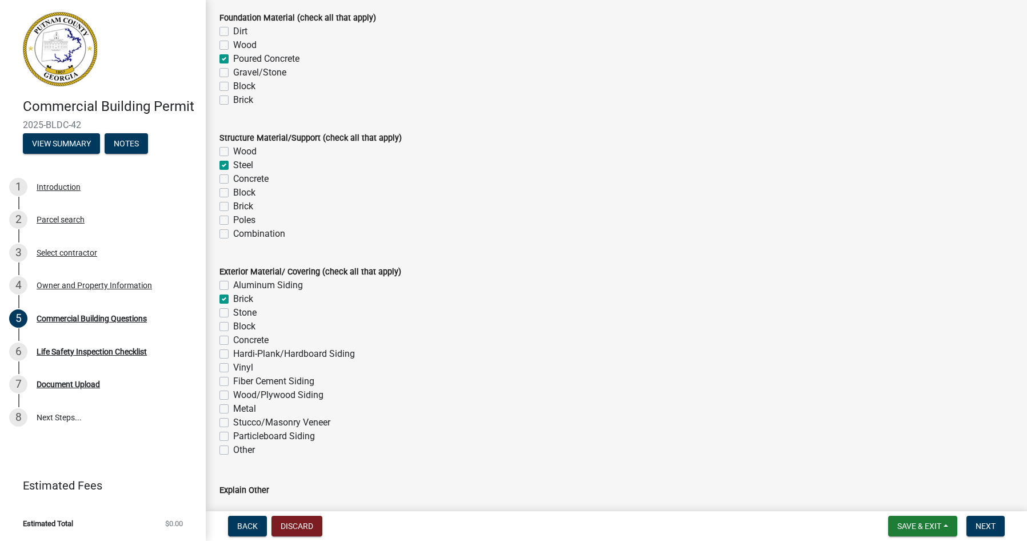
checkbox input "false"
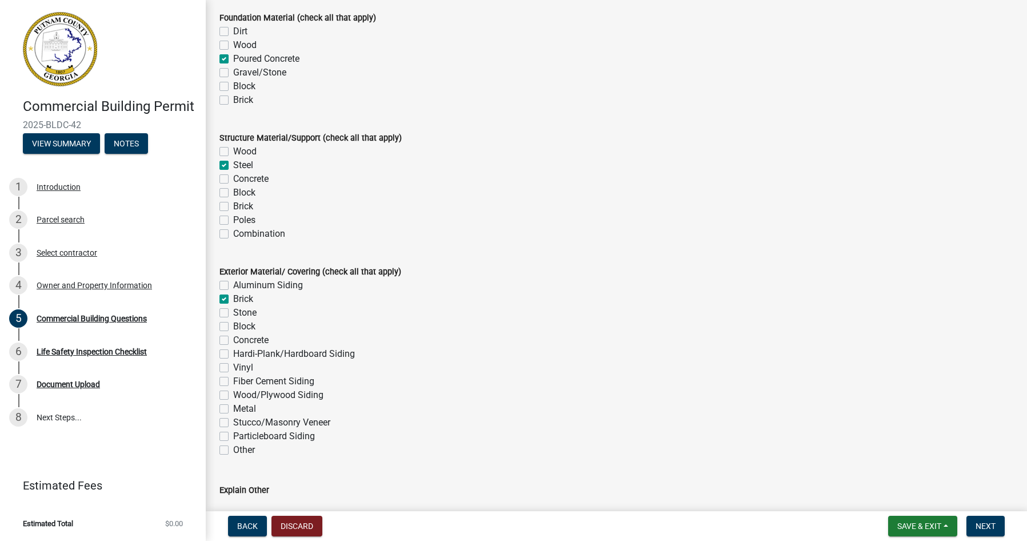
checkbox input "false"
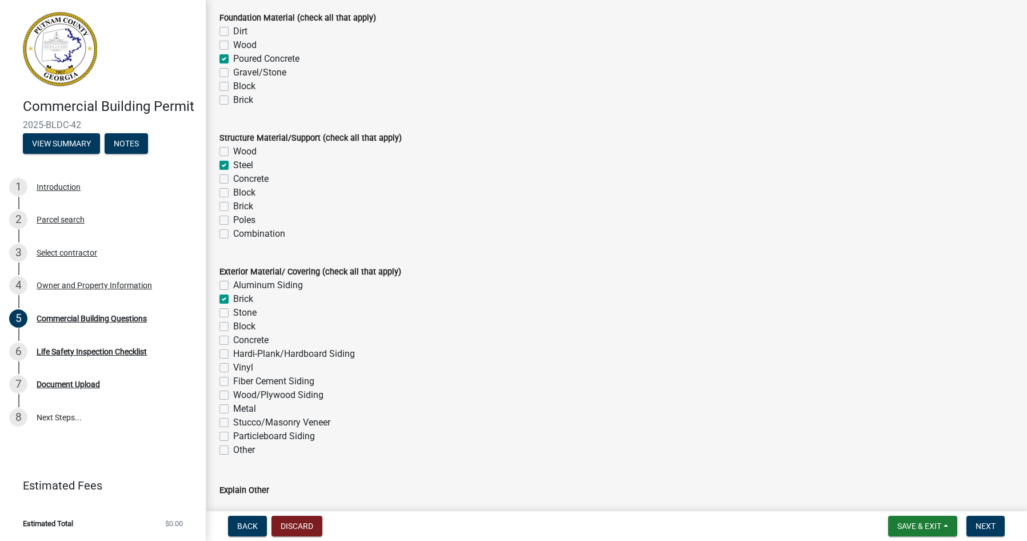
checkbox input "false"
click at [233, 382] on label "Fiber Cement Siding" at bounding box center [273, 381] width 81 height 14
click at [233, 382] on input "Fiber Cement Siding" at bounding box center [236, 377] width 7 height 7
checkbox input "true"
checkbox input "false"
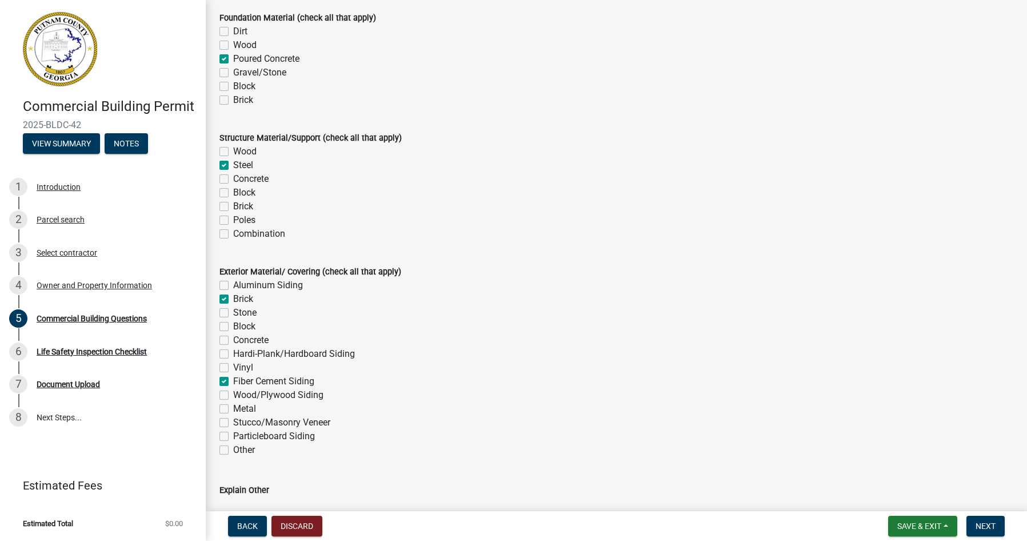
checkbox input "true"
checkbox input "false"
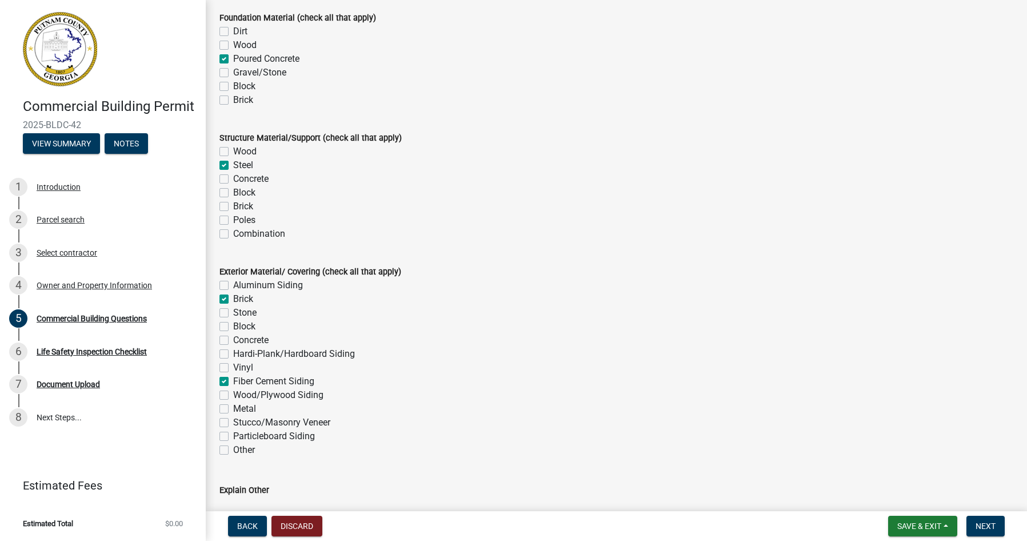
checkbox input "false"
checkbox input "true"
checkbox input "false"
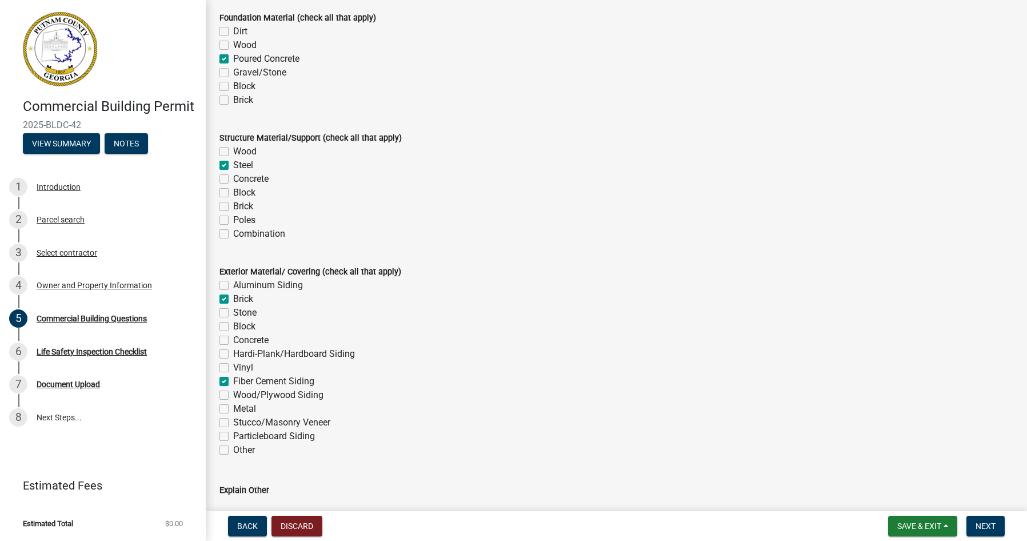
checkbox input "false"
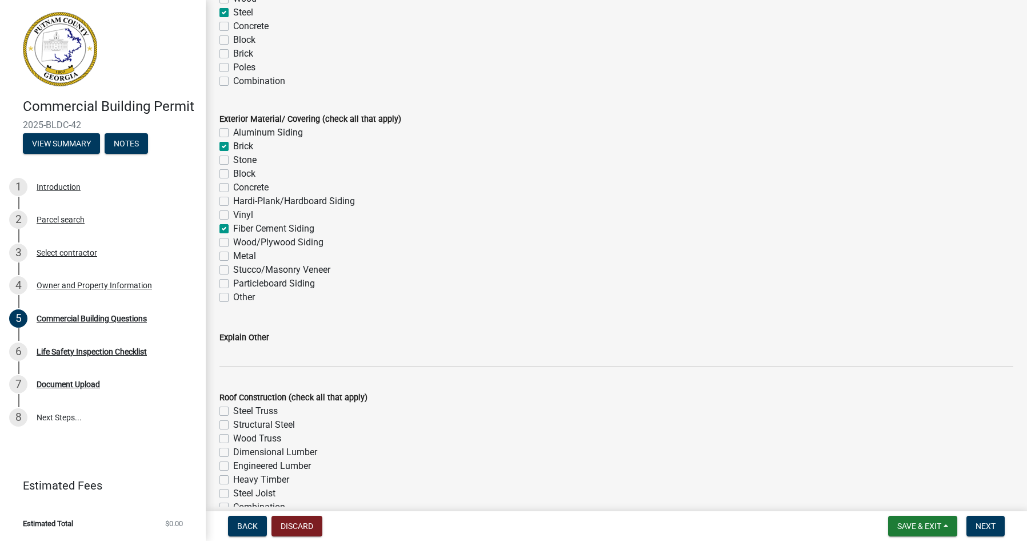
scroll to position [2800, 0]
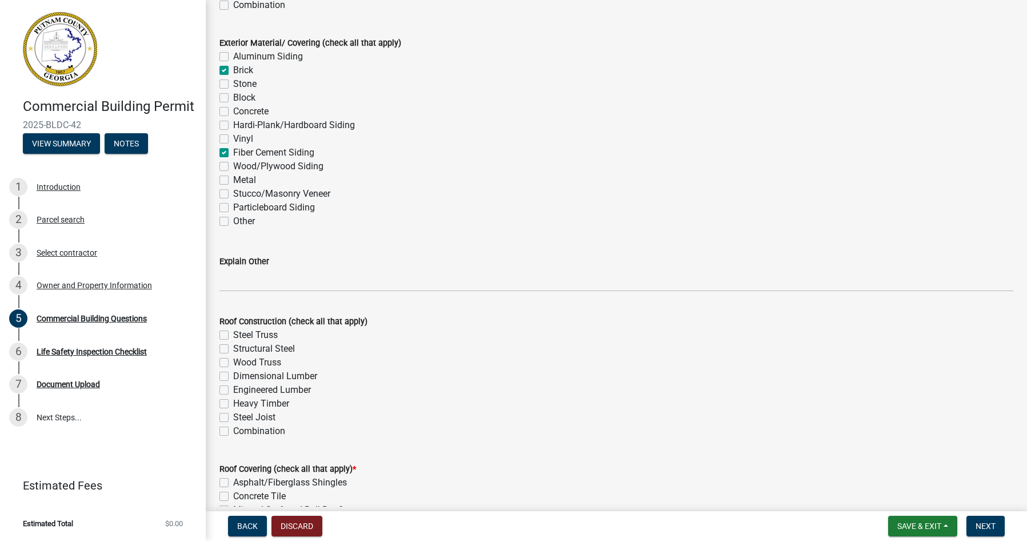
click at [233, 346] on label "Structural Steel" at bounding box center [264, 349] width 62 height 14
click at [233, 346] on input "Structural Steel" at bounding box center [236, 345] width 7 height 7
checkbox input "true"
checkbox input "false"
checkbox input "true"
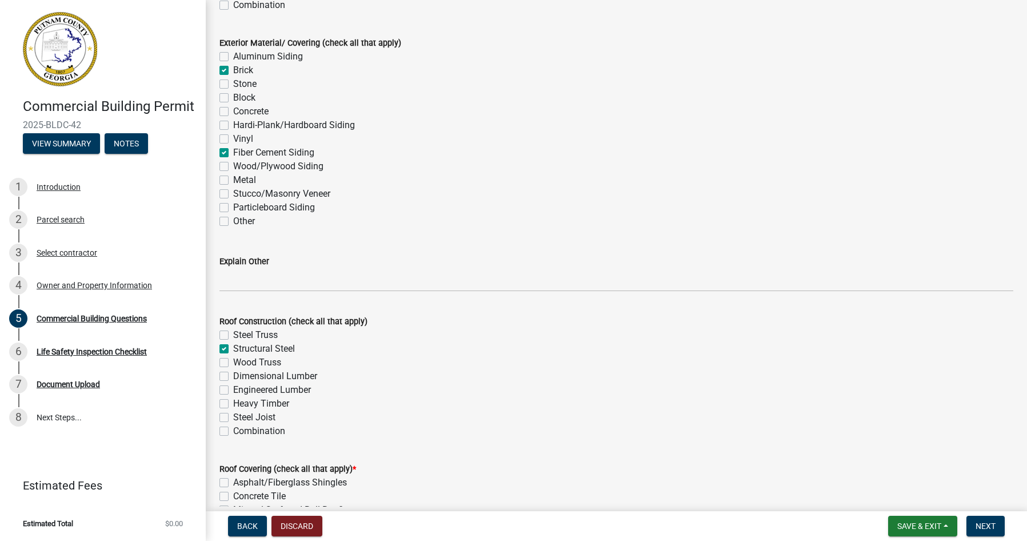
checkbox input "false"
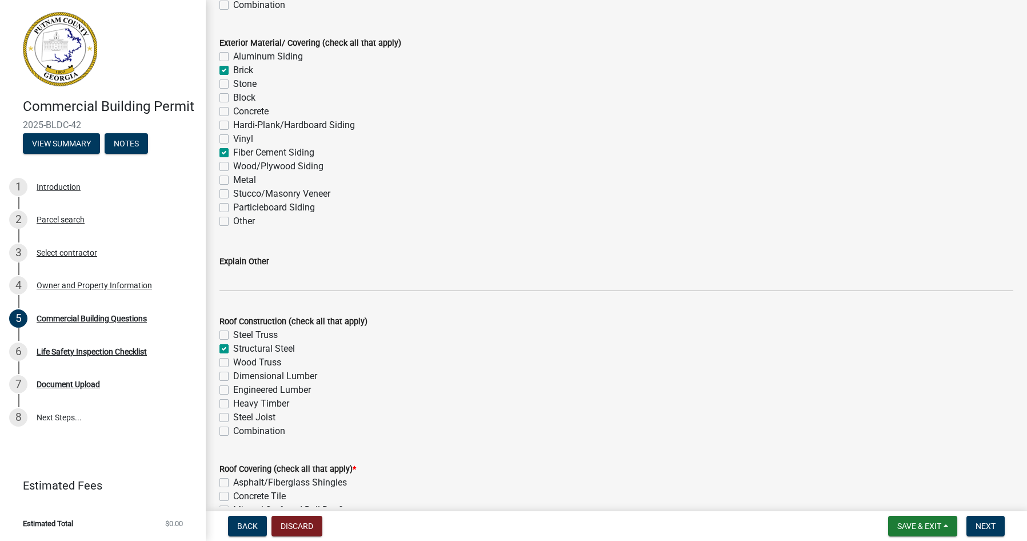
checkbox input "false"
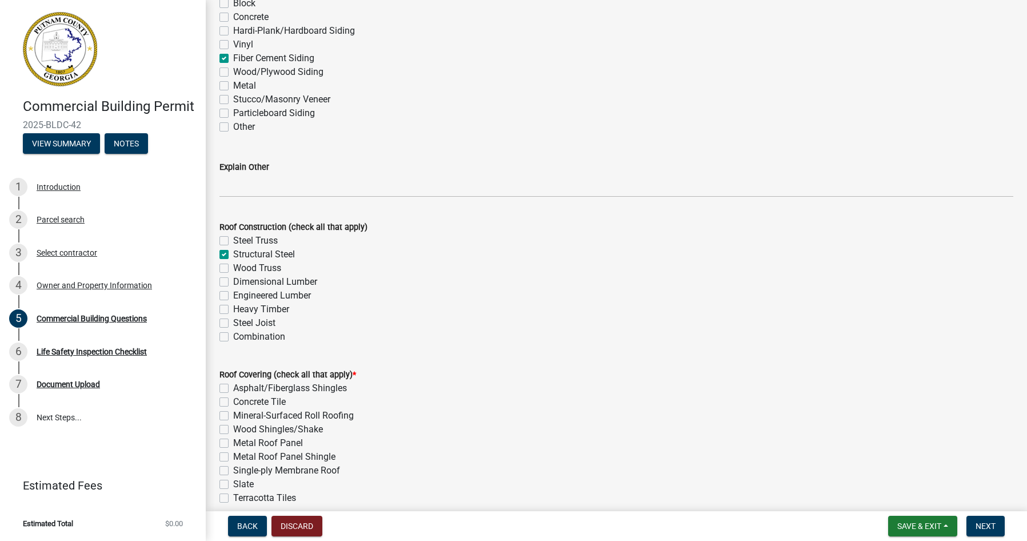
scroll to position [2914, 0]
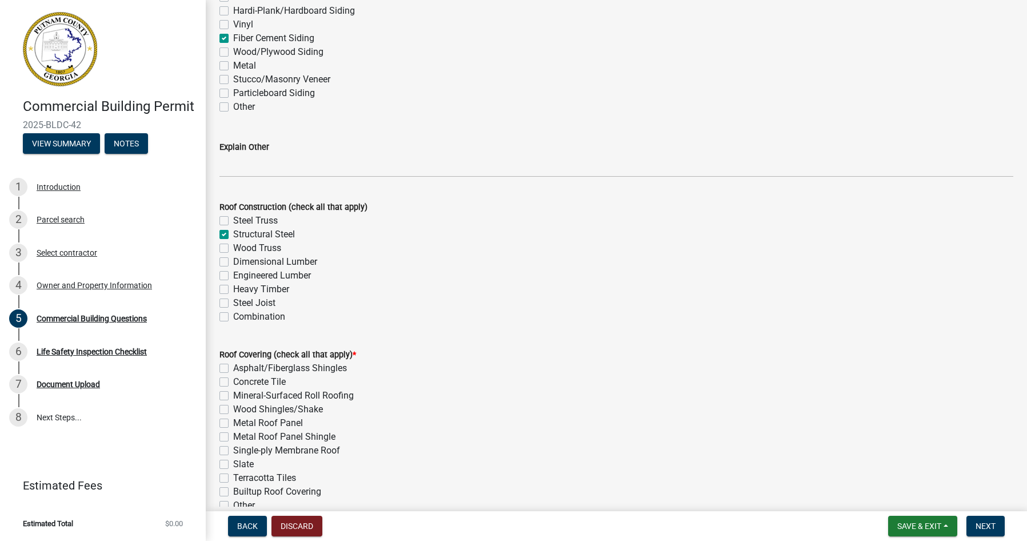
click at [233, 451] on label "Single-ply Membrane Roof" at bounding box center [286, 450] width 107 height 14
click at [233, 451] on input "Single-ply Membrane Roof" at bounding box center [236, 446] width 7 height 7
checkbox input "true"
checkbox input "false"
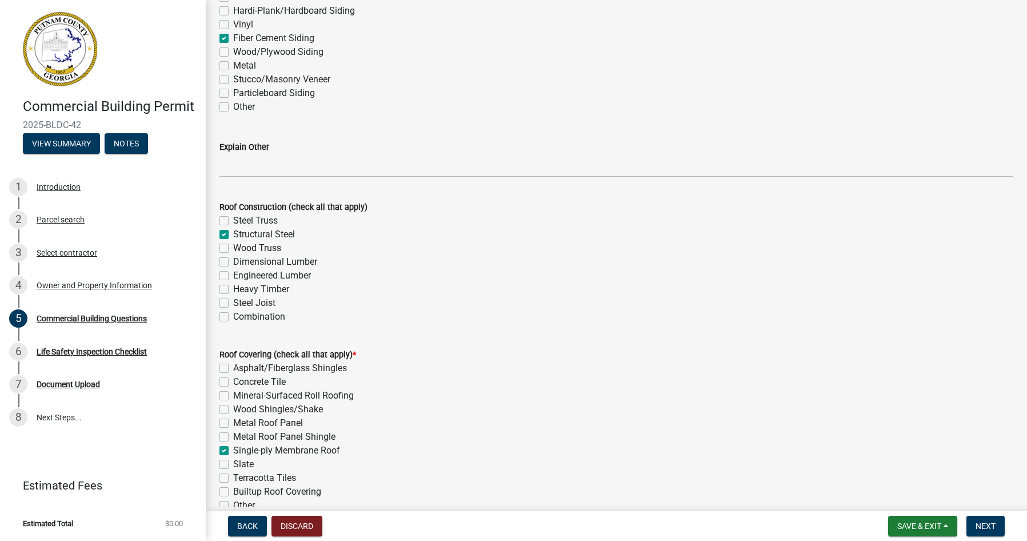
checkbox input "false"
checkbox input "true"
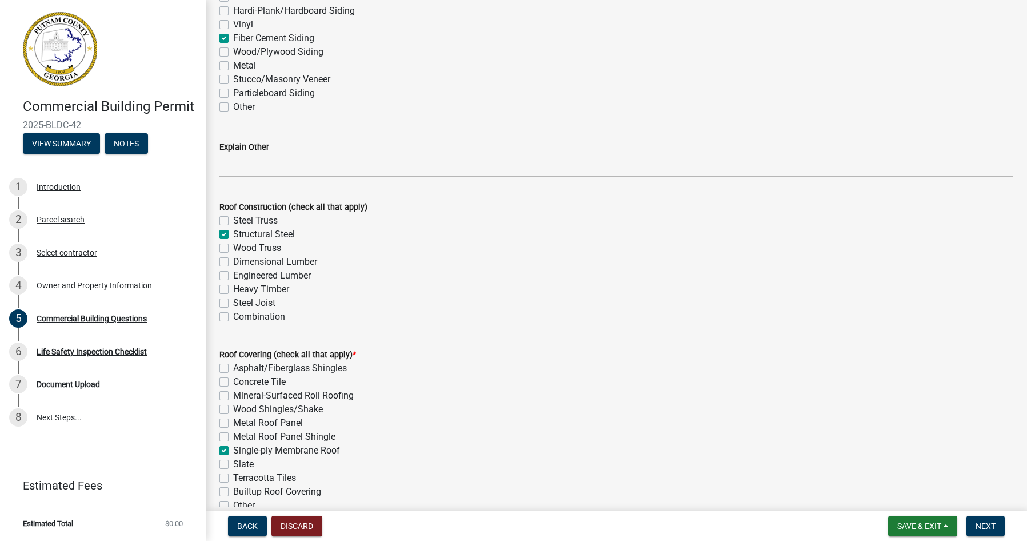
checkbox input "false"
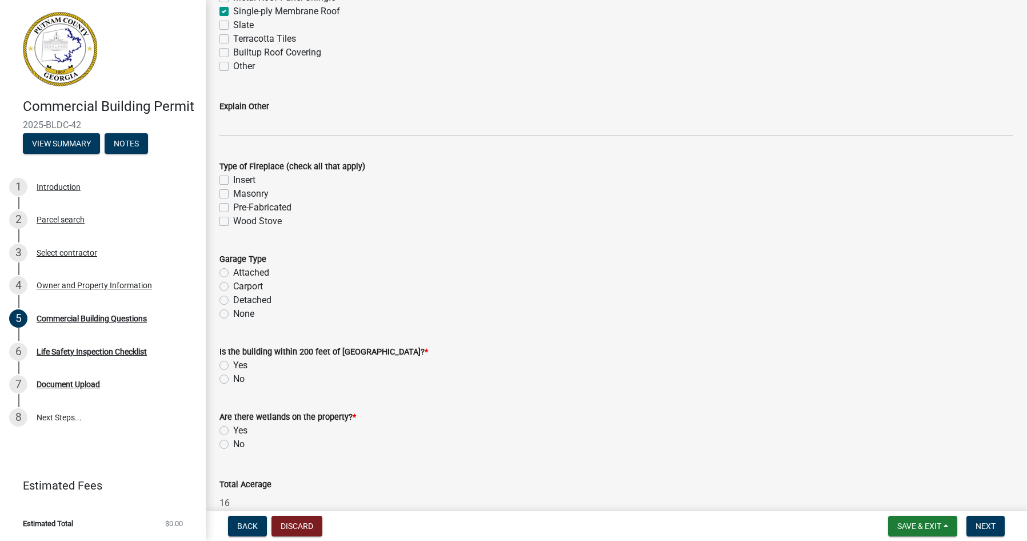
scroll to position [3371, 0]
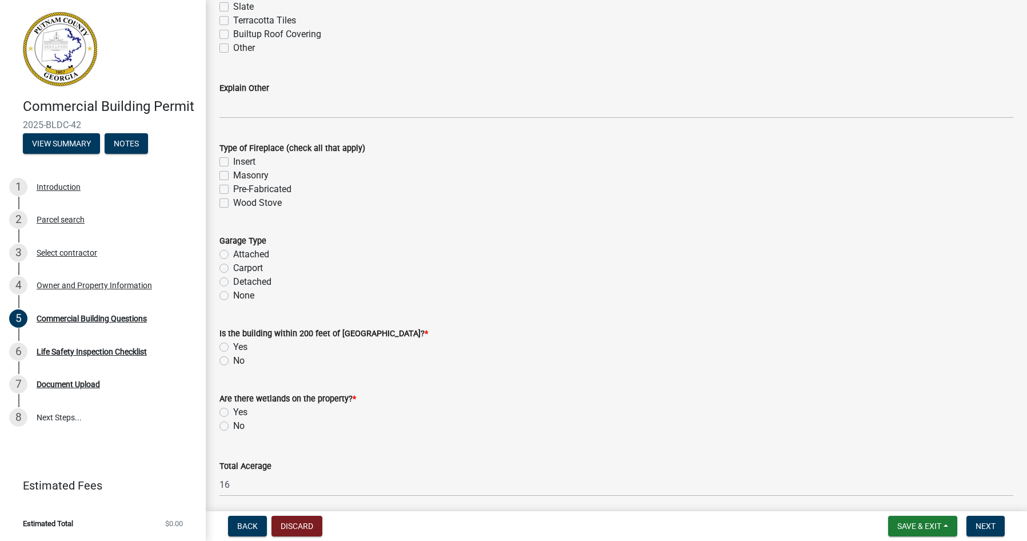
click at [233, 363] on label "No" at bounding box center [238, 361] width 11 height 14
click at [233, 361] on input "No" at bounding box center [236, 357] width 7 height 7
radio input "true"
click at [233, 426] on label "No" at bounding box center [238, 426] width 11 height 14
click at [233, 426] on input "No" at bounding box center [236, 422] width 7 height 7
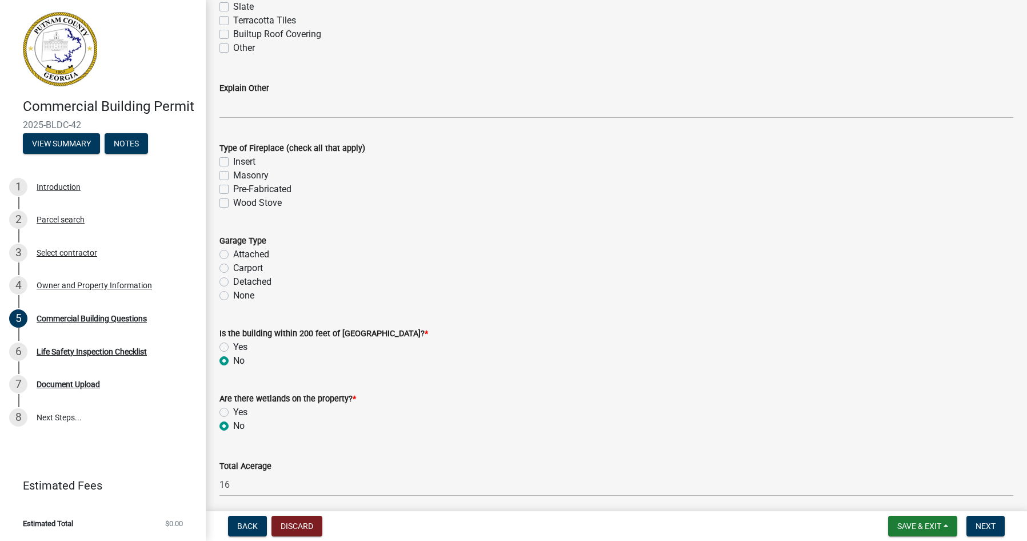
radio input "true"
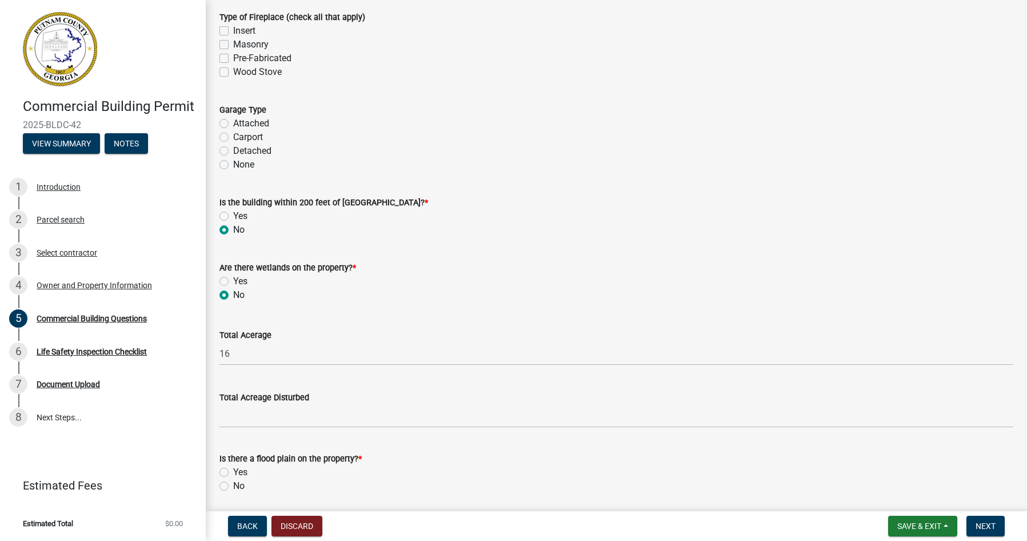
scroll to position [3543, 0]
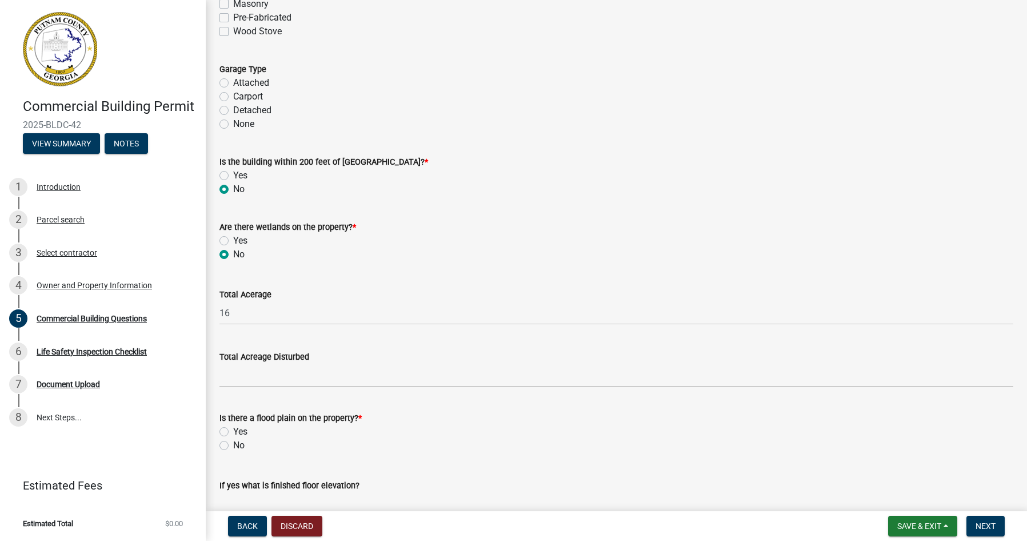
click at [233, 449] on label "No" at bounding box center [238, 445] width 11 height 14
click at [233, 446] on input "No" at bounding box center [236, 441] width 7 height 7
radio input "true"
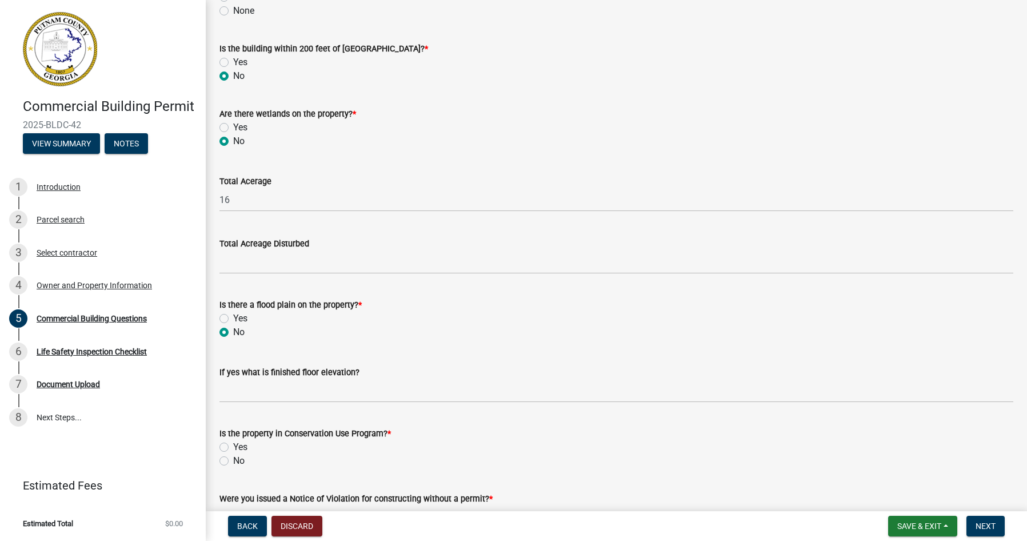
scroll to position [3657, 0]
click at [229, 457] on div "No" at bounding box center [616, 460] width 794 height 14
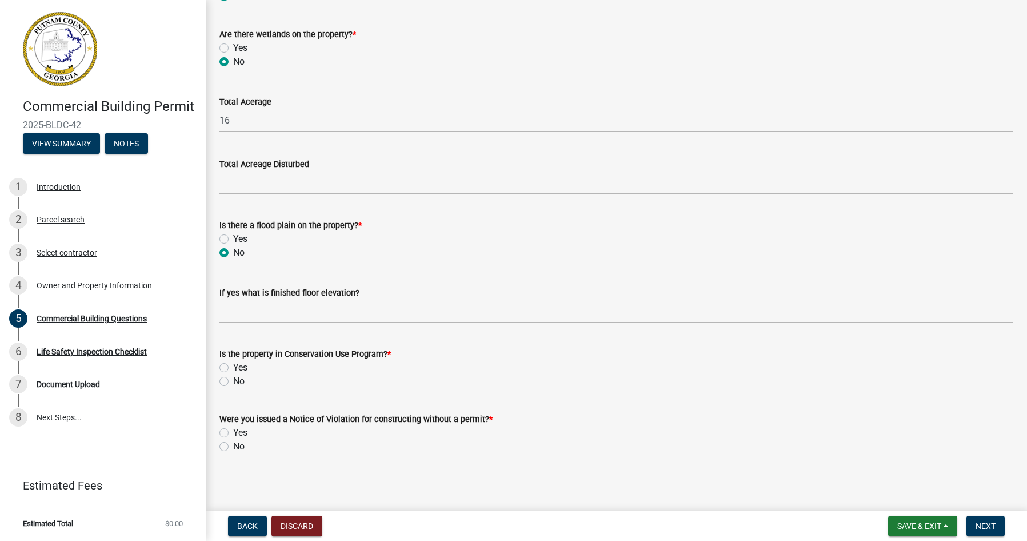
scroll to position [3737, 0]
click at [221, 382] on div "Is the property in Conservation Use Program? * Yes No" at bounding box center [616, 358] width 811 height 55
click at [233, 443] on label "No" at bounding box center [238, 445] width 11 height 14
click at [233, 443] on input "No" at bounding box center [236, 441] width 7 height 7
radio input "true"
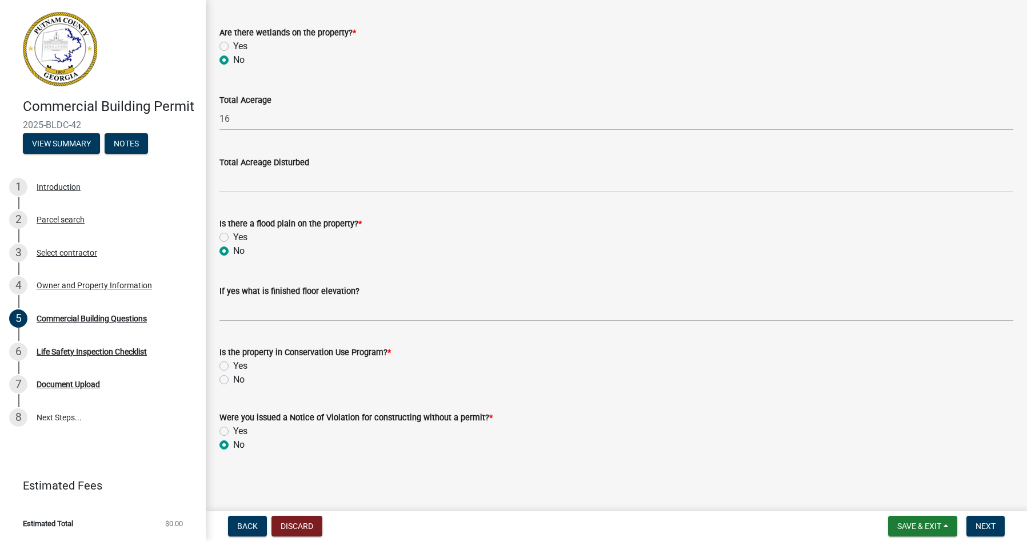
click at [233, 380] on label "No" at bounding box center [238, 380] width 11 height 14
click at [233, 380] on input "No" at bounding box center [236, 376] width 7 height 7
radio input "true"
click at [915, 524] on span "Save & Exit" at bounding box center [919, 525] width 44 height 9
click at [891, 463] on button "Save" at bounding box center [911, 468] width 91 height 27
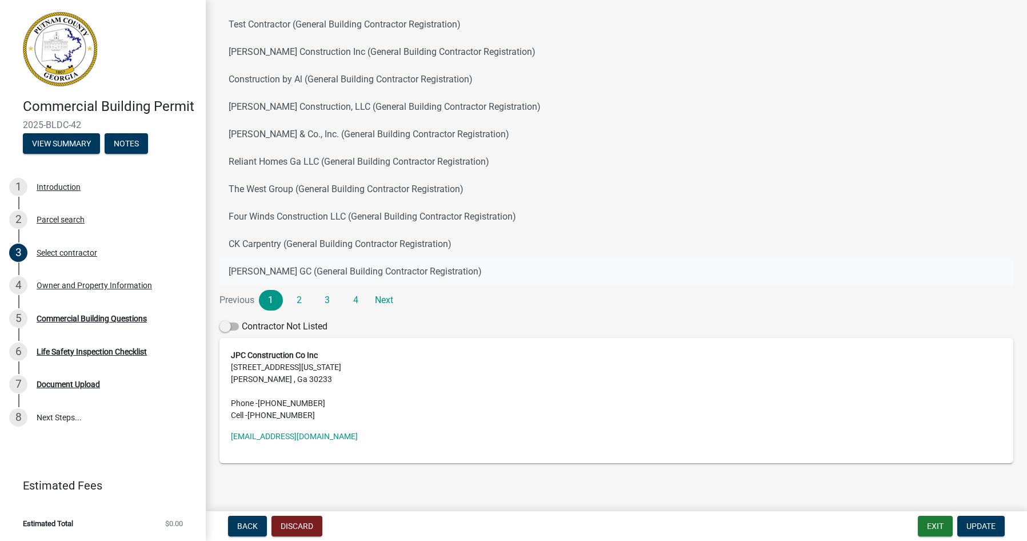
scroll to position [133, 0]
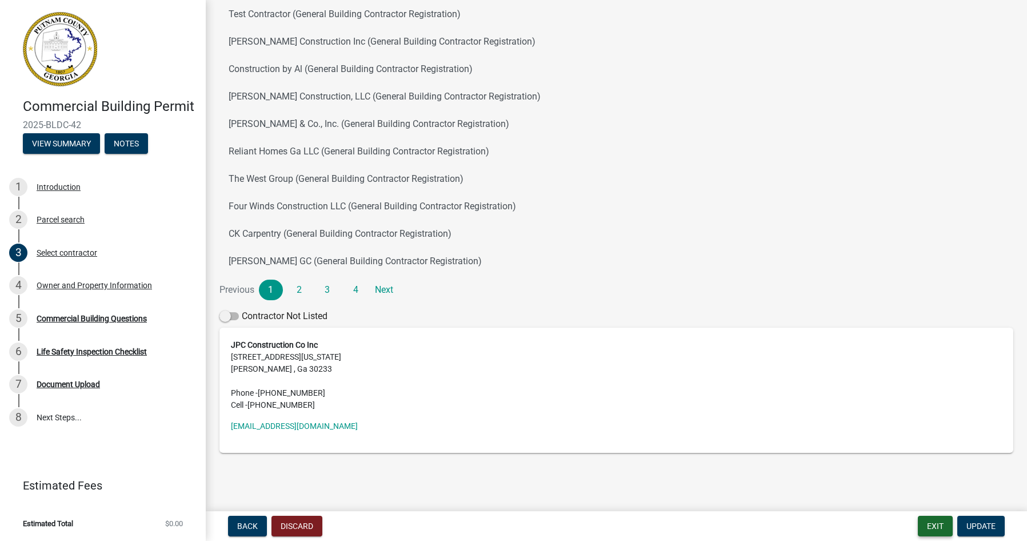
click at [943, 525] on button "Exit" at bounding box center [935, 525] width 35 height 21
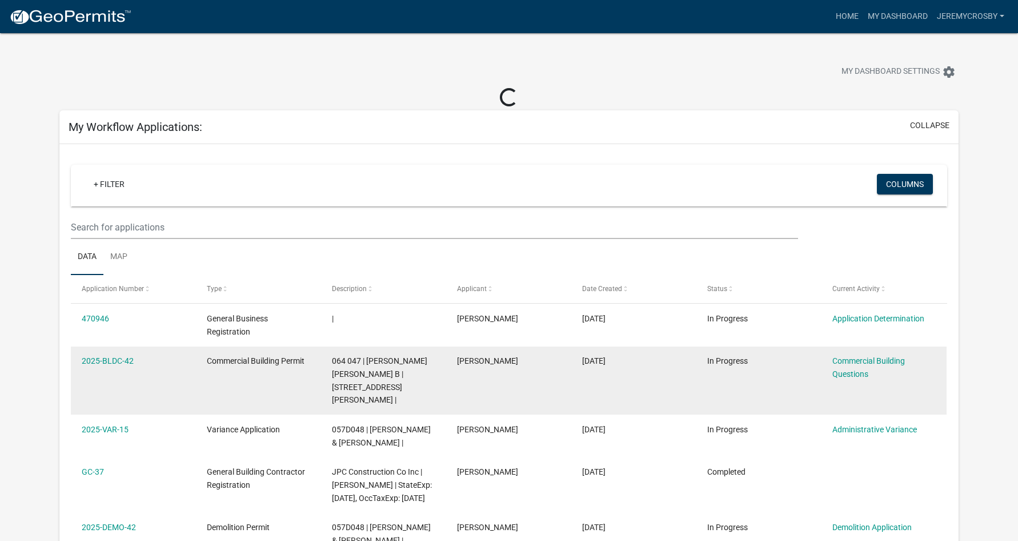
click at [871, 367] on div "Commercial Building Questions" at bounding box center [884, 367] width 103 height 26
click at [866, 362] on link "Commercial Building Questions" at bounding box center [869, 367] width 73 height 22
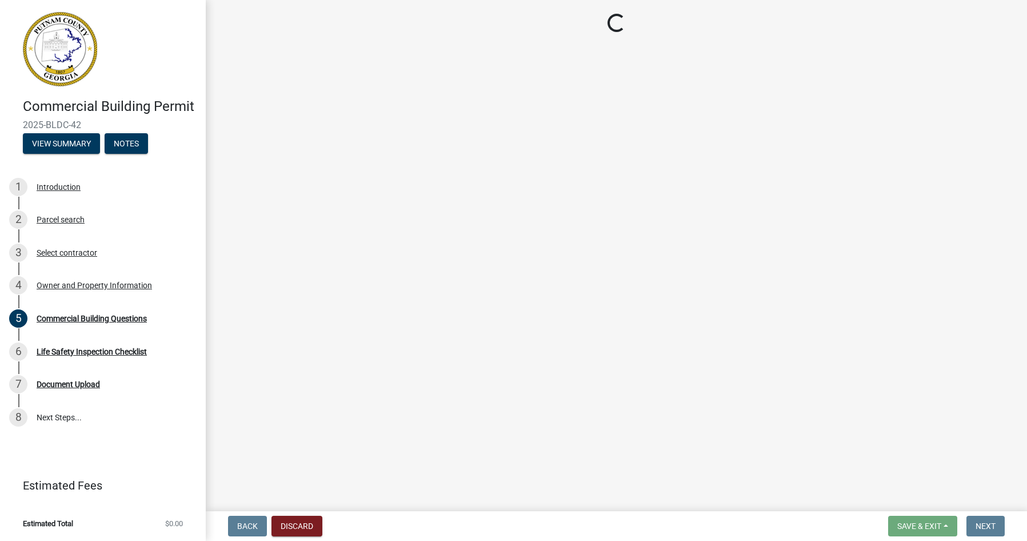
select select "a2980a8e-1e7c-4bd1-9958-7ae80455de28"
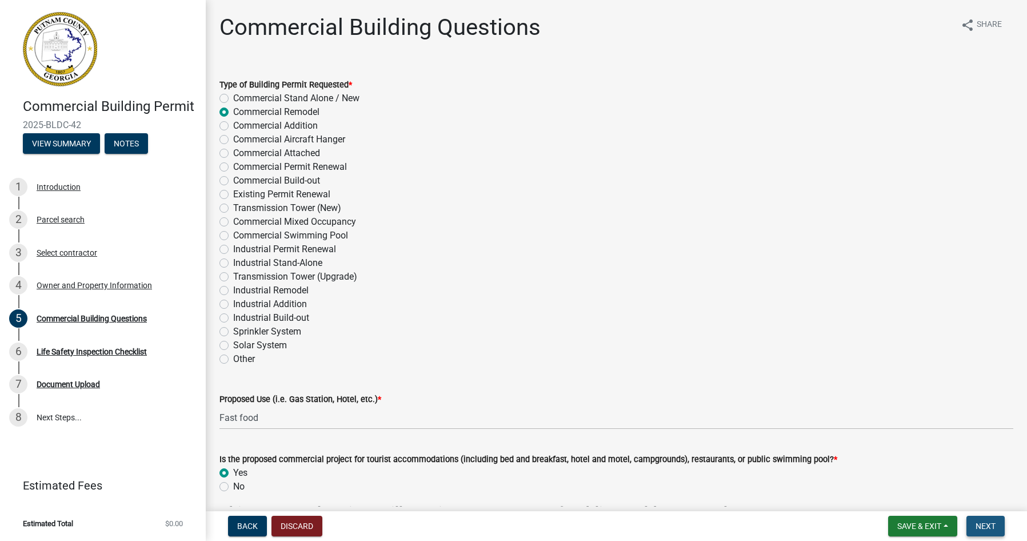
click at [983, 520] on button "Next" at bounding box center [985, 525] width 38 height 21
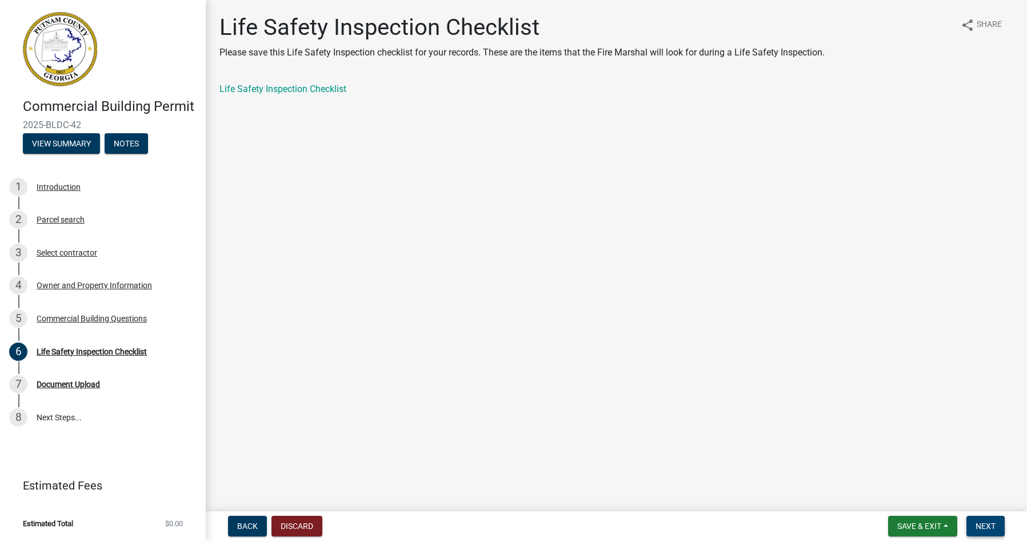
click at [999, 529] on button "Next" at bounding box center [985, 525] width 38 height 21
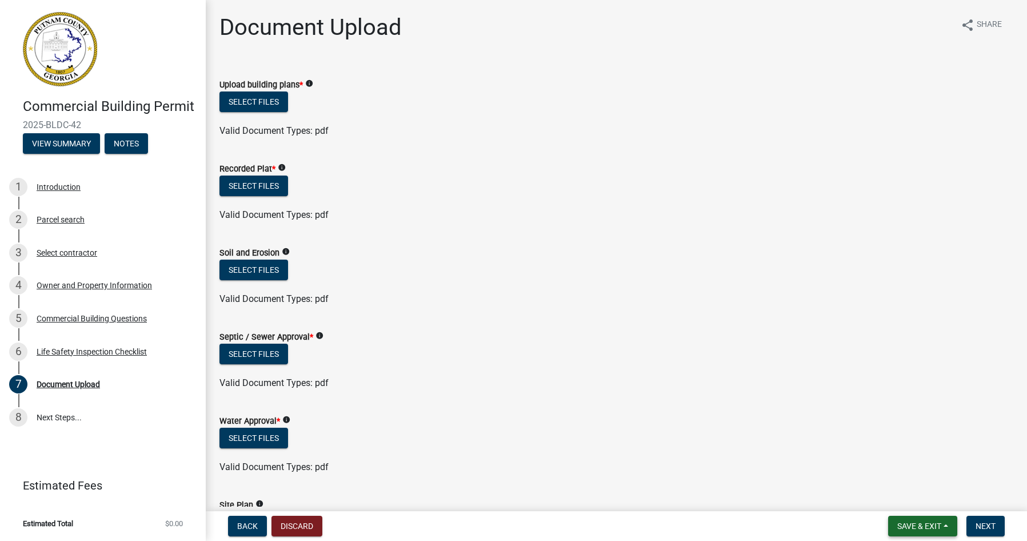
click at [936, 521] on span "Save & Exit" at bounding box center [919, 525] width 44 height 9
click at [924, 493] on button "Save & Exit" at bounding box center [911, 495] width 91 height 27
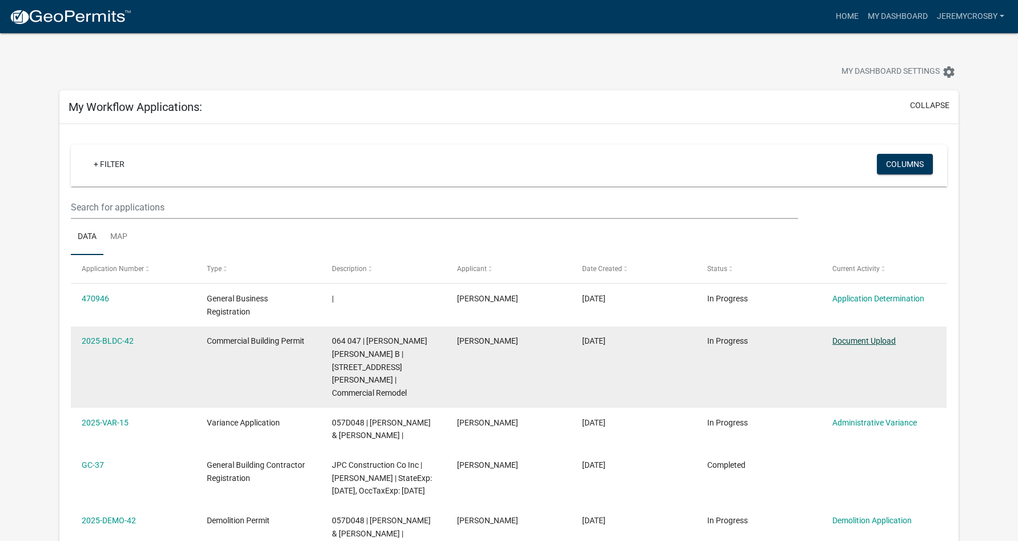
click at [867, 337] on link "Document Upload" at bounding box center [864, 340] width 63 height 9
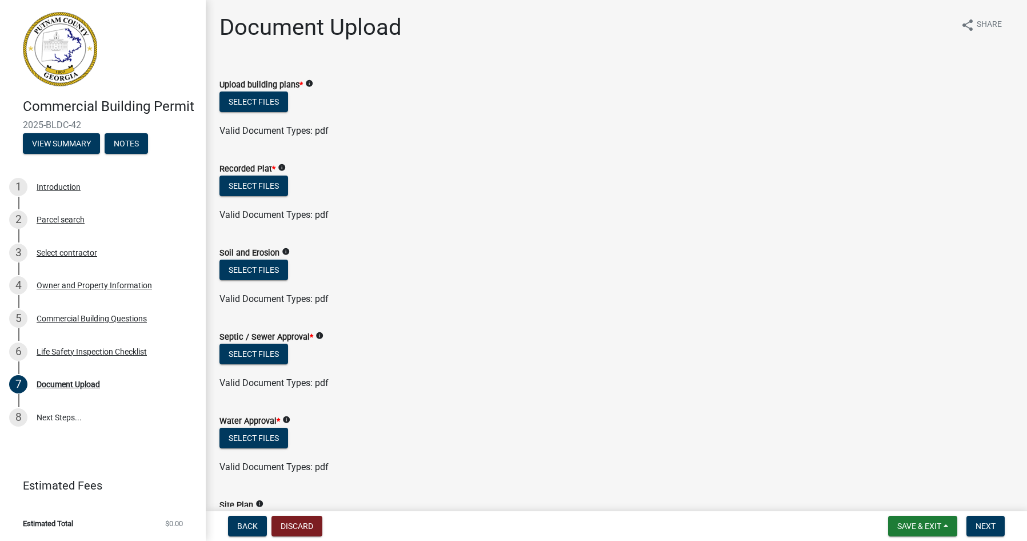
click at [318, 338] on icon "info" at bounding box center [319, 335] width 8 height 8
click at [307, 358] on div "Select files" at bounding box center [616, 354] width 794 height 23
click at [257, 101] on button "Select files" at bounding box center [253, 101] width 69 height 21
click at [264, 98] on button "Select files" at bounding box center [253, 101] width 69 height 21
click at [264, 94] on button "Select files" at bounding box center [253, 101] width 69 height 21
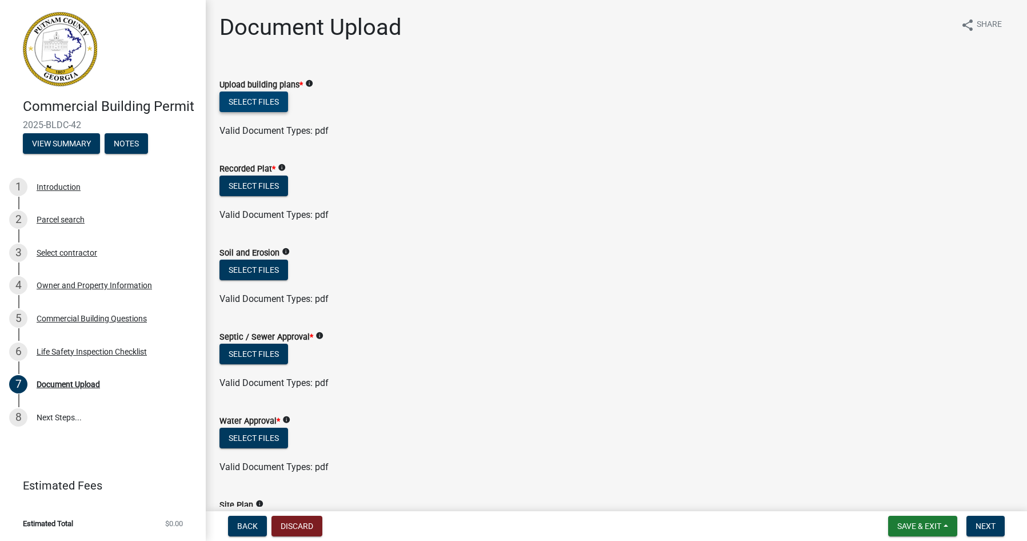
click at [235, 97] on button "Select files" at bounding box center [253, 101] width 69 height 21
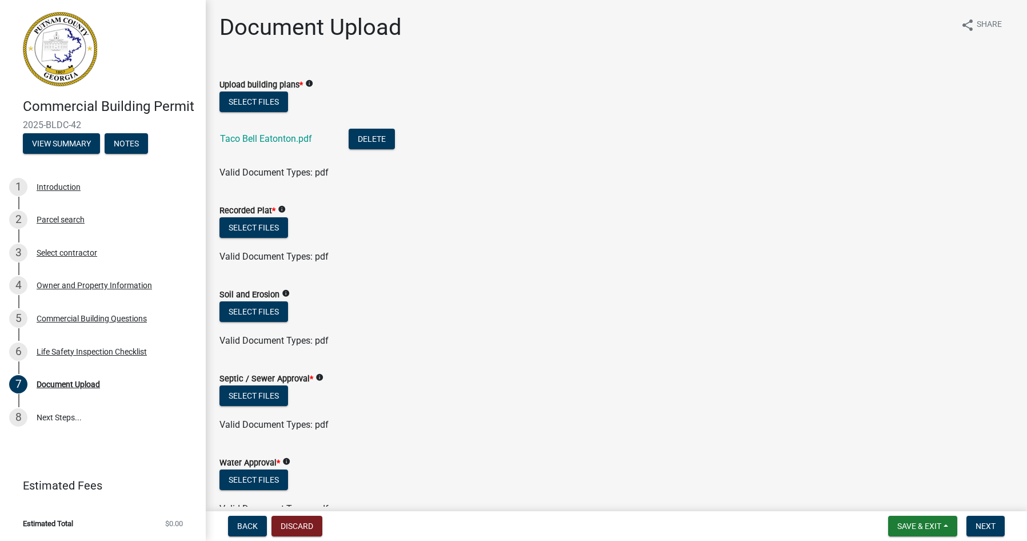
click at [286, 461] on icon "info" at bounding box center [286, 461] width 8 height 8
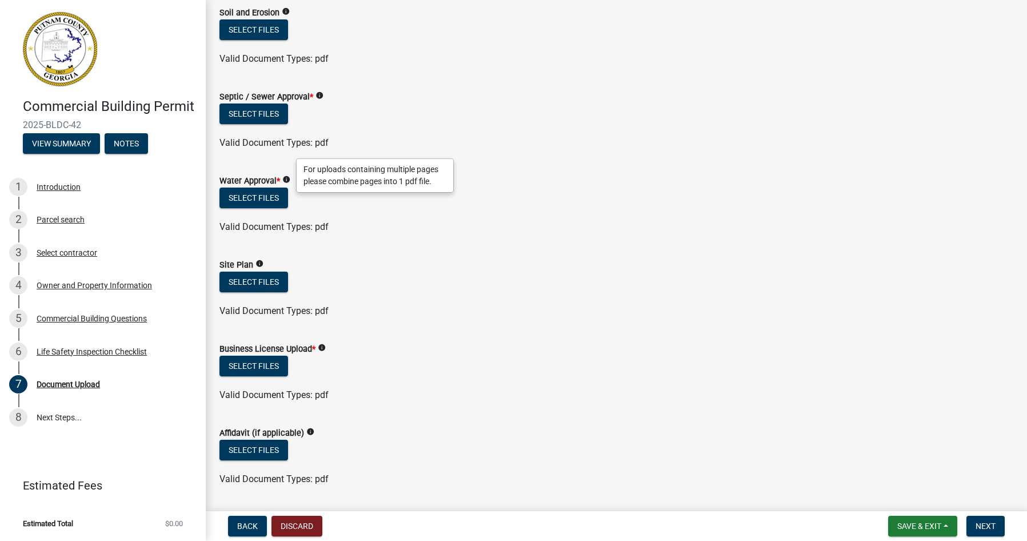
scroll to position [286, 0]
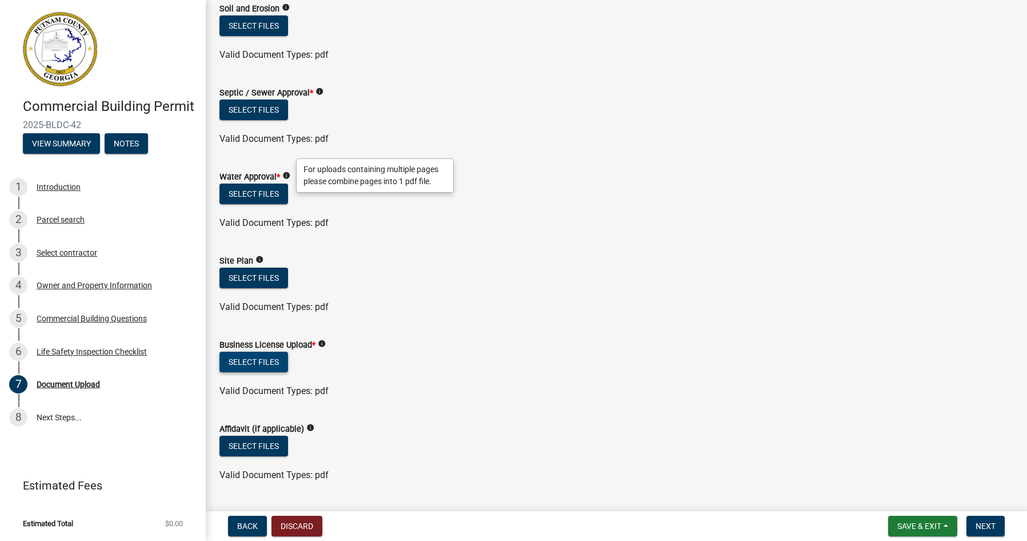
click at [261, 359] on button "Select files" at bounding box center [253, 361] width 69 height 21
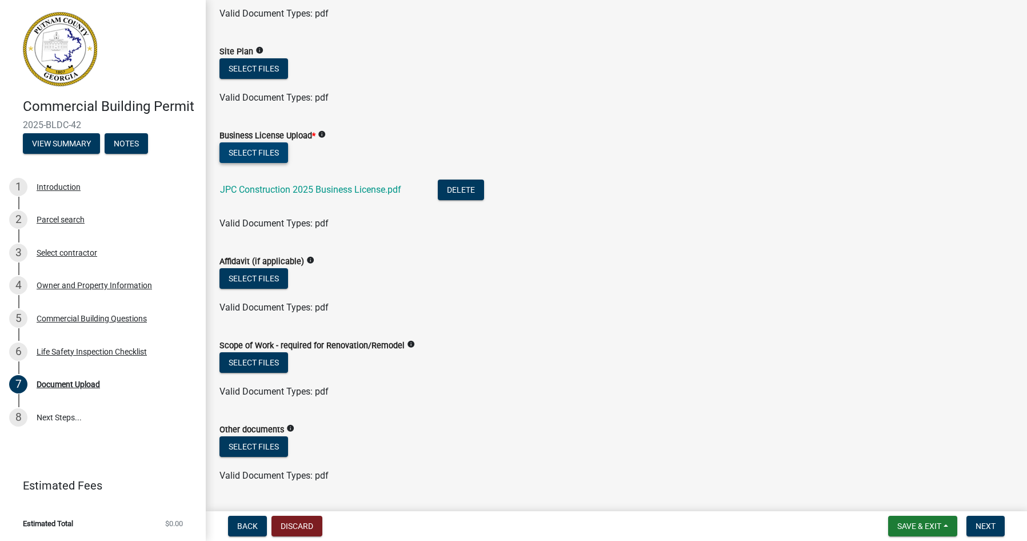
scroll to position [477, 0]
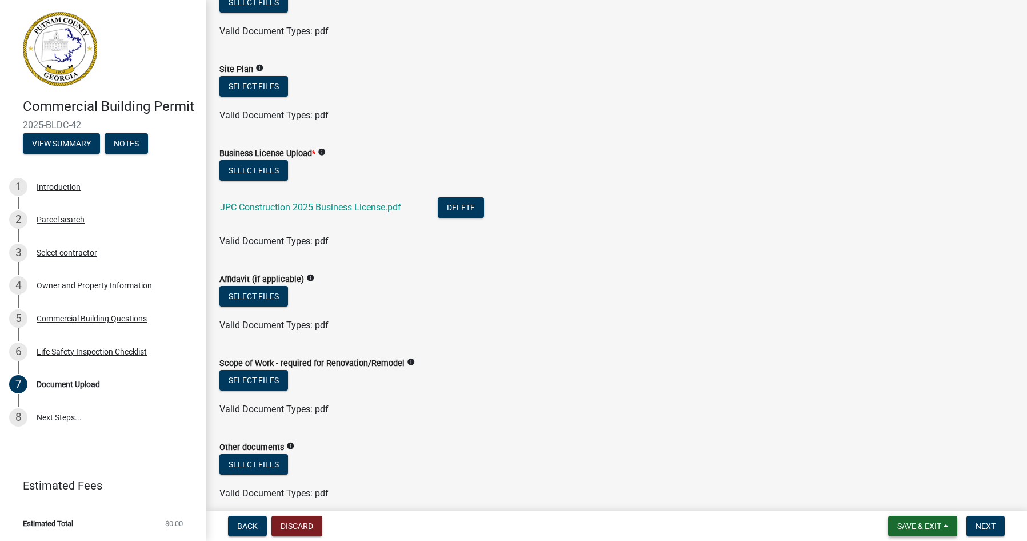
click at [910, 525] on span "Save & Exit" at bounding box center [919, 525] width 44 height 9
click at [915, 494] on button "Save & Exit" at bounding box center [911, 495] width 91 height 27
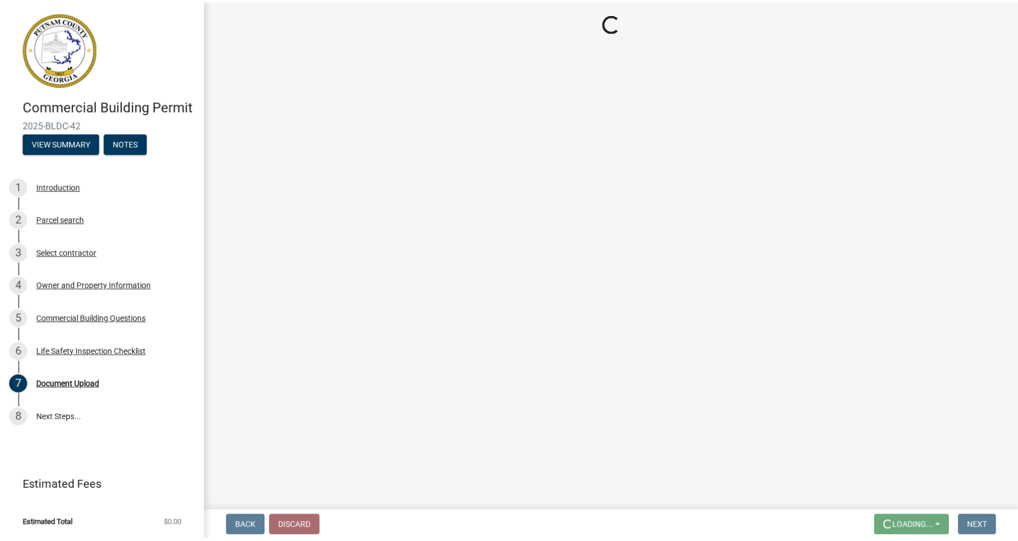
scroll to position [0, 0]
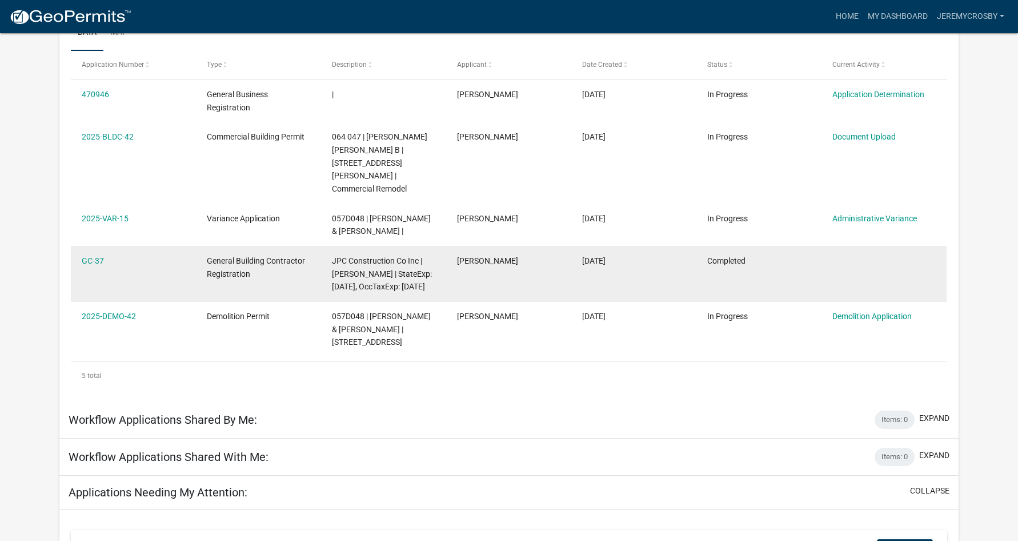
scroll to position [229, 0]
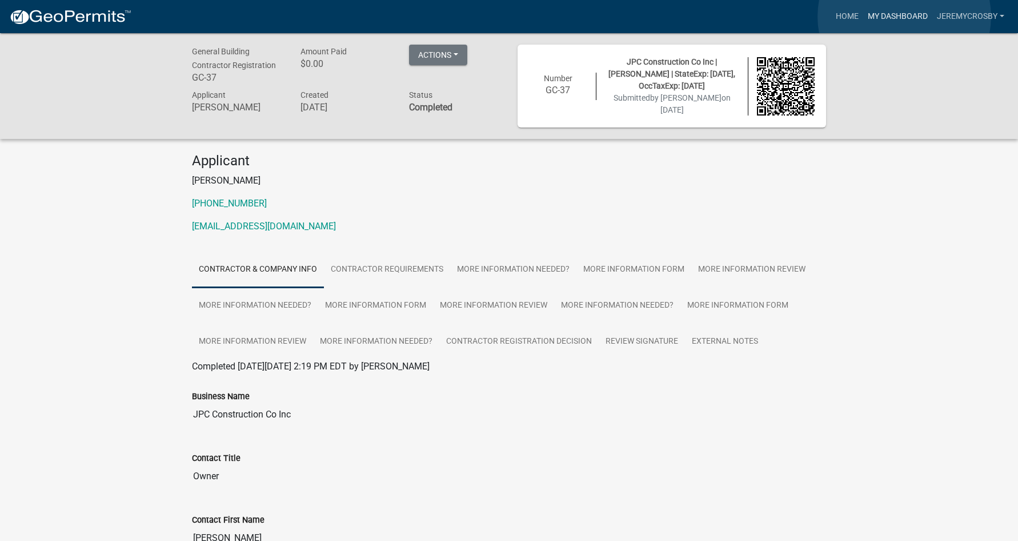
click at [905, 17] on link "My Dashboard" at bounding box center [897, 17] width 69 height 22
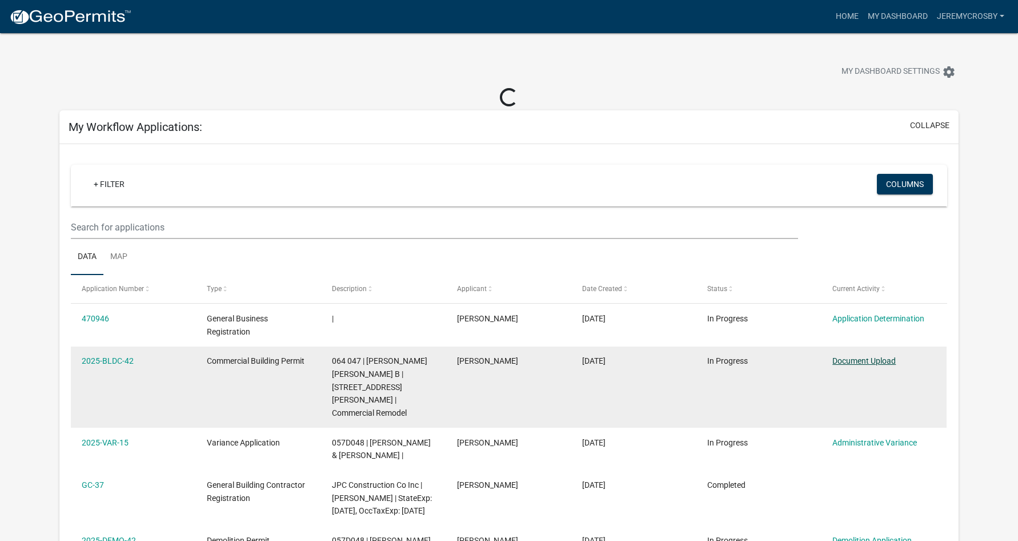
click at [849, 360] on link "Document Upload" at bounding box center [864, 360] width 63 height 9
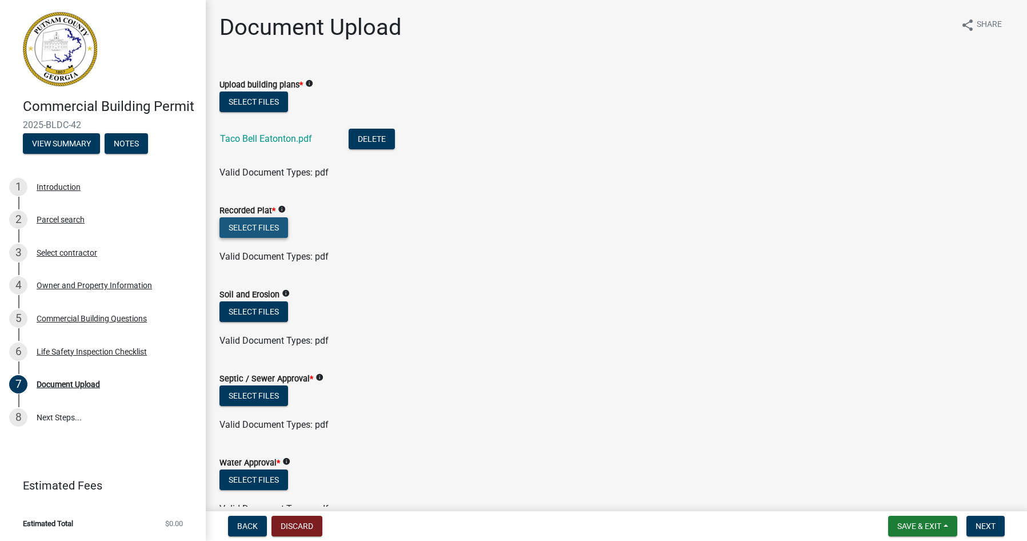
click at [263, 231] on button "Select files" at bounding box center [253, 227] width 69 height 21
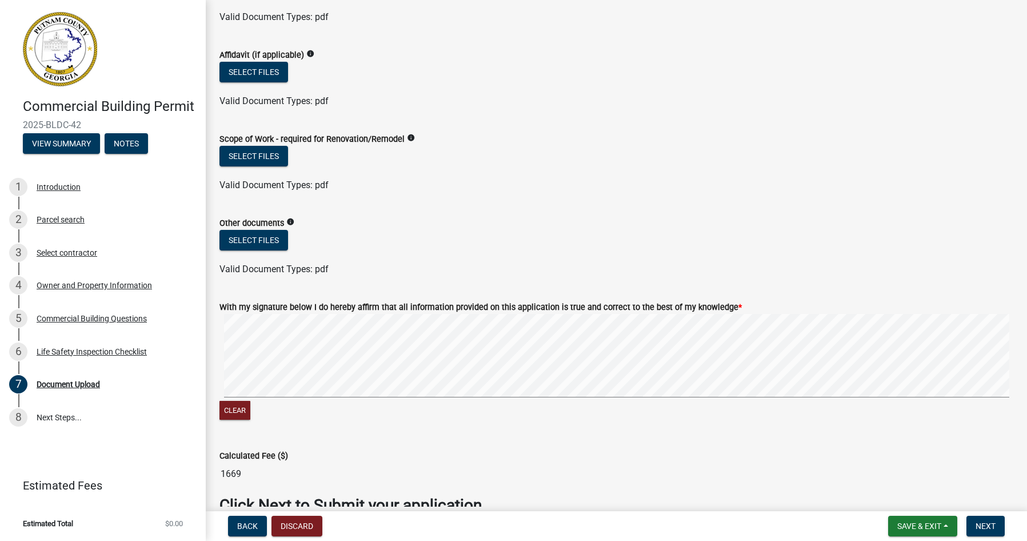
scroll to position [805, 0]
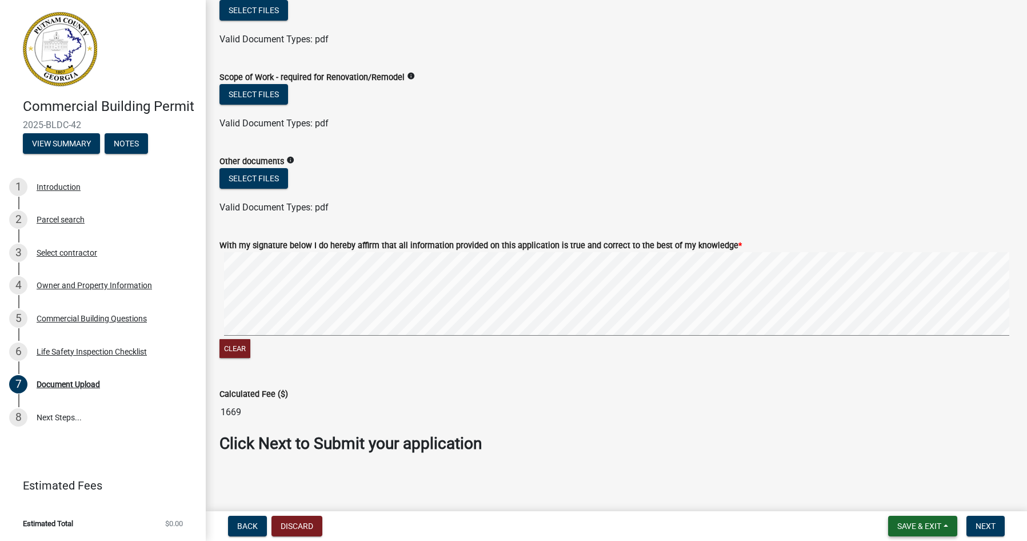
click at [926, 526] on span "Save & Exit" at bounding box center [919, 525] width 44 height 9
click at [916, 498] on button "Save & Exit" at bounding box center [911, 495] width 91 height 27
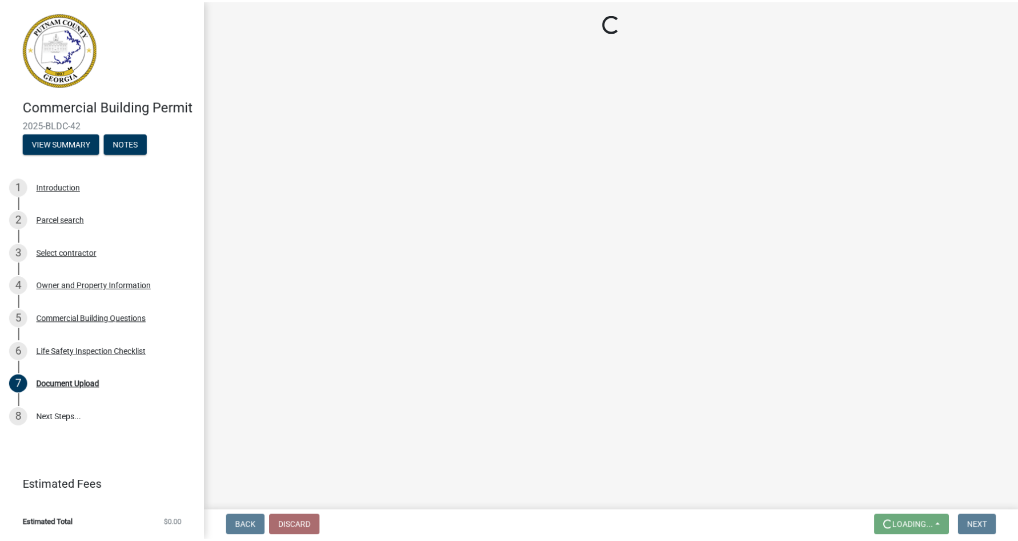
scroll to position [0, 0]
